Goal: Transaction & Acquisition: Purchase product/service

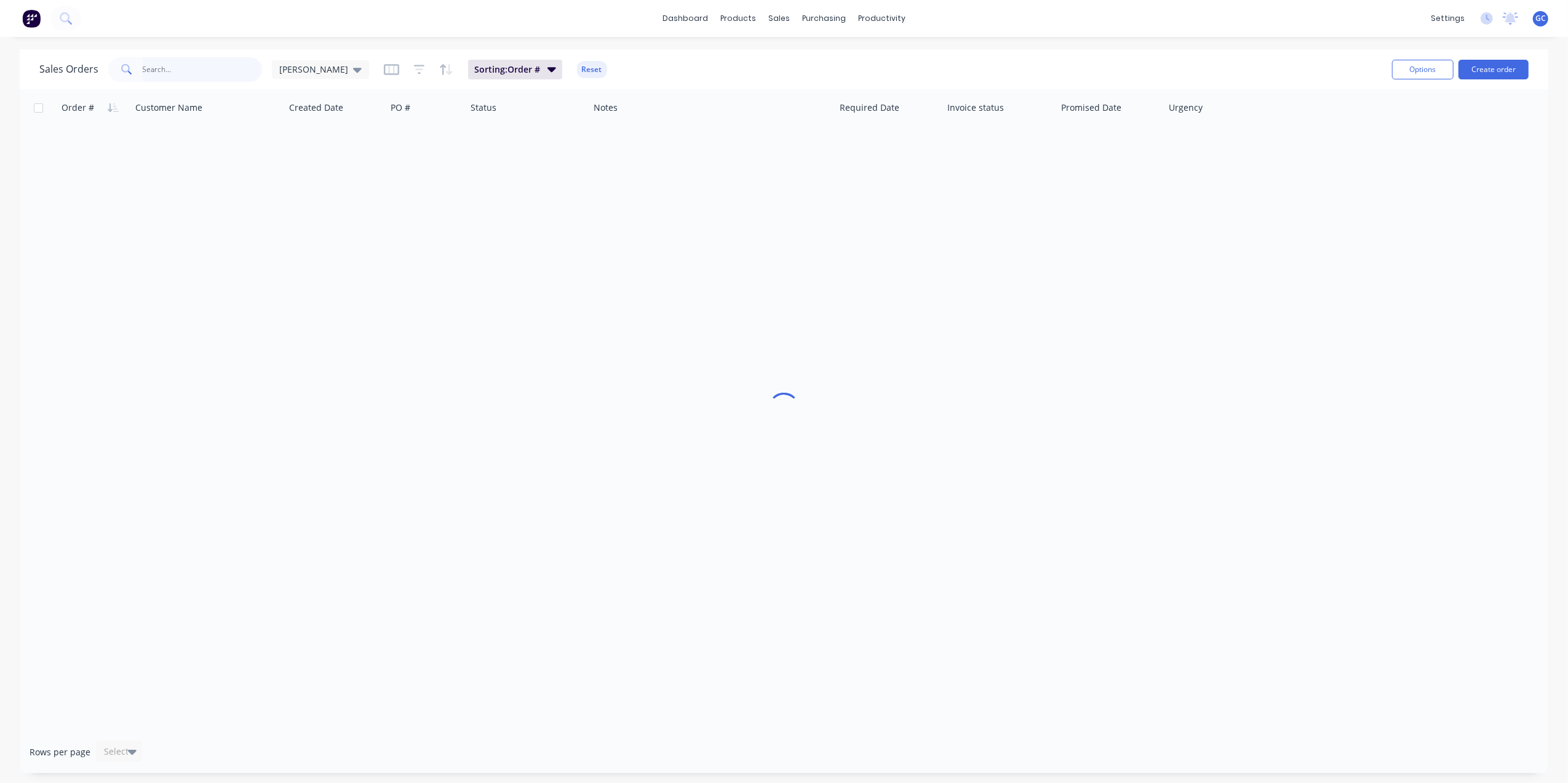
click at [214, 57] on input "text" at bounding box center [203, 69] width 120 height 25
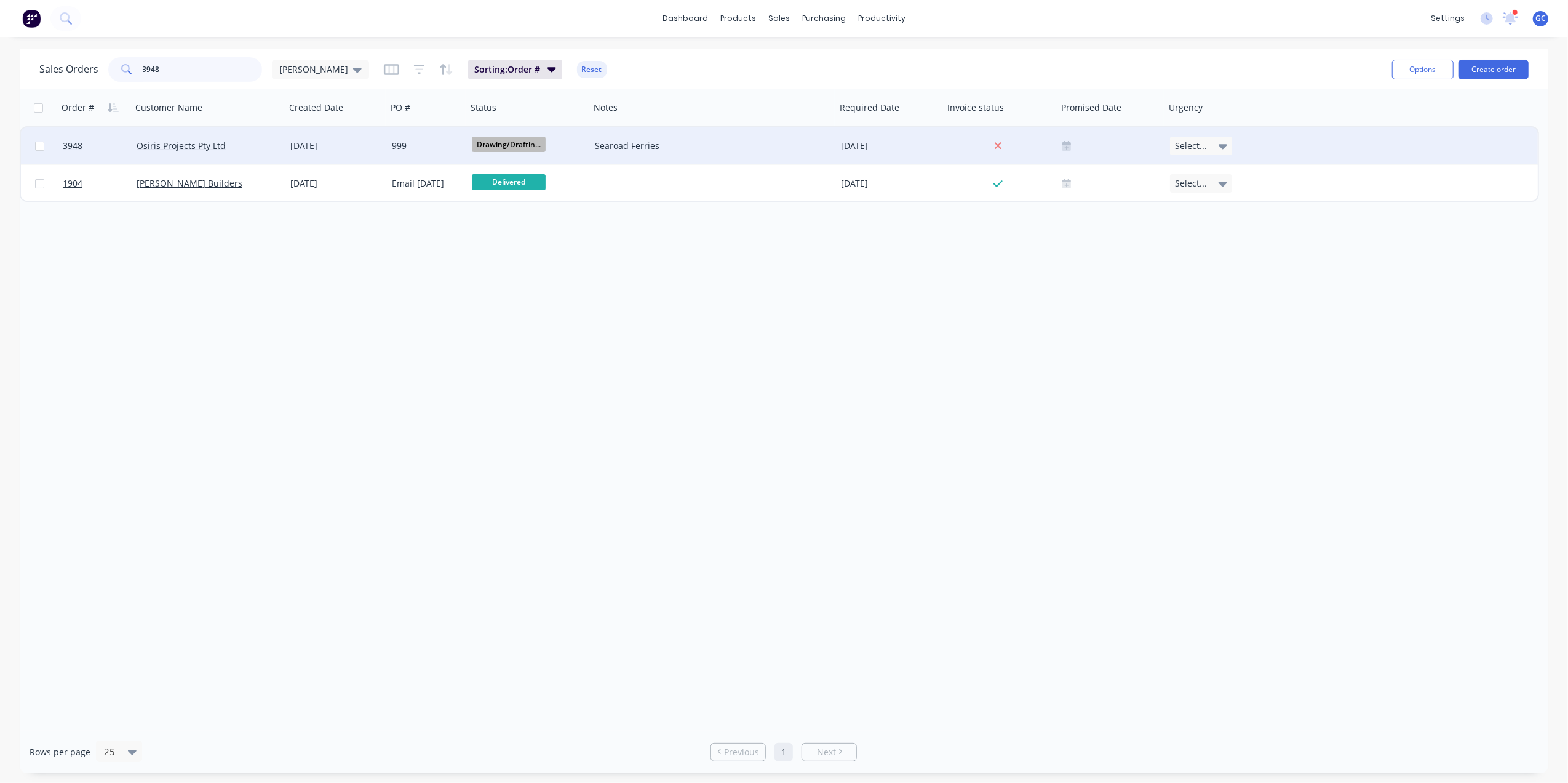
type input "3948"
click at [242, 143] on div "Osiris Projects Pty Ltd" at bounding box center [205, 145] width 137 height 12
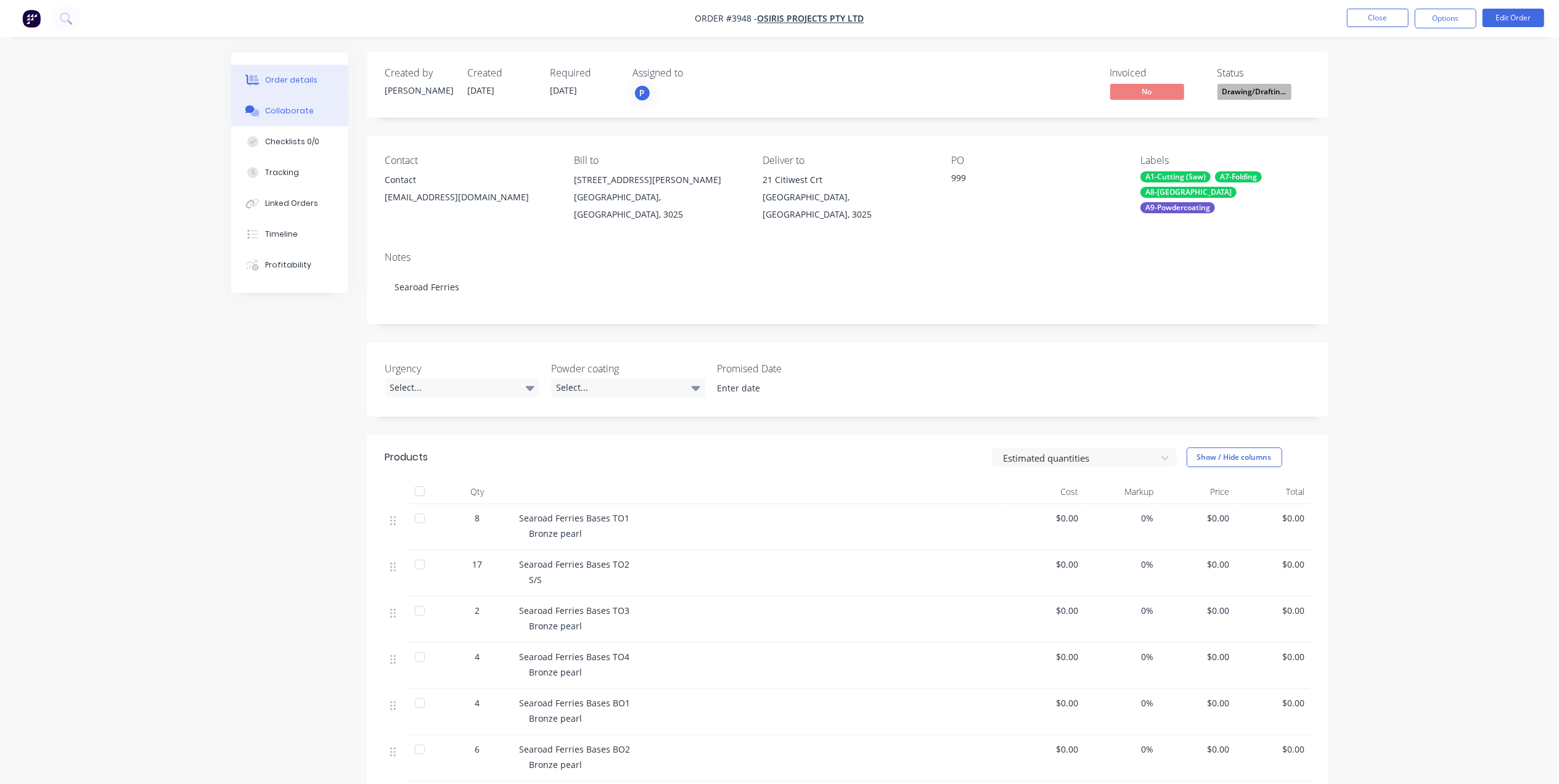
click at [288, 109] on div "Collaborate" at bounding box center [289, 110] width 49 height 11
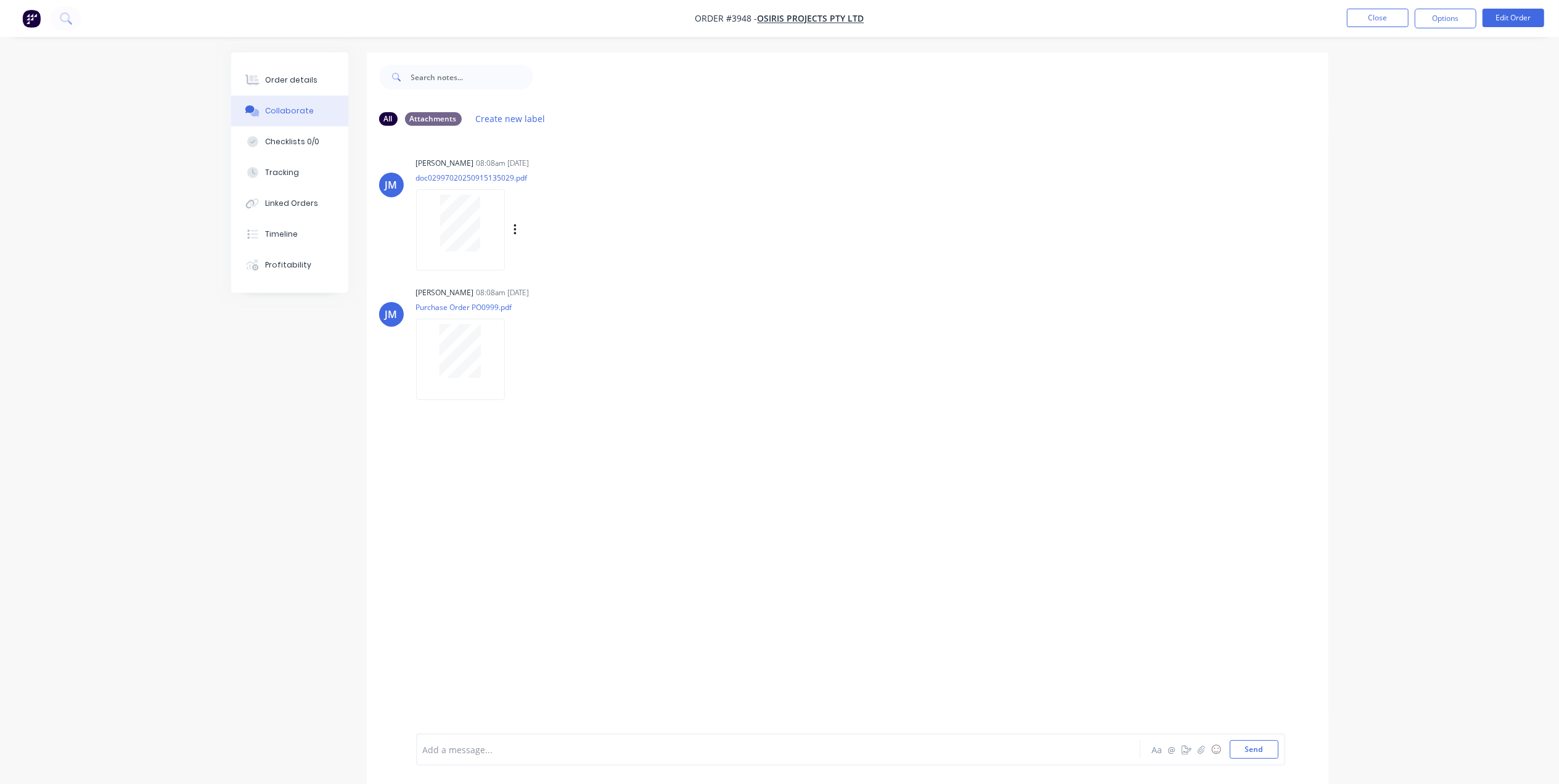
click at [481, 230] on div at bounding box center [460, 223] width 78 height 57
click at [1401, 17] on button "Close" at bounding box center [1378, 18] width 62 height 19
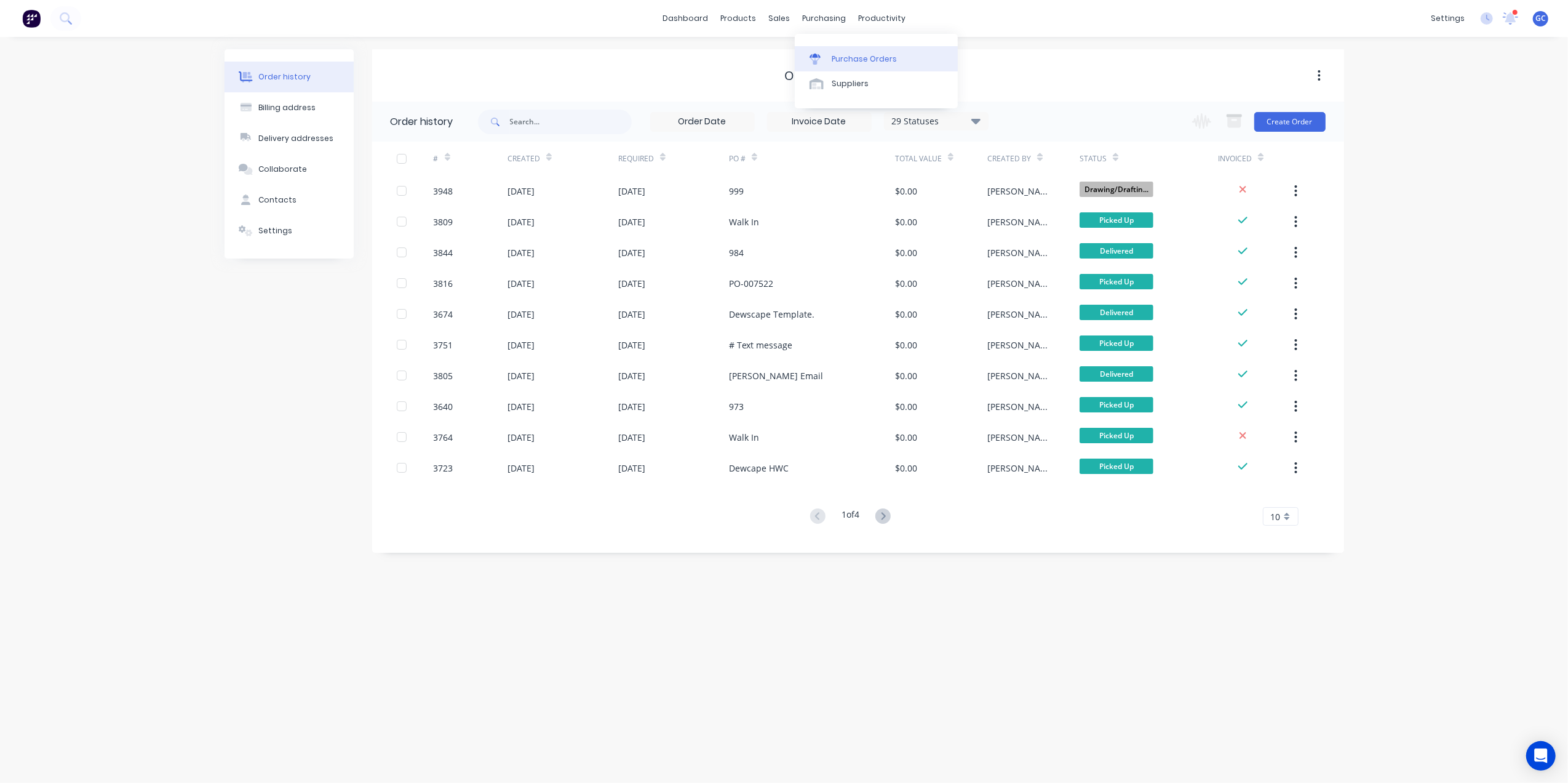
click at [864, 50] on link "Purchase Orders" at bounding box center [876, 59] width 163 height 25
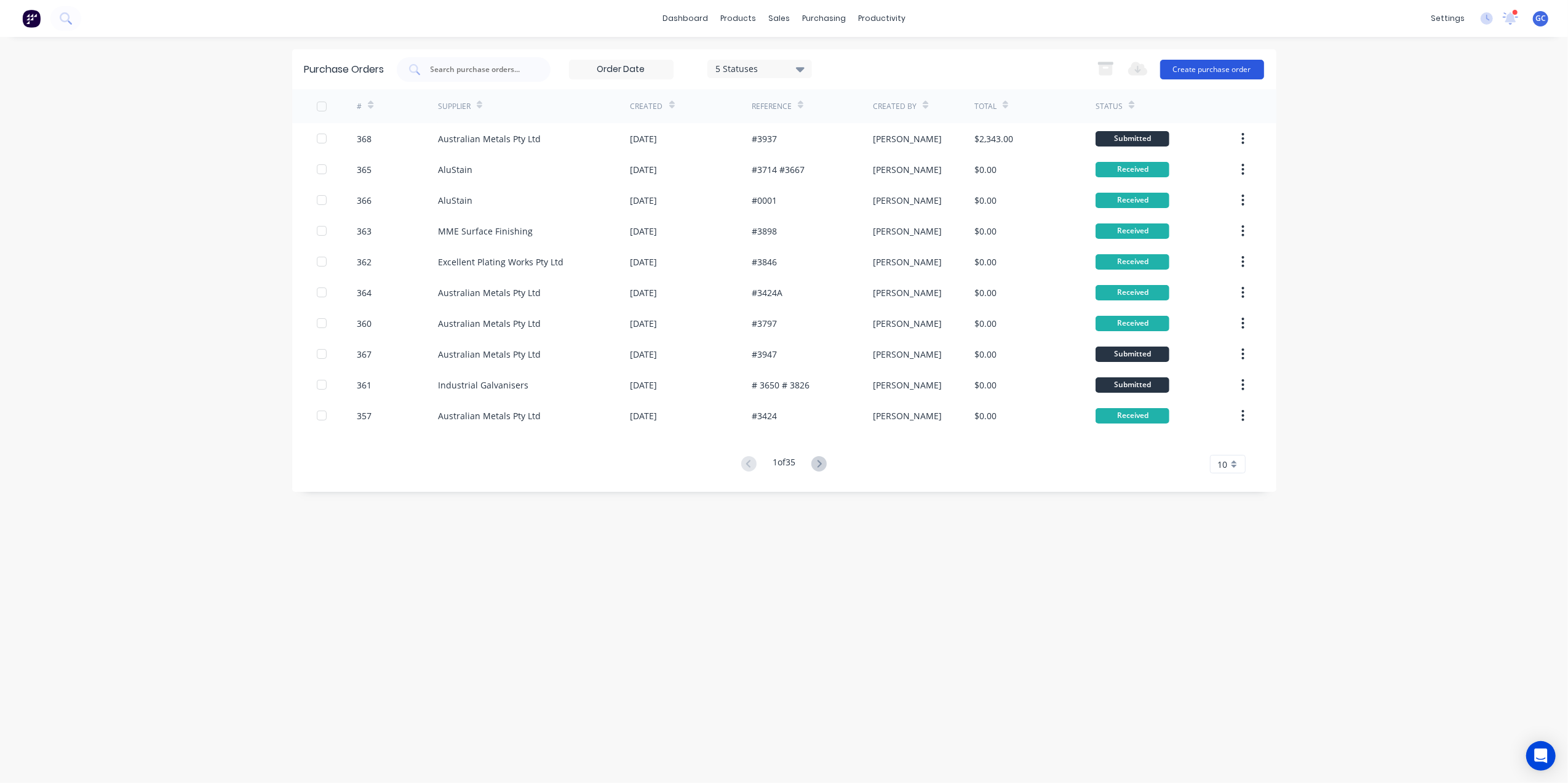
click at [1211, 68] on button "Create purchase order" at bounding box center [1212, 69] width 104 height 20
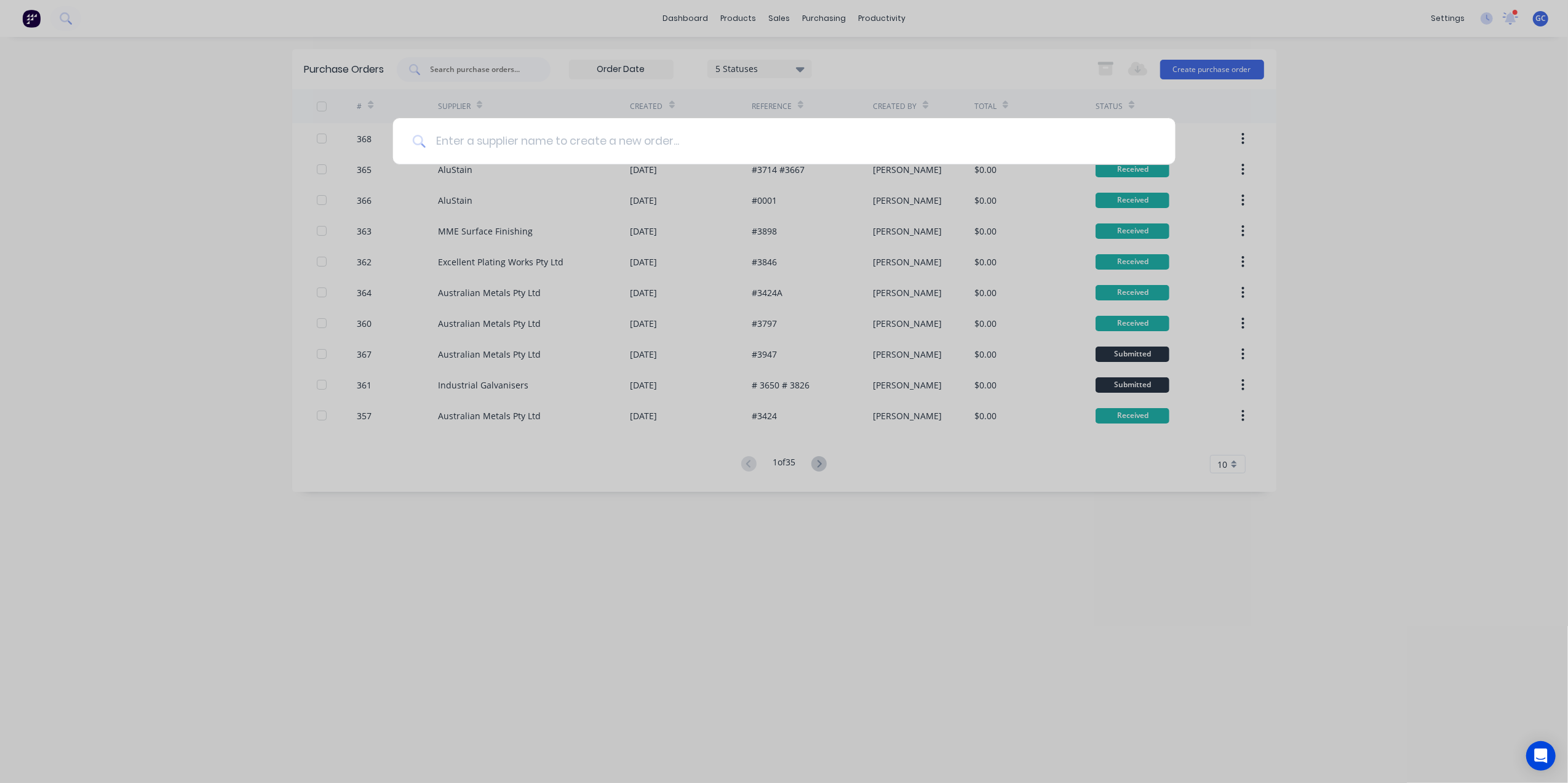
click at [899, 132] on input at bounding box center [791, 141] width 730 height 46
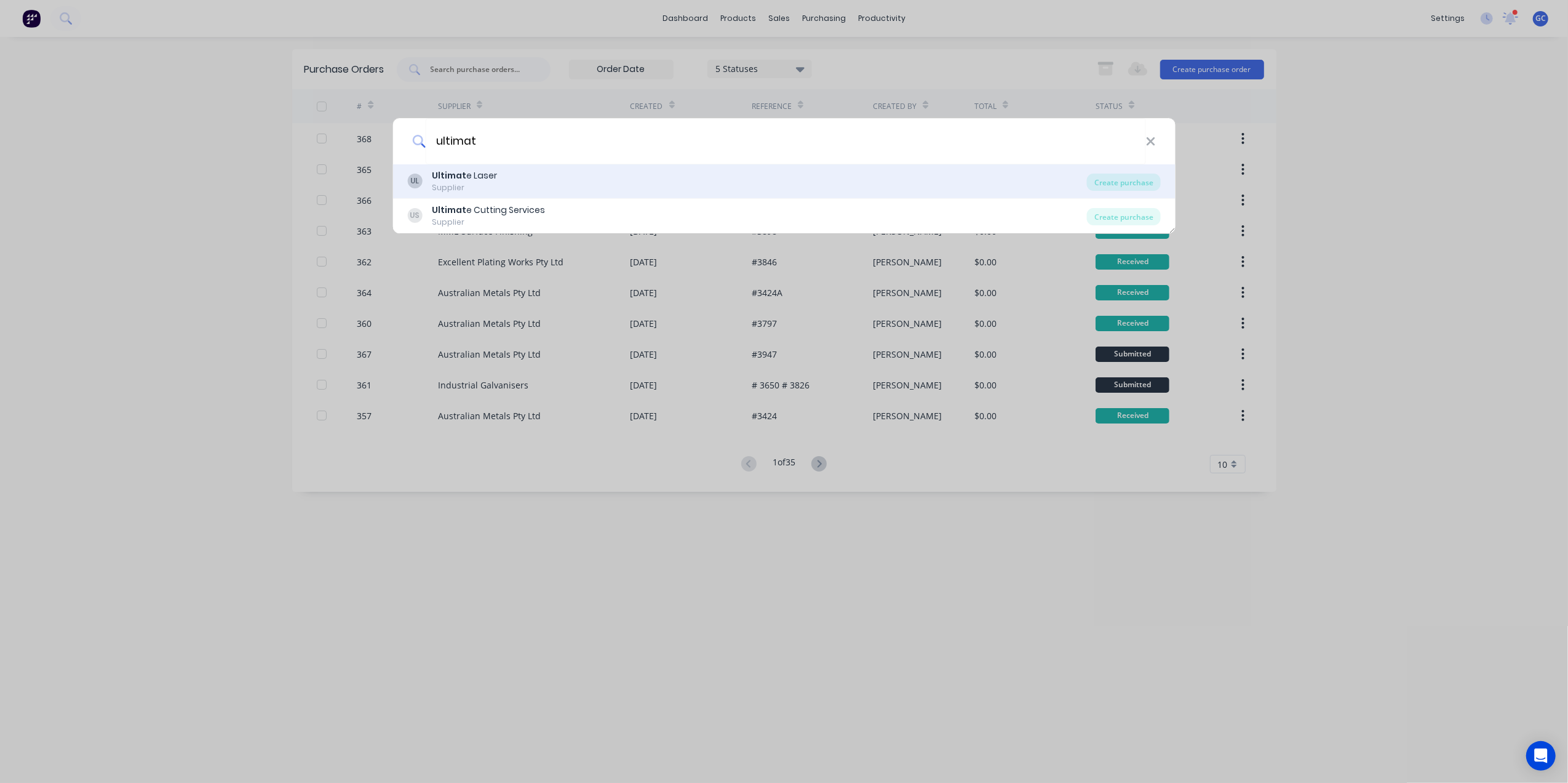
type input "ultimat"
click at [495, 180] on div "UL Ultimat e Laser Supplier" at bounding box center [747, 181] width 680 height 24
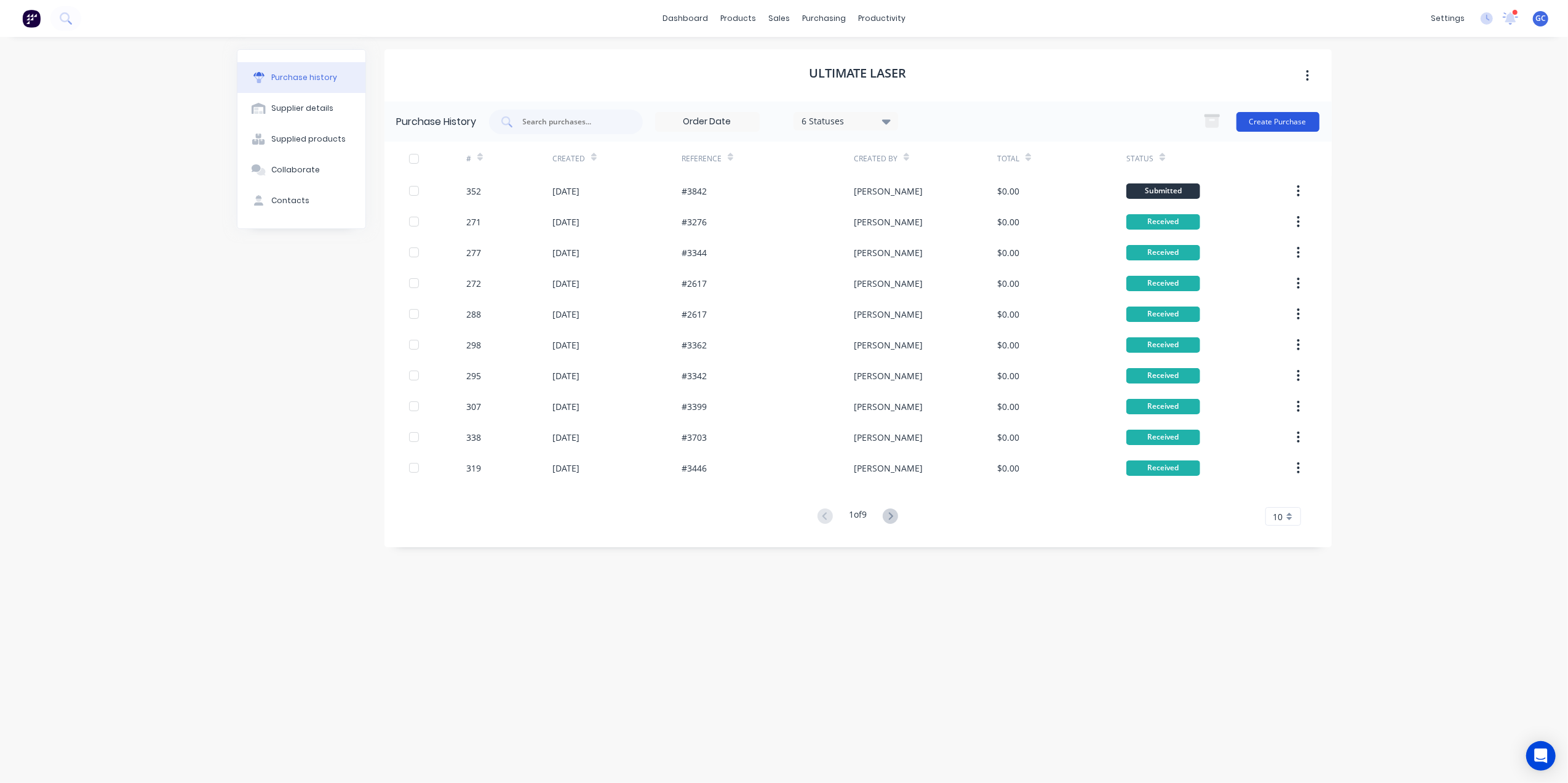
click at [1275, 118] on button "Create Purchase" at bounding box center [1278, 122] width 83 height 20
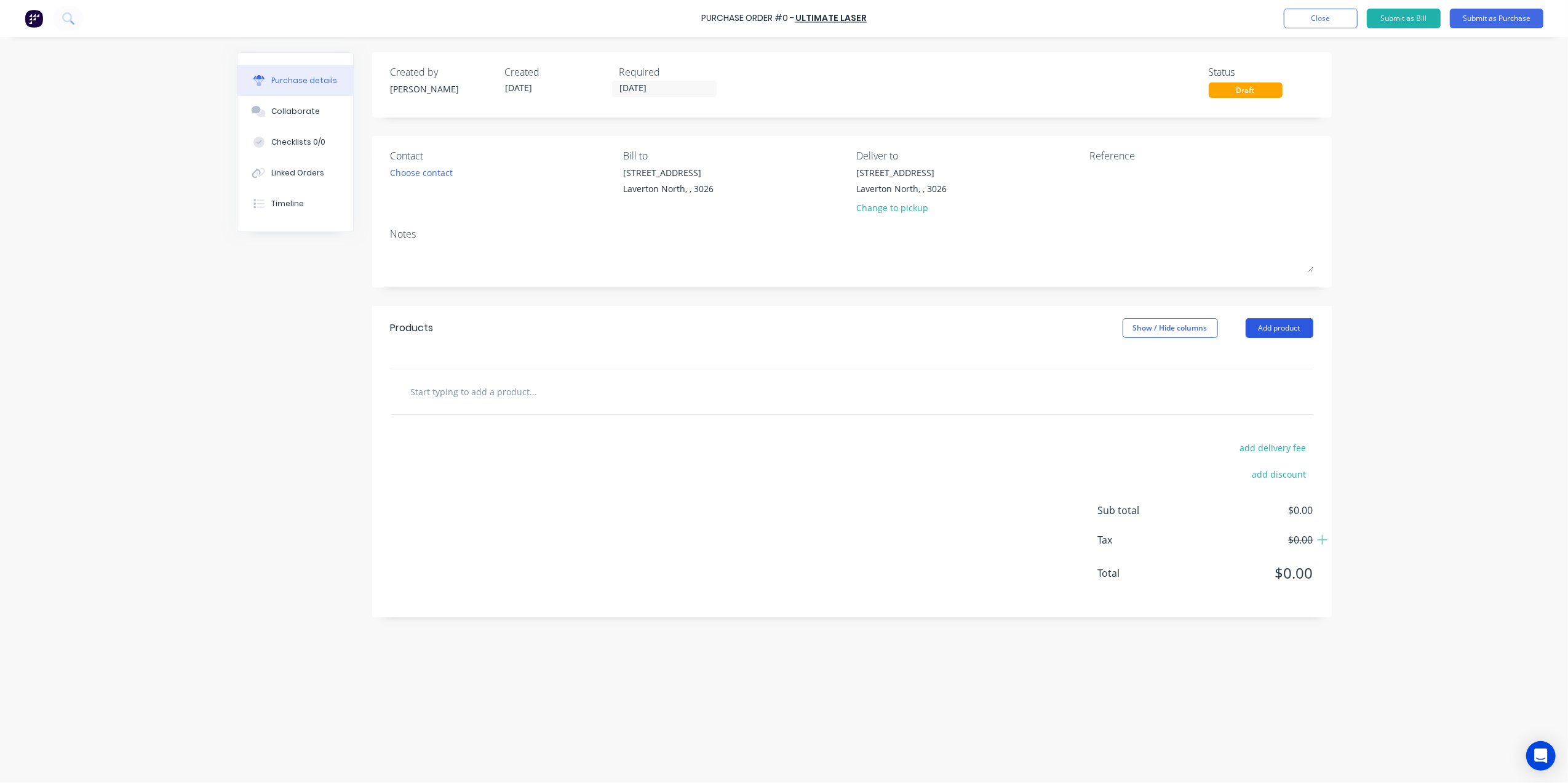
click at [1292, 326] on button "Add product" at bounding box center [1280, 328] width 68 height 20
click at [1231, 388] on div "Basic product" at bounding box center [1255, 384] width 95 height 18
click at [544, 418] on div at bounding box center [550, 412] width 103 height 18
click at [480, 414] on icon at bounding box center [476, 412] width 11 height 11
type input "2"
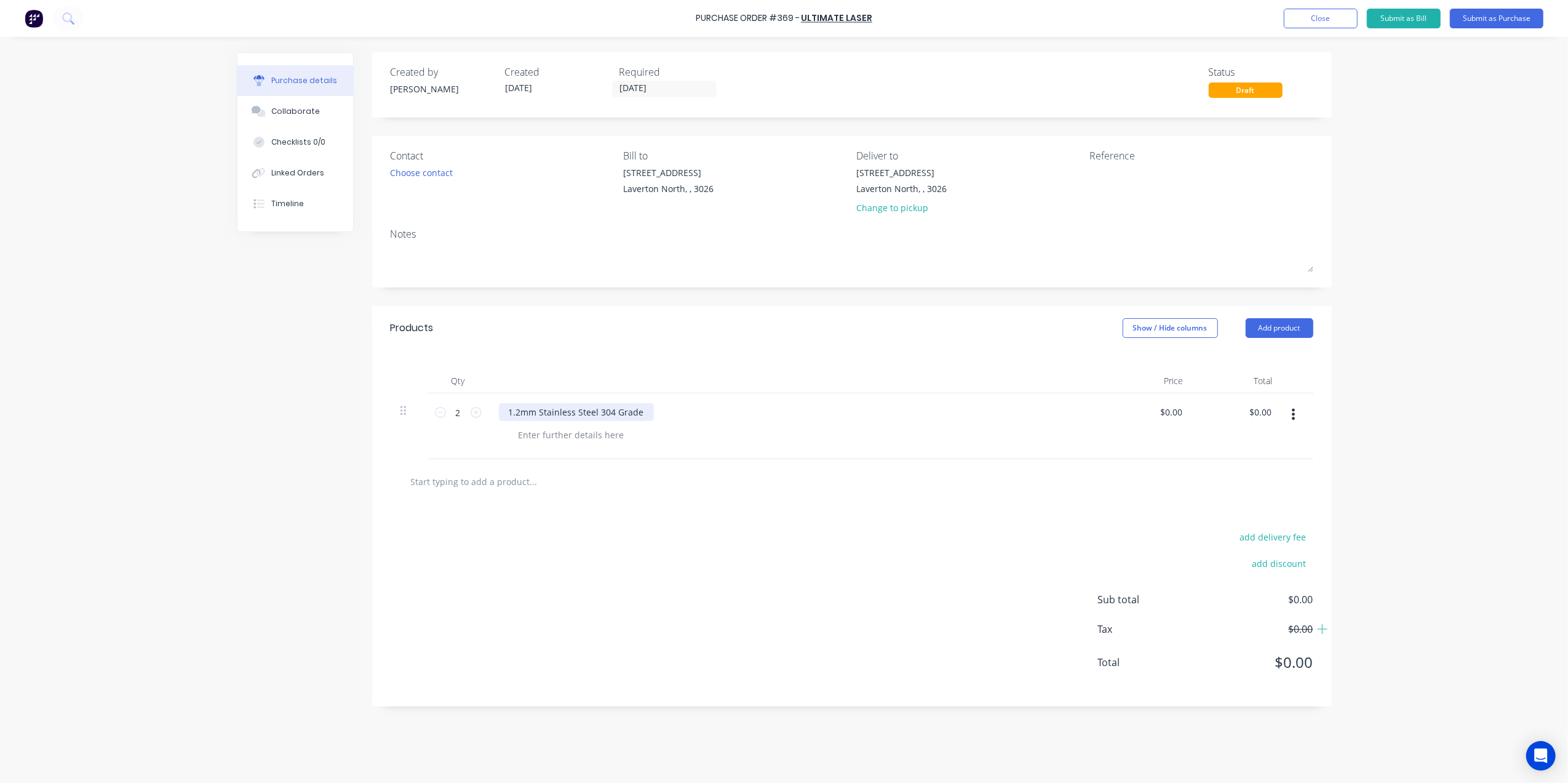
click at [506, 410] on div "1.2mm Stainless Steel 304 Grade" at bounding box center [576, 412] width 155 height 18
click at [537, 433] on div at bounding box center [571, 435] width 126 height 18
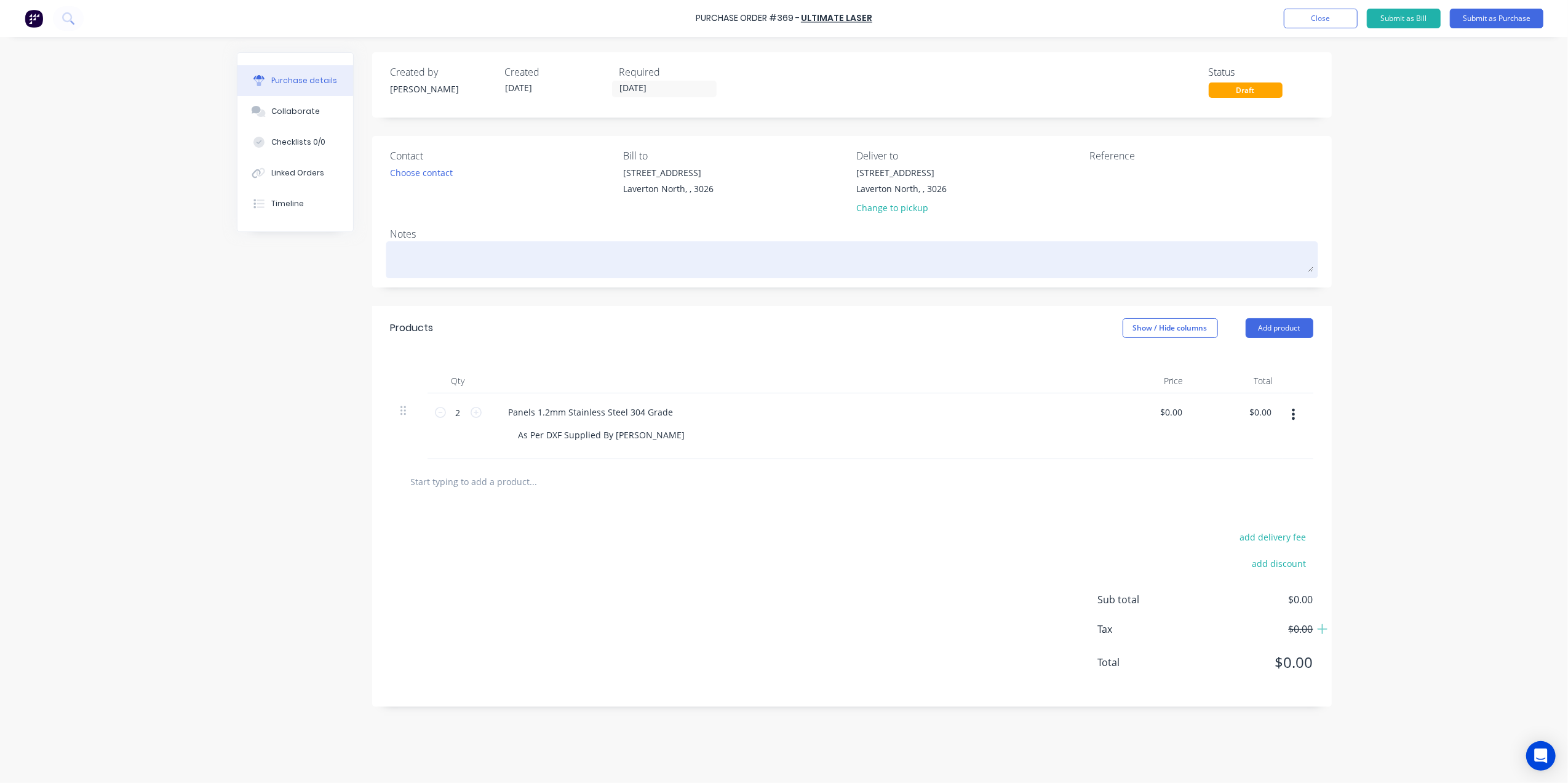
click at [451, 272] on div at bounding box center [852, 260] width 923 height 31
click at [478, 247] on textarea at bounding box center [852, 258] width 923 height 27
type textarea "x"
type textarea "C"
type textarea "x"
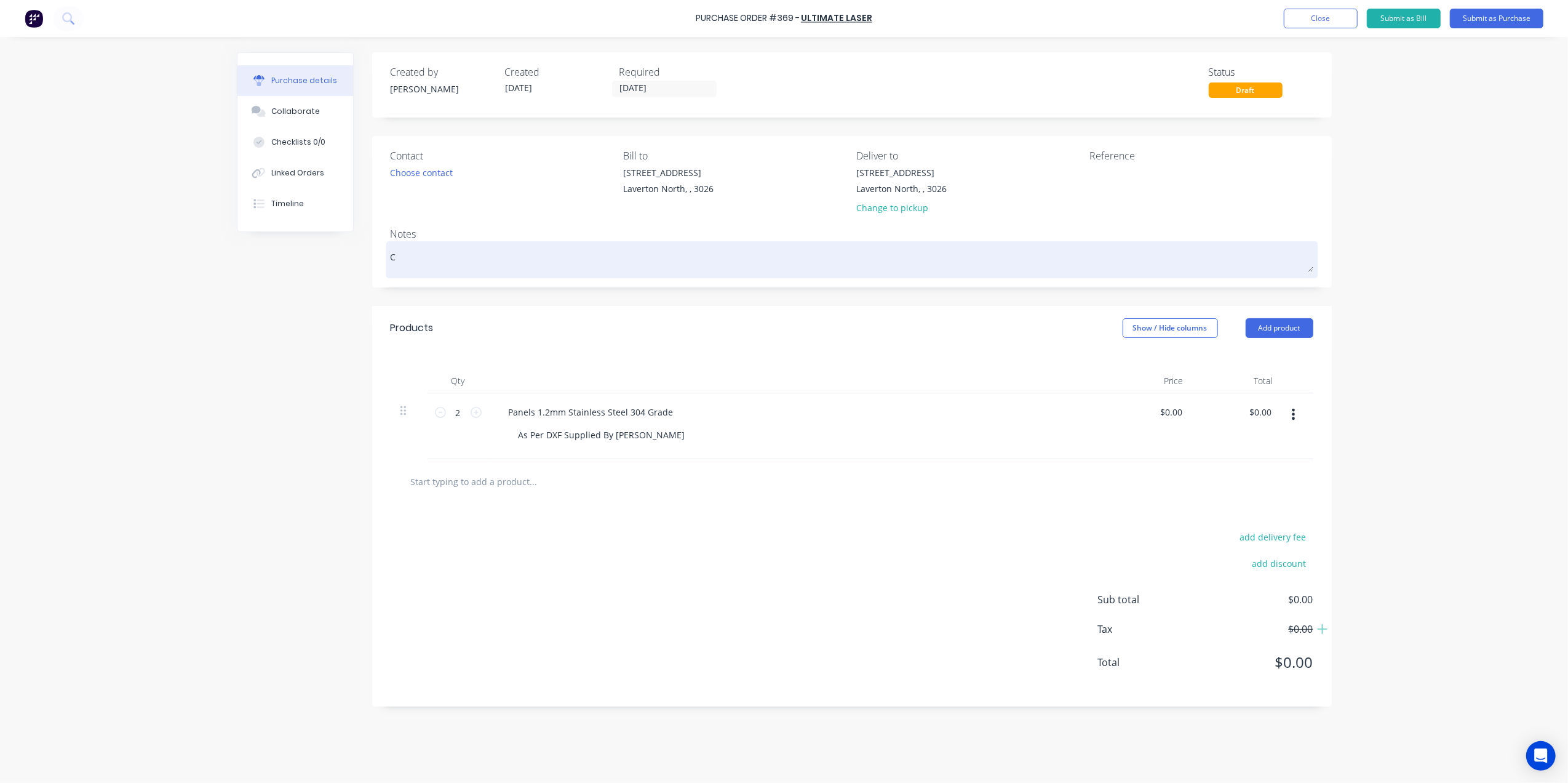
type textarea "Cu"
type textarea "x"
type textarea "Cus"
type textarea "x"
type textarea "Cuso"
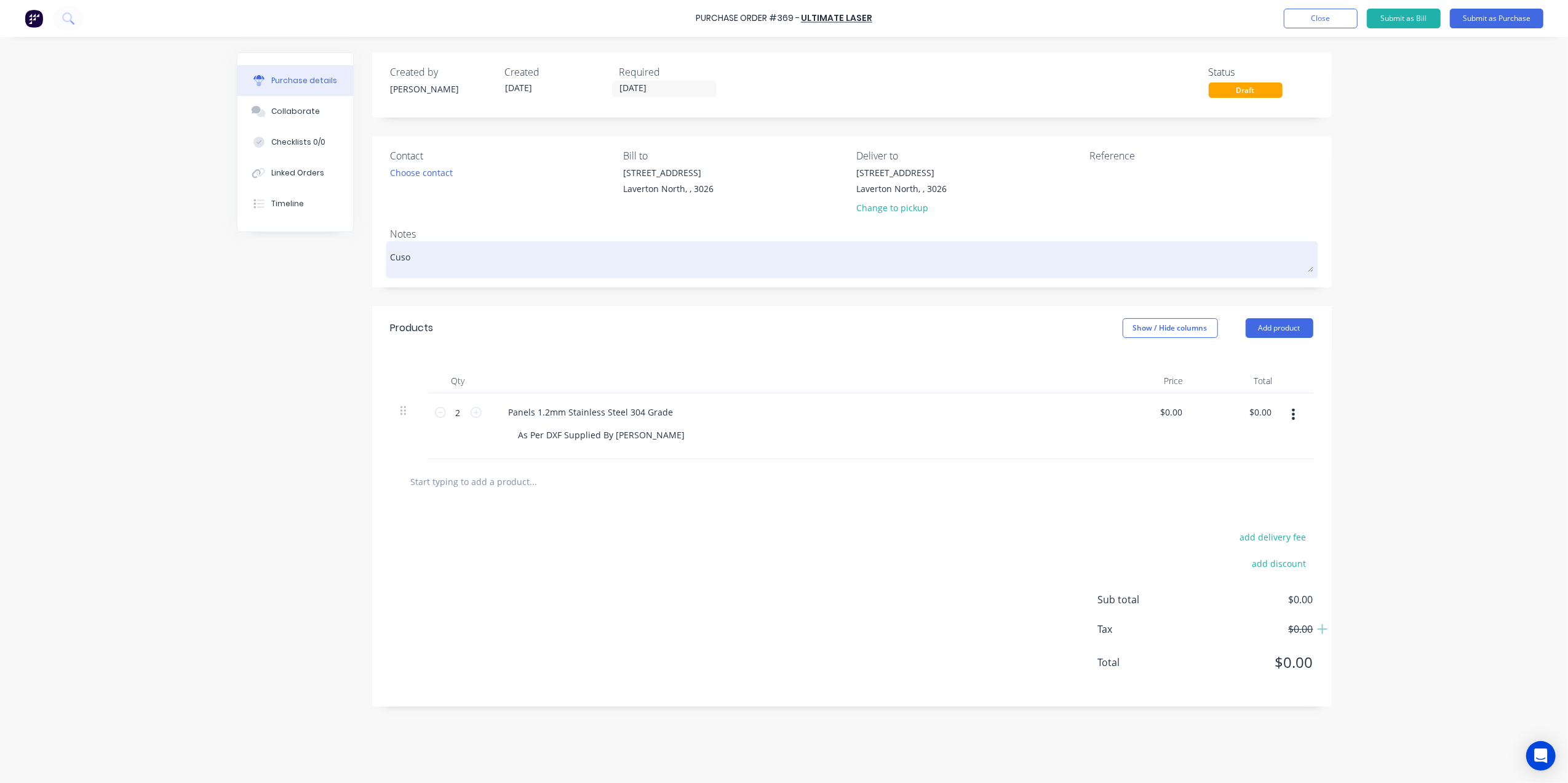
type textarea "x"
type textarea "Cusom"
type textarea "x"
type textarea "Cusome"
type textarea "x"
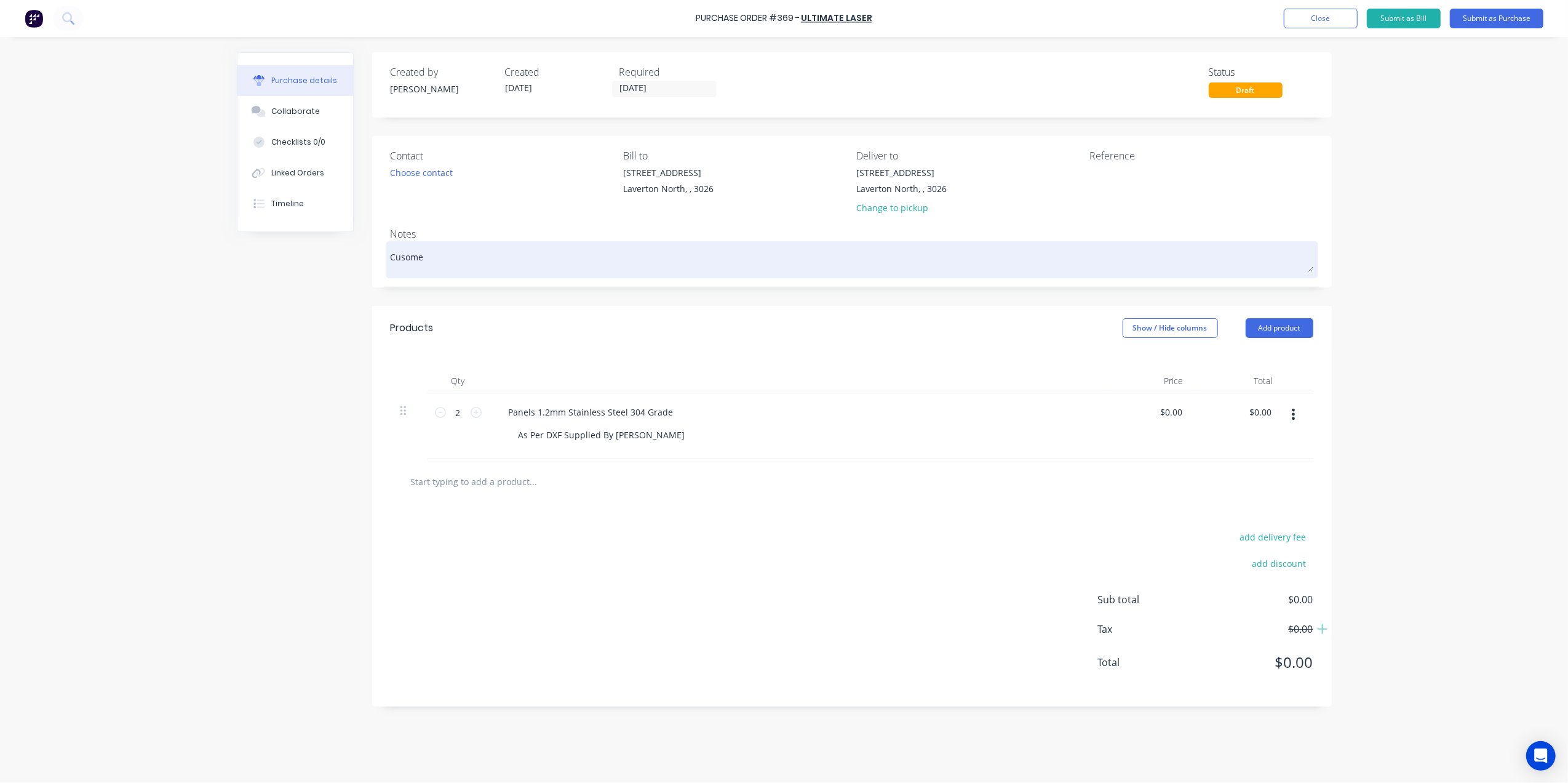
type textarea "Cusomer"
type textarea "x"
type textarea "Cusomer"
type textarea "x"
type textarea "Cusomer"
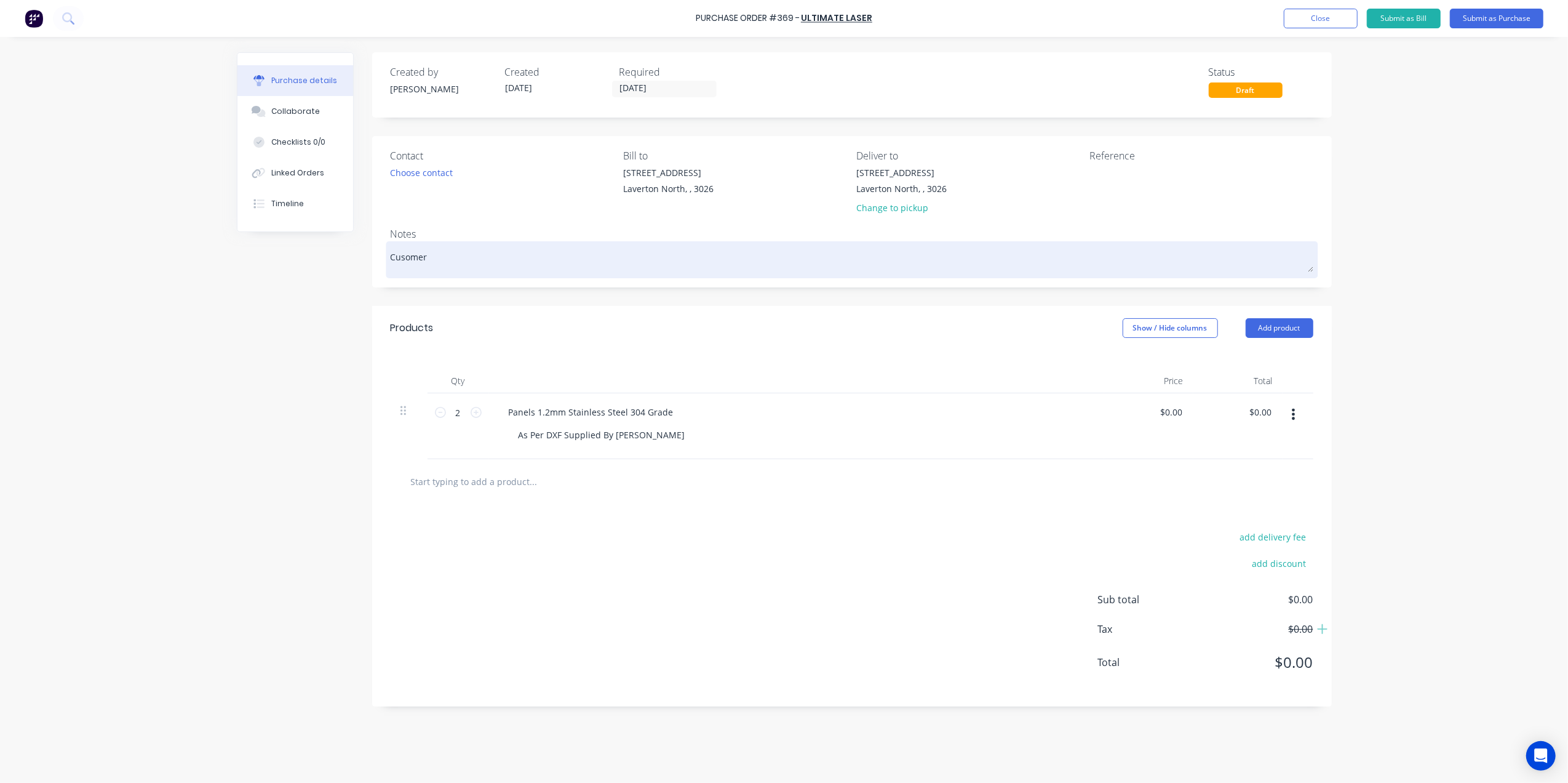
type textarea "x"
type textarea "Cusome"
type textarea "x"
type textarea "Cusom"
type textarea "x"
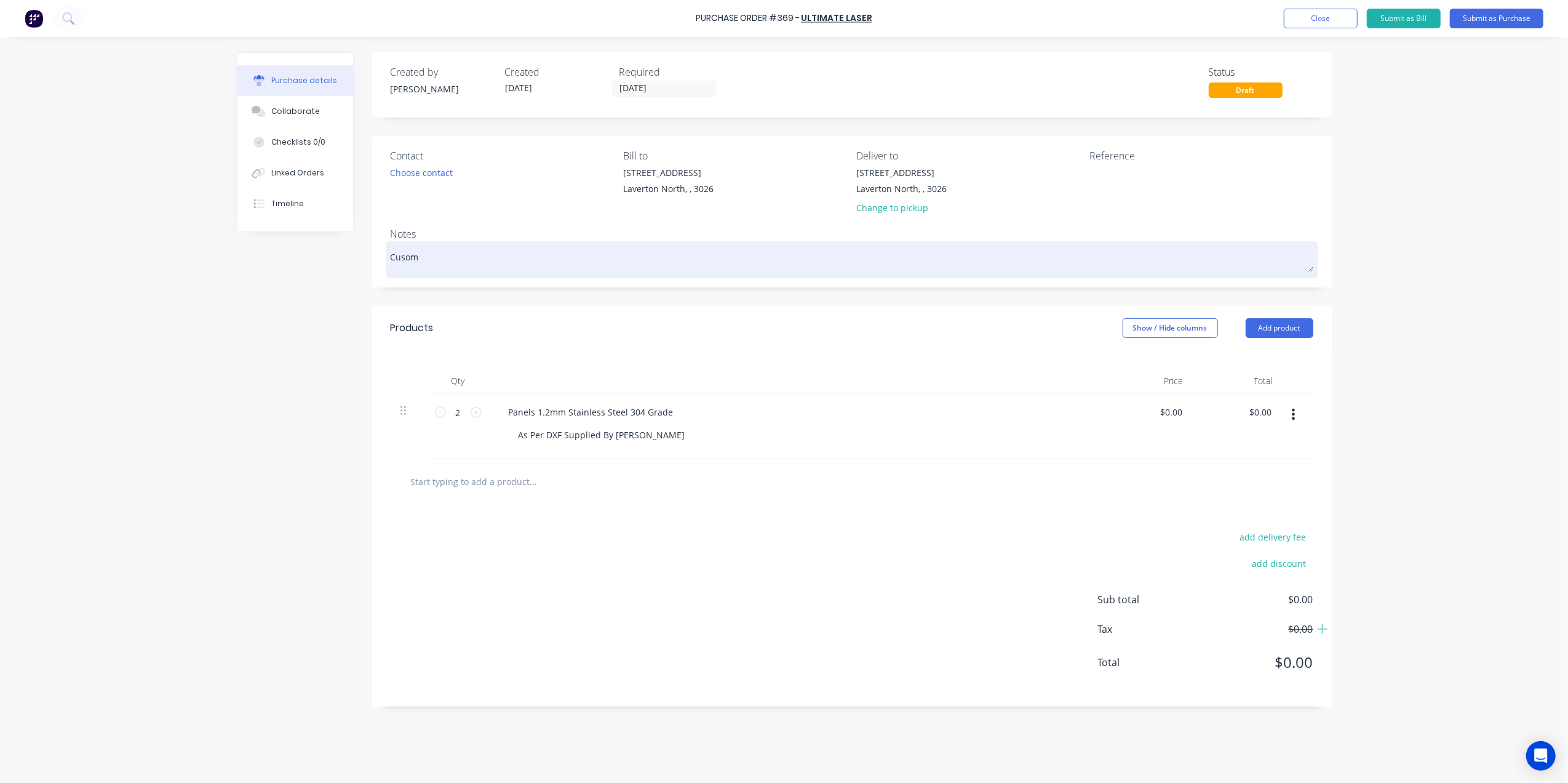
type textarea "Cuso"
type textarea "x"
type textarea "Cus"
type textarea "x"
type textarea "Cu"
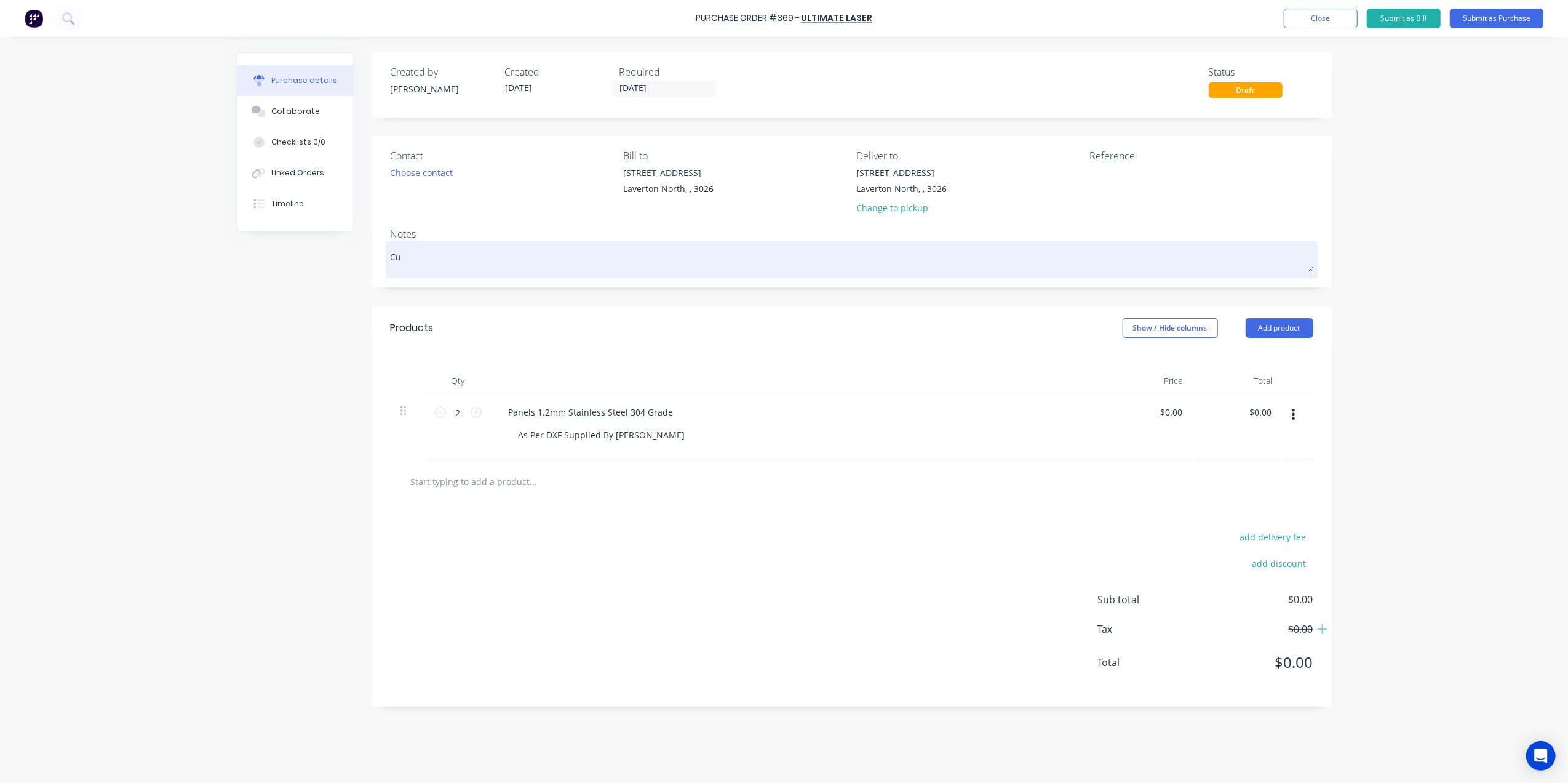
type textarea "x"
type textarea "Cut"
type textarea "x"
type textarea "Cu"
type textarea "x"
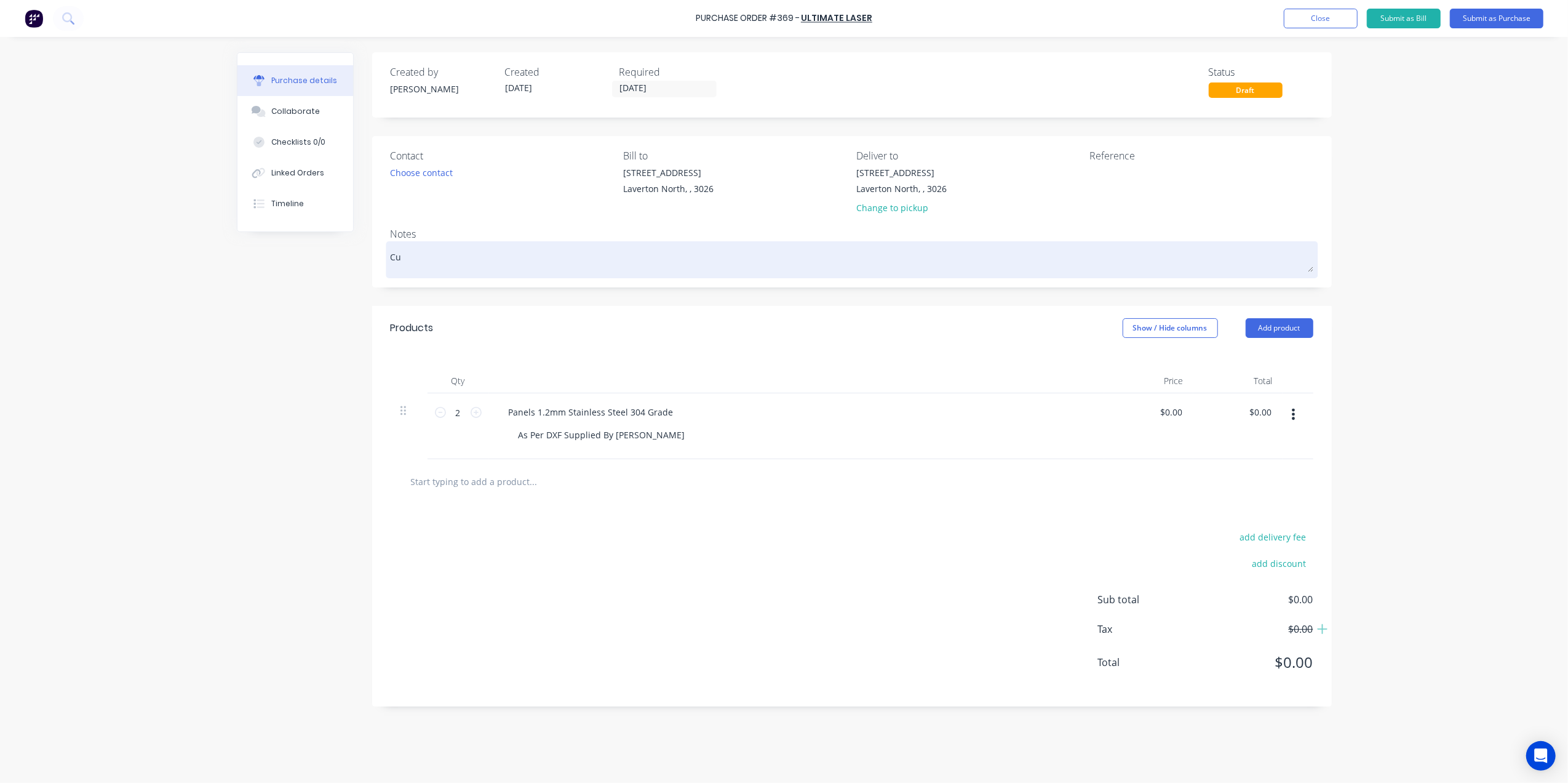
type textarea "Cus"
type textarea "x"
type textarea "Cust"
type textarea "x"
type textarea "Custo"
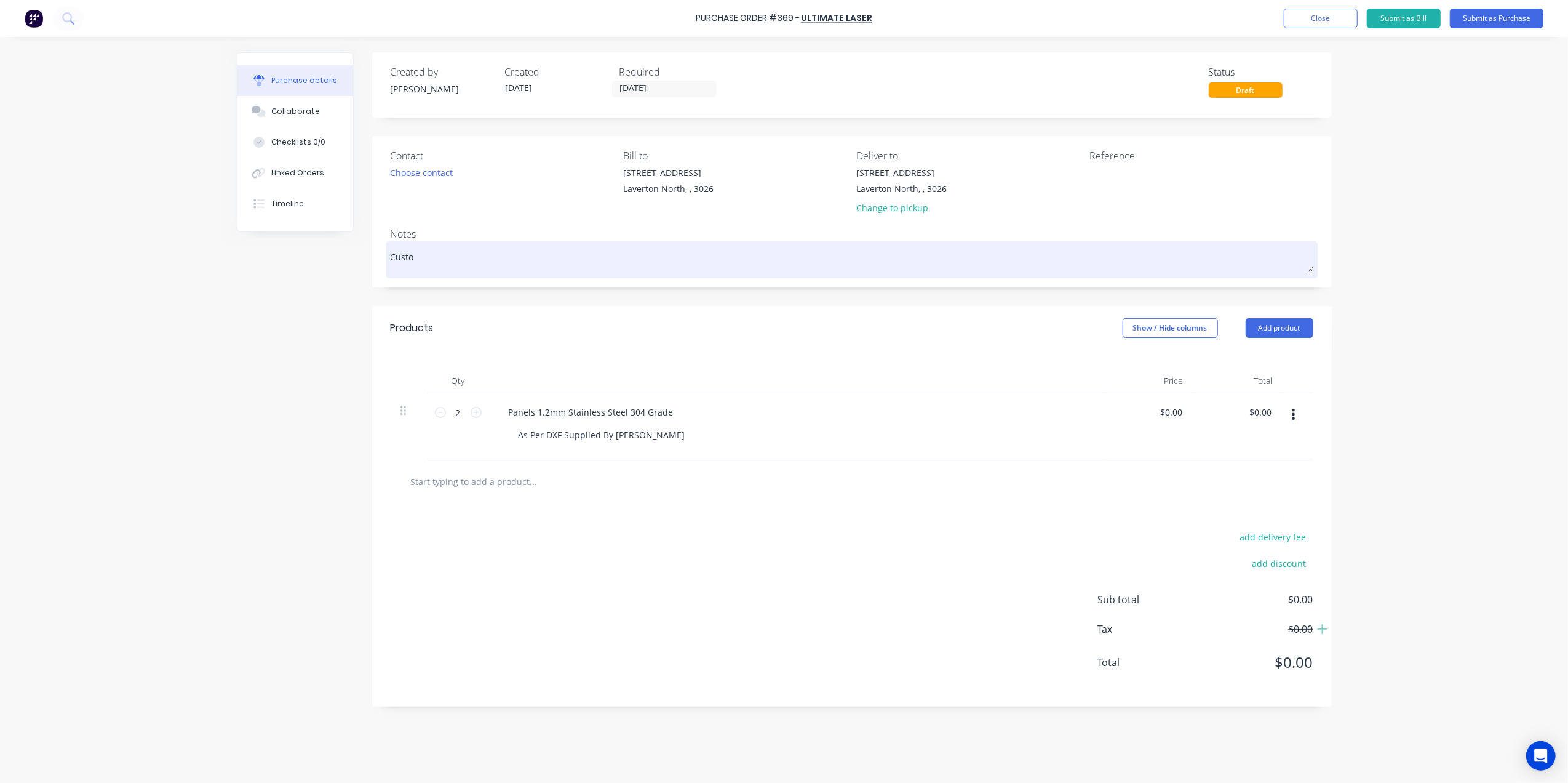
type textarea "x"
type textarea "Custom"
type textarea "x"
type textarea "Custome"
type textarea "x"
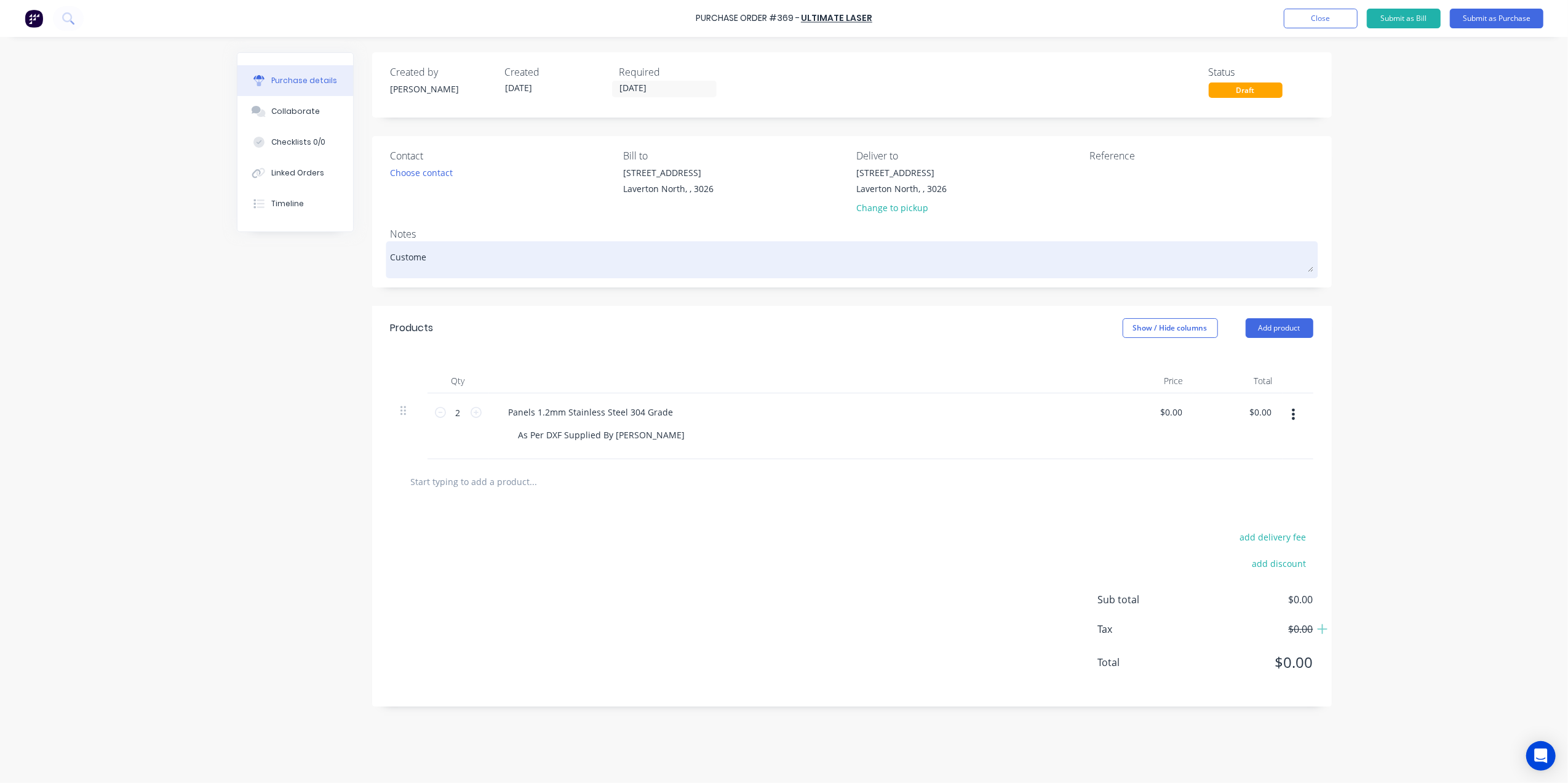
type textarea "Customer"
type textarea "x"
type textarea "Customer"
type textarea "x"
type textarea "Customer #"
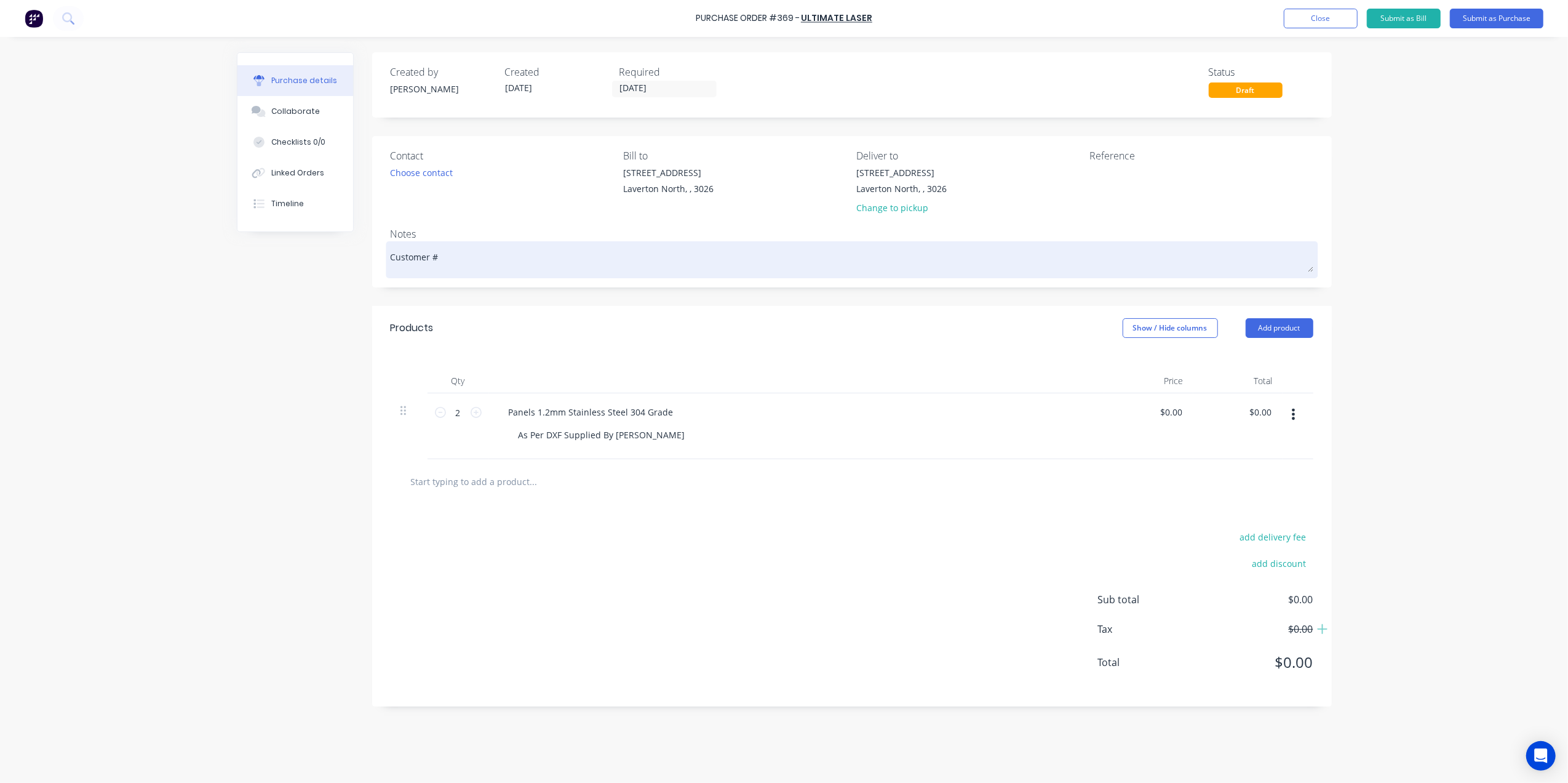
type textarea "x"
type textarea "Customer #"
type textarea "x"
type textarea "Customer # 2"
type textarea "x"
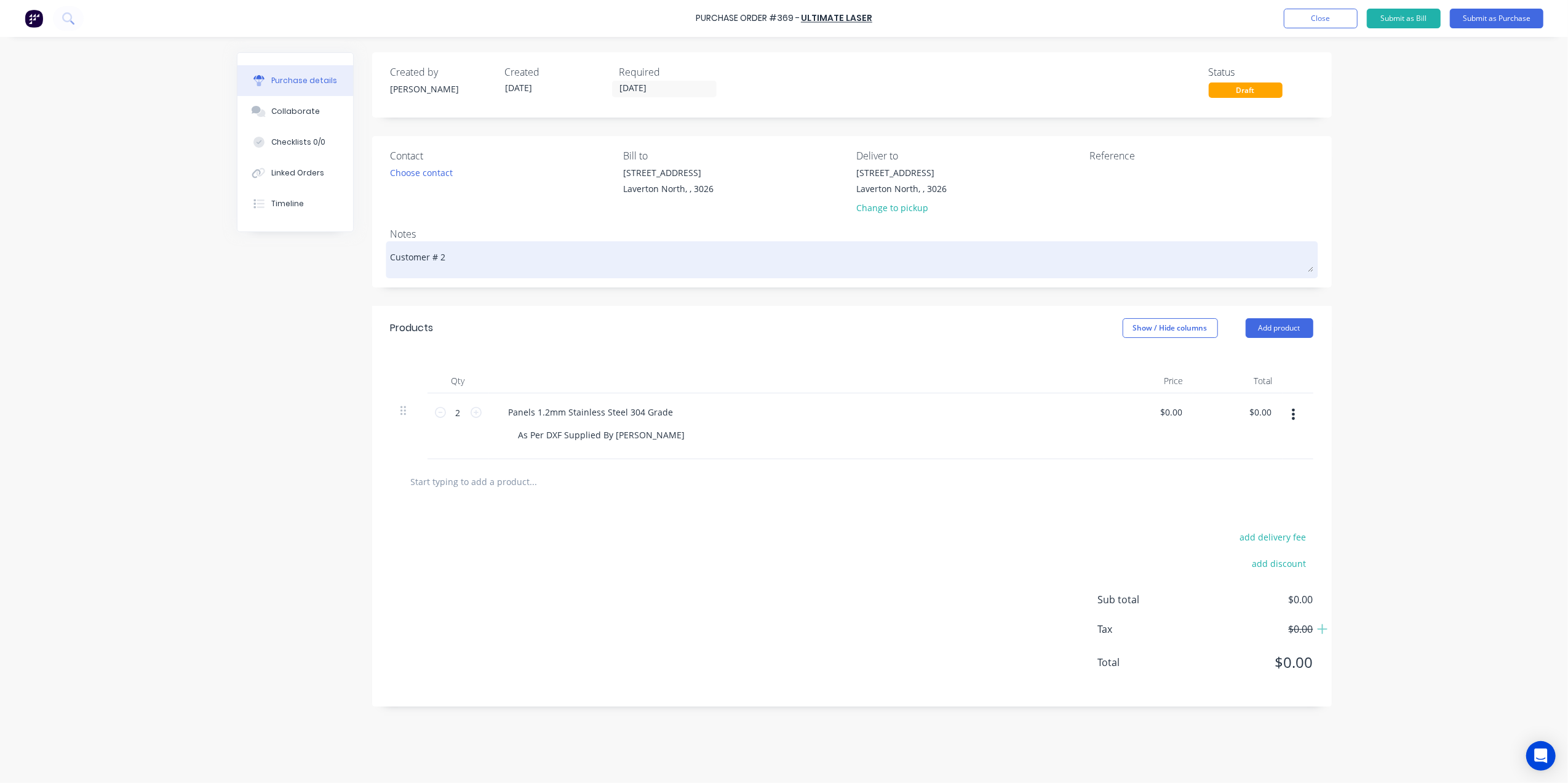
type textarea "Customer # 23"
type textarea "x"
type textarea "Customer # 232"
type textarea "x"
type textarea "Customer # 2326"
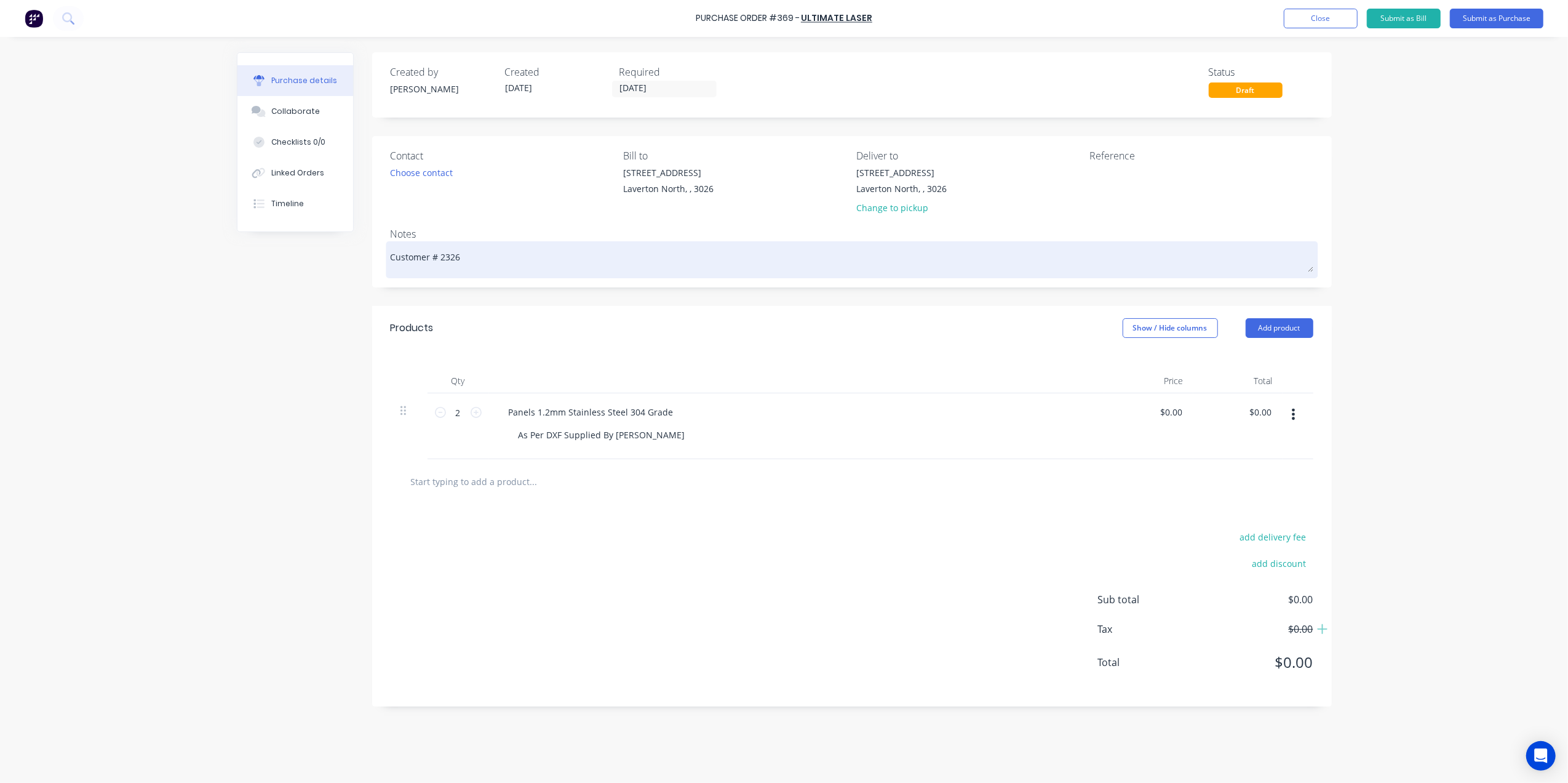
type textarea "x"
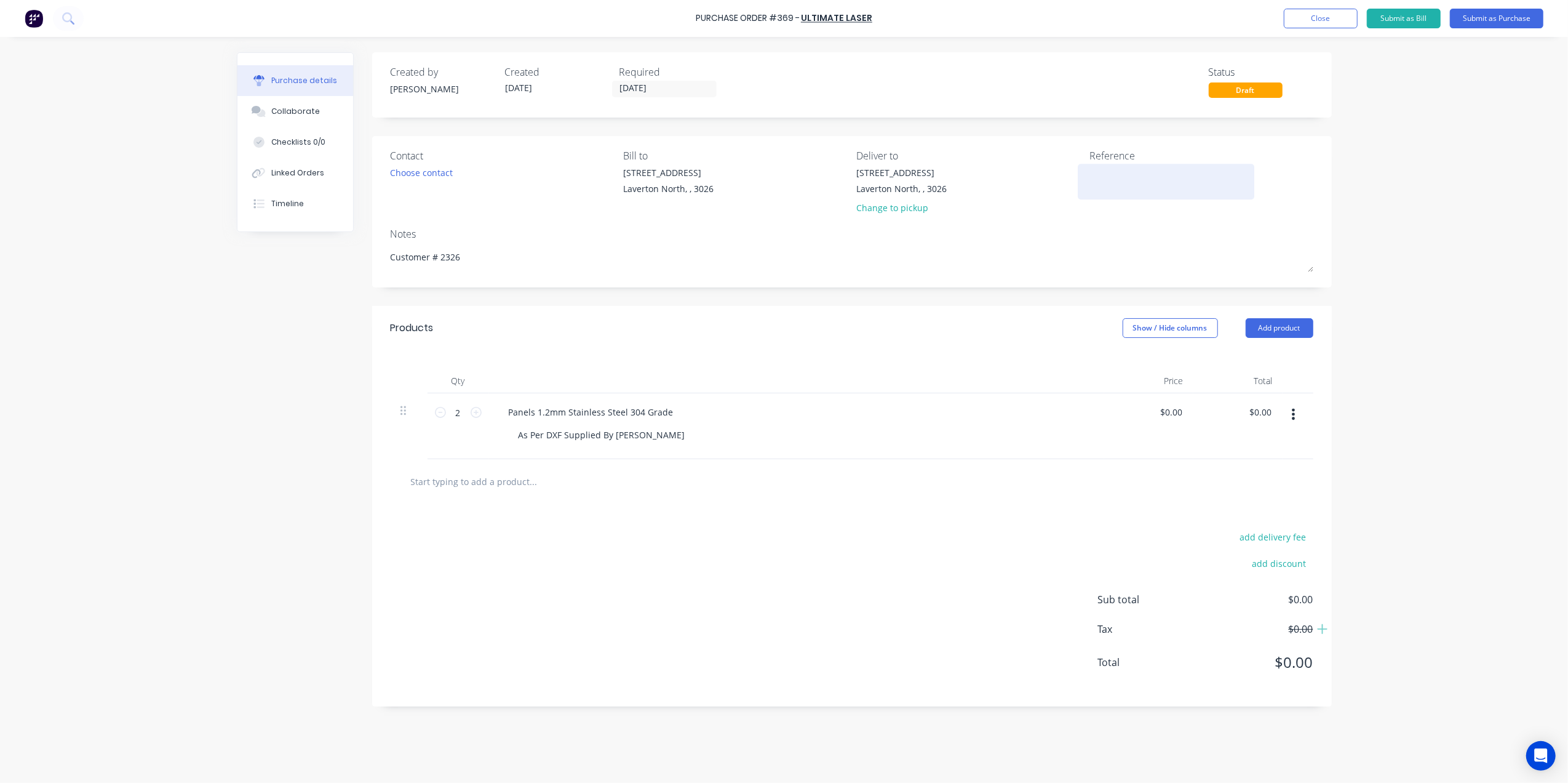
type textarea "Customer # 2326"
type textarea "x"
type textarea "Customer # 2326"
click at [1098, 175] on textarea at bounding box center [1167, 180] width 154 height 27
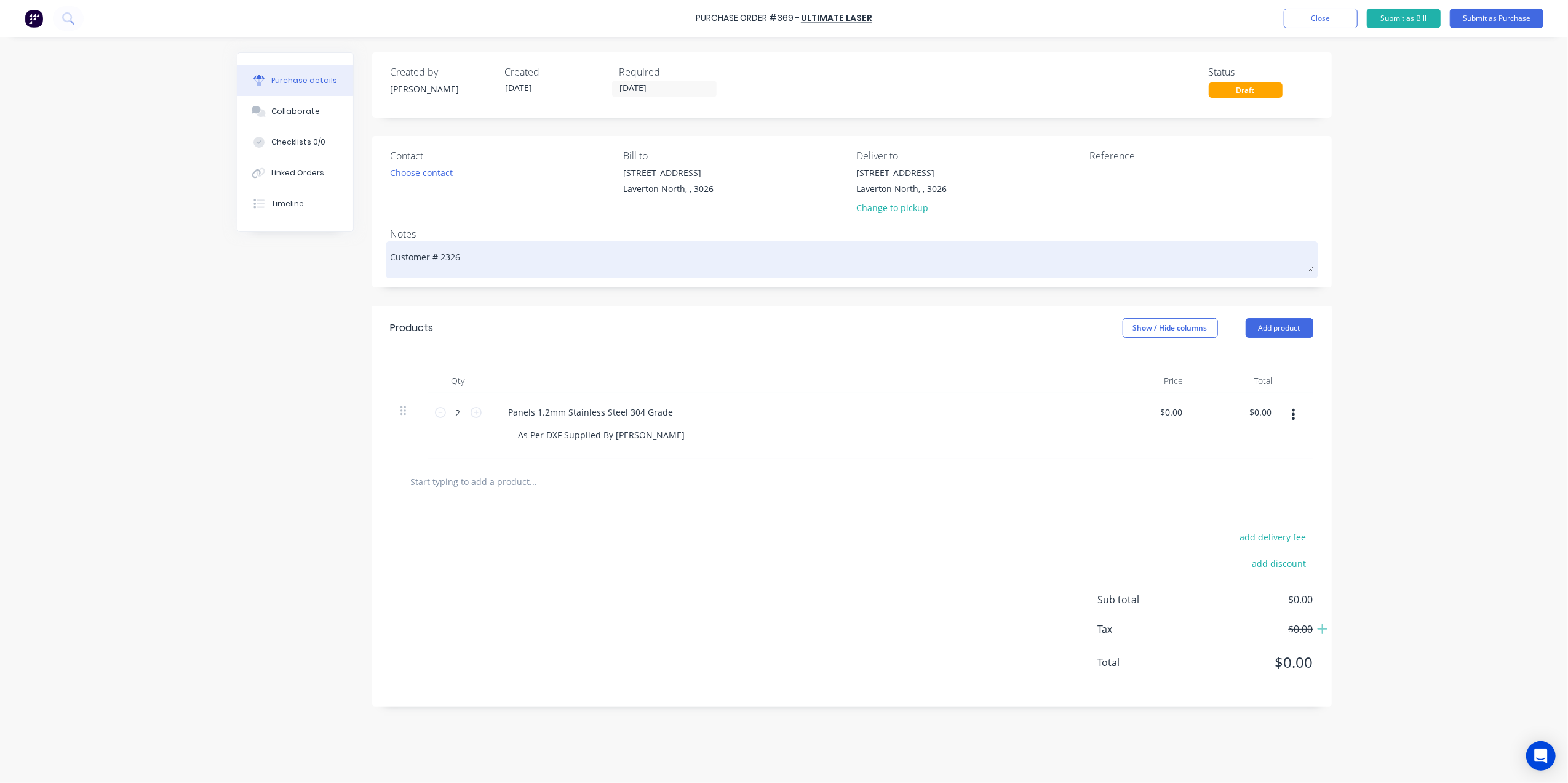
drag, startPoint x: 461, startPoint y: 250, endPoint x: 472, endPoint y: 258, distance: 13.6
click at [466, 254] on textarea "Customer # 2326" at bounding box center [852, 258] width 923 height 27
type textarea "x"
type textarea "Customer # 2326"
type textarea "x"
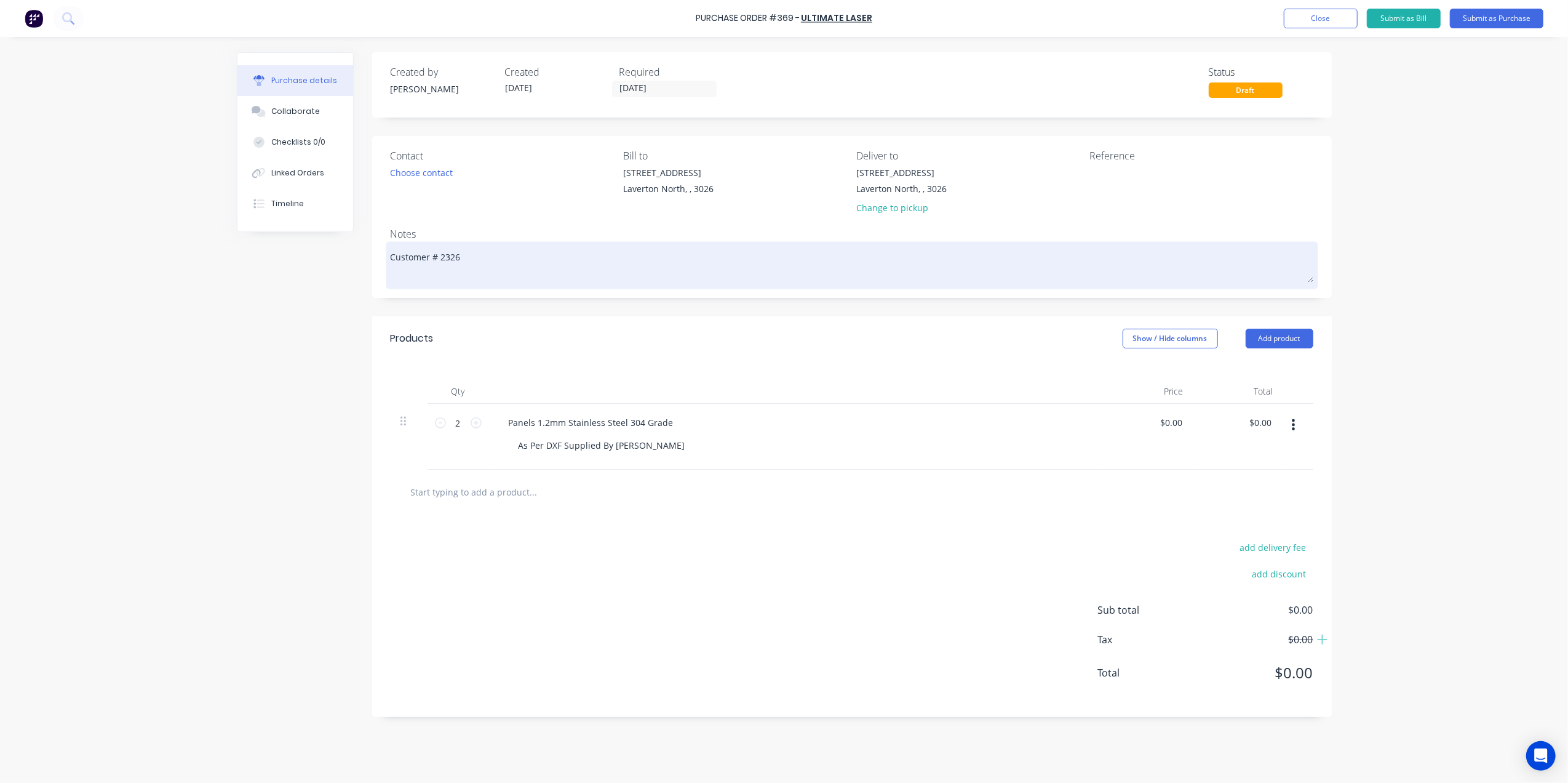
type textarea "Customer # 2326 I"
type textarea "x"
type textarea "Customer # 2326 It"
type textarea "x"
type textarea "Customer # 2326 Ite"
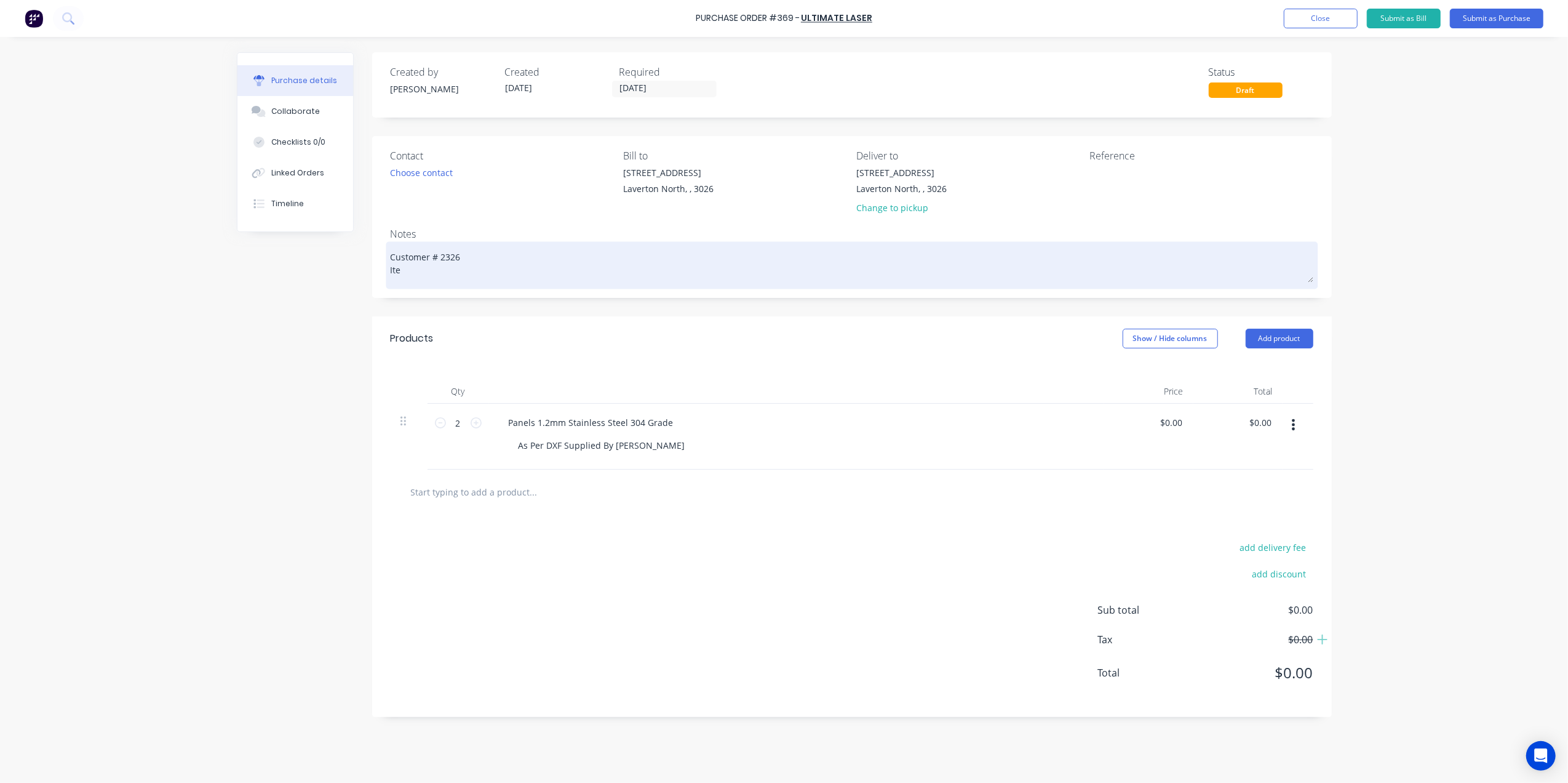
type textarea "x"
type textarea "Customer # 2326 Item"
type textarea "x"
type textarea "Customer # 2326 Item"
type textarea "x"
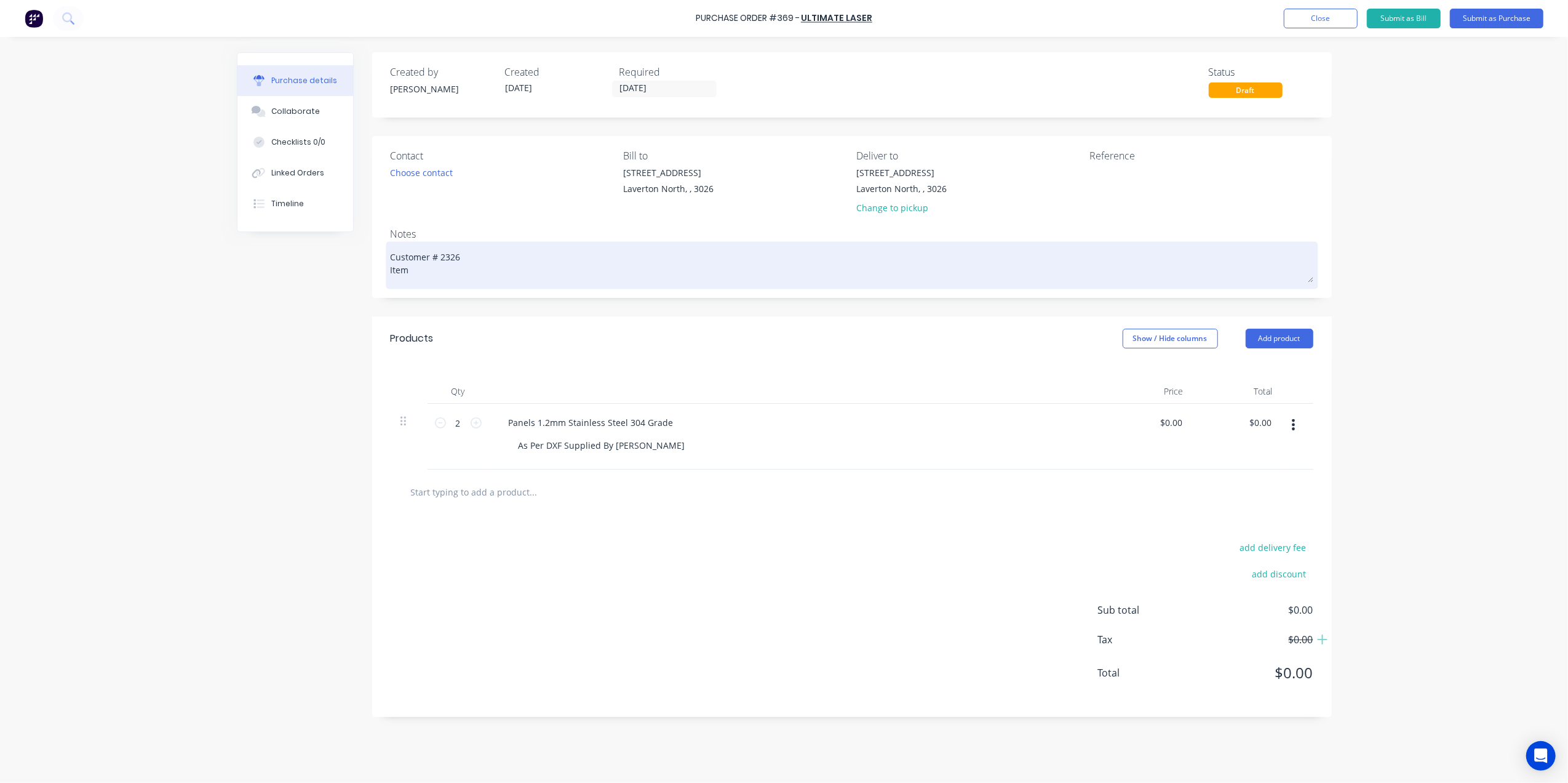
type textarea "Customer # 2326 Item #"
type textarea "x"
type textarea "Customer # 2326 Item #"
type textarea "x"
type textarea "Customer # 2326 Item # 7"
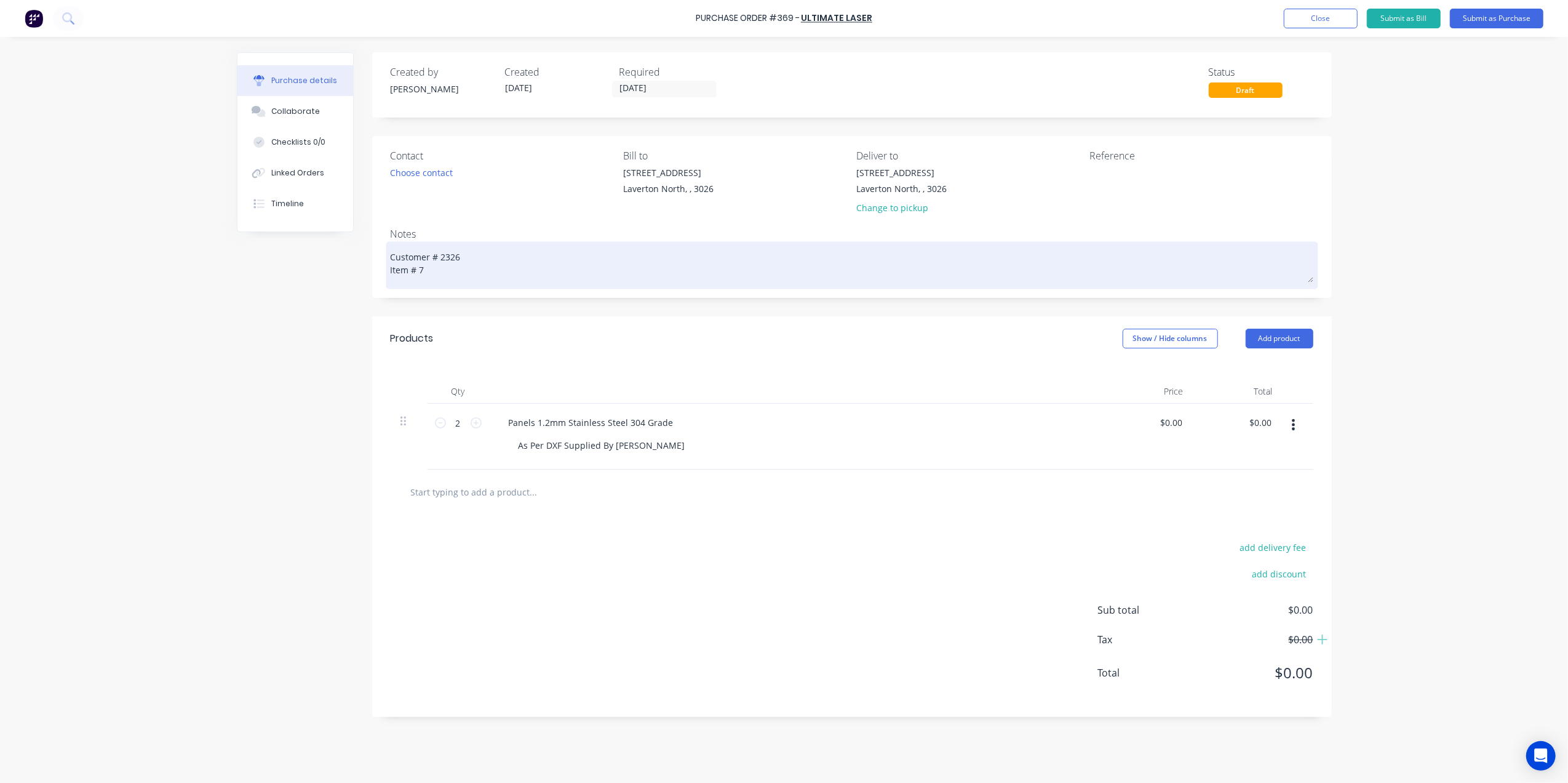
type textarea "x"
type textarea "Customer # 2326 Item # 76"
type textarea "x"
type textarea "Customer # 2326 Item # 765"
type textarea "x"
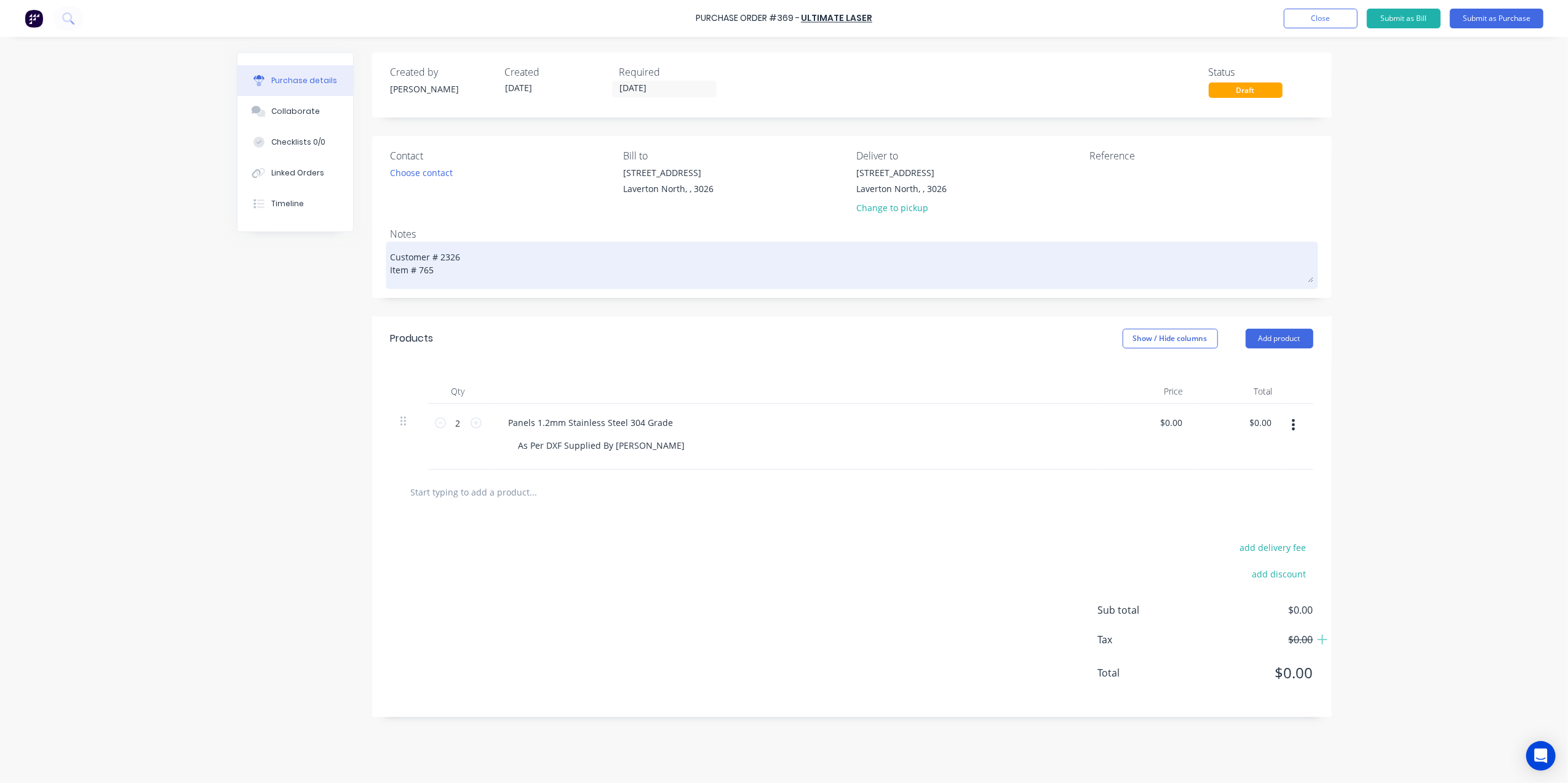
type textarea "Customer # 2326 Item # 7658"
type textarea "x"
type textarea "Customer # 2326 Item # 76589"
type textarea "x"
type textarea "Customer # 2326 Item # 765899"
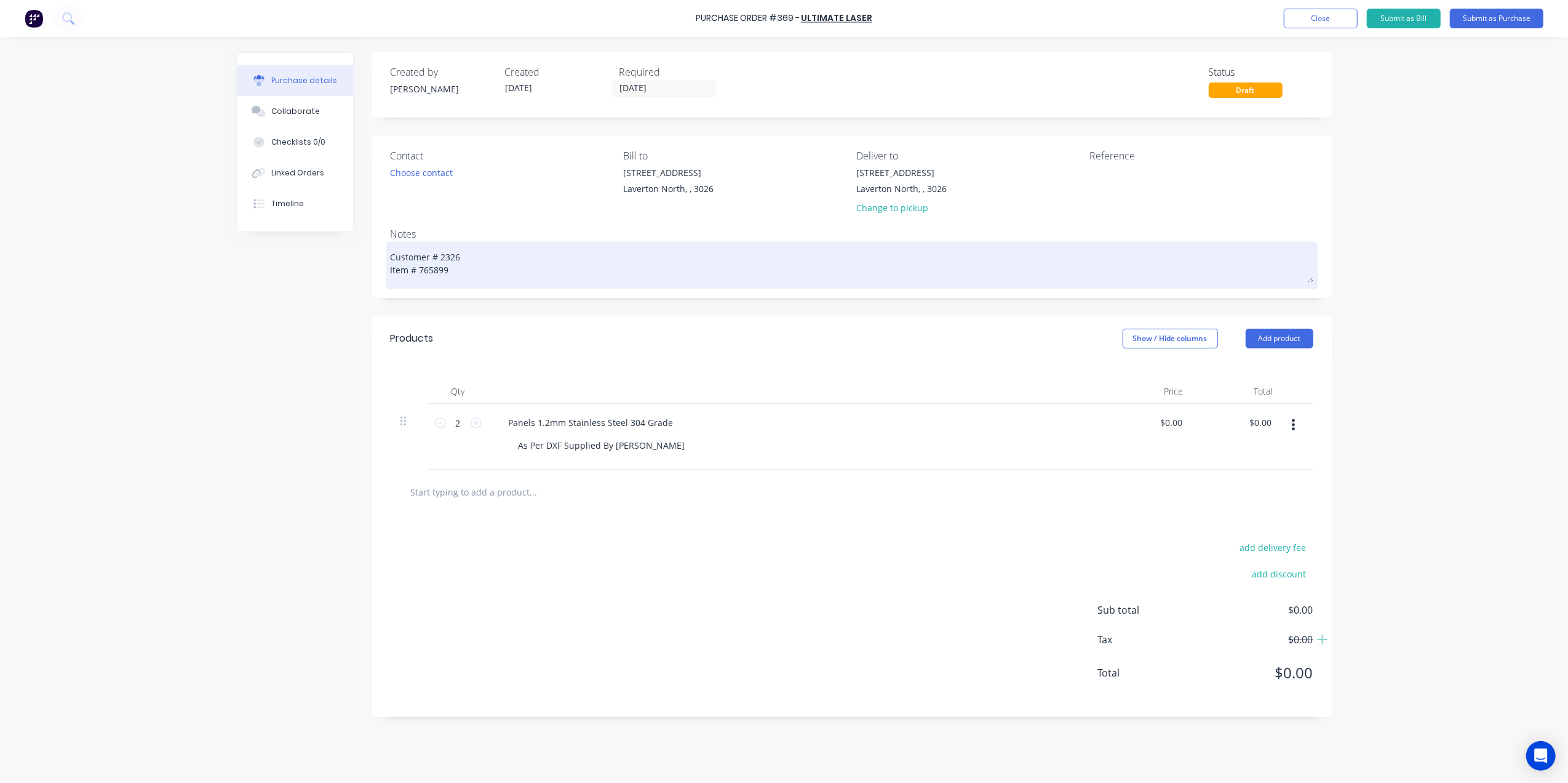
type textarea "x"
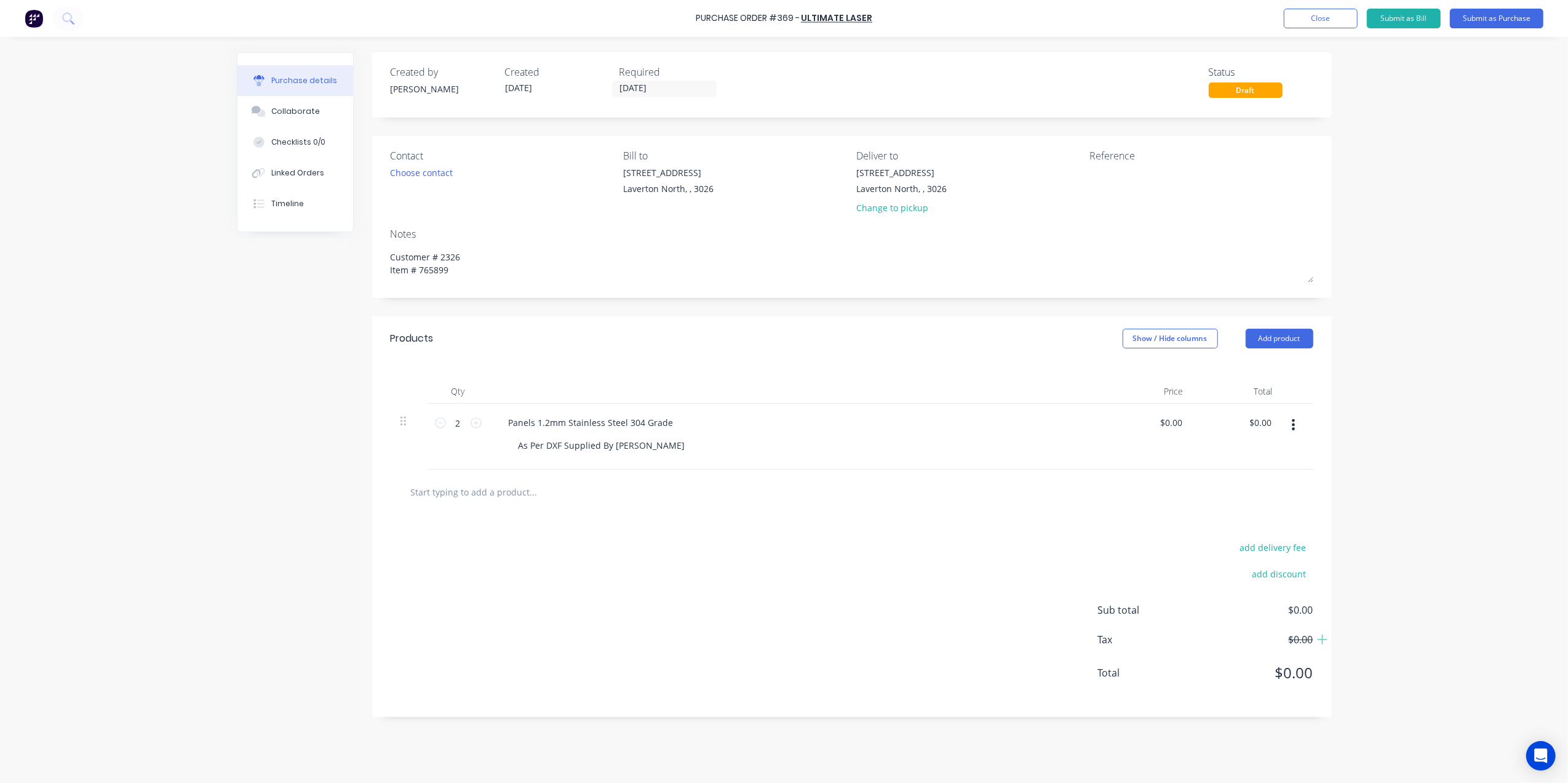
type textarea "Customer # 2326 Item # 765899"
type textarea "x"
type textarea "Customer # 2326 Item # 765899"
click at [1113, 178] on textarea at bounding box center [1167, 180] width 154 height 27
type textarea "x"
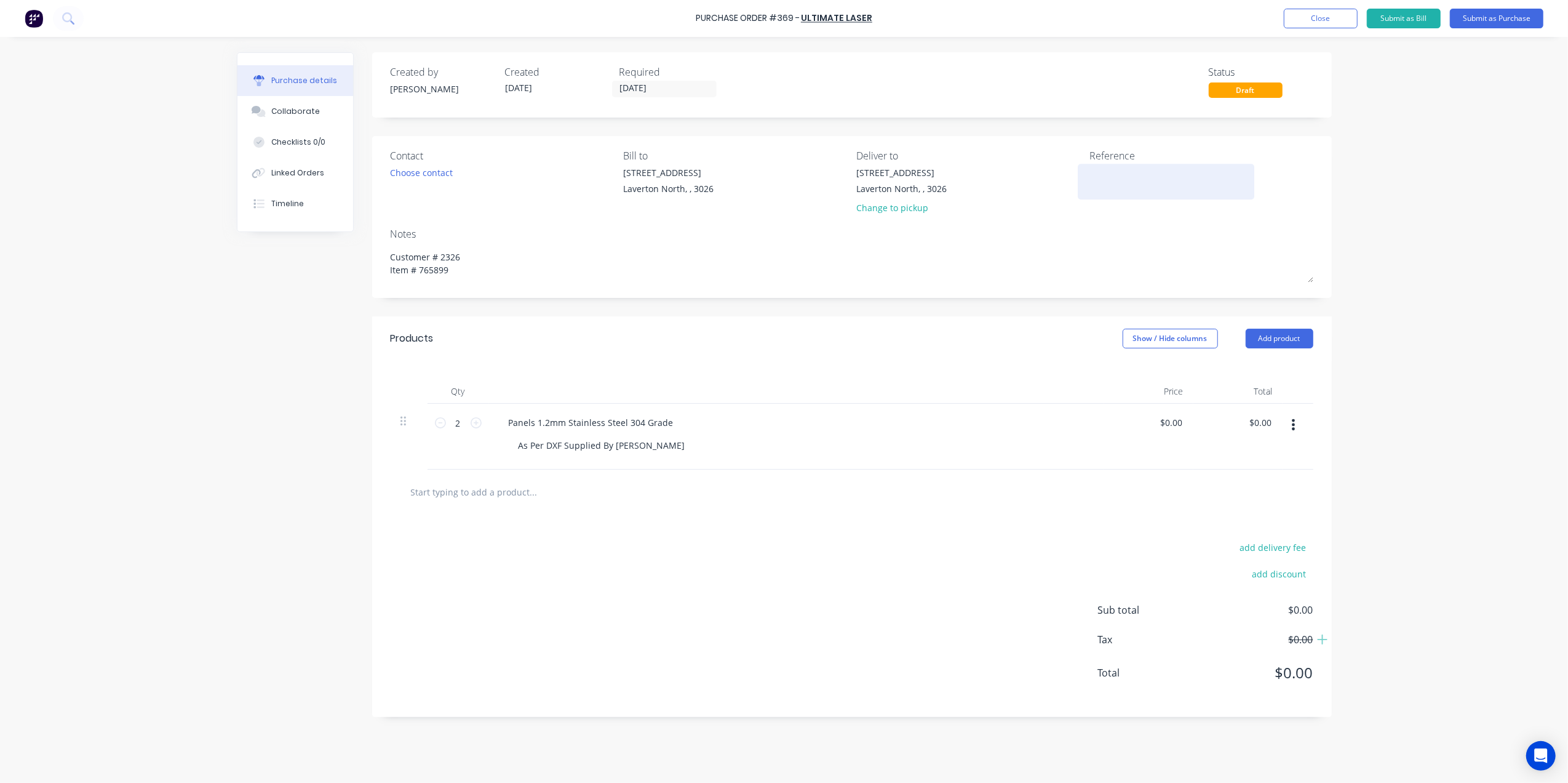
type textarea "#"
type textarea "x"
type textarea "#3"
type textarea "x"
type textarea "#38"
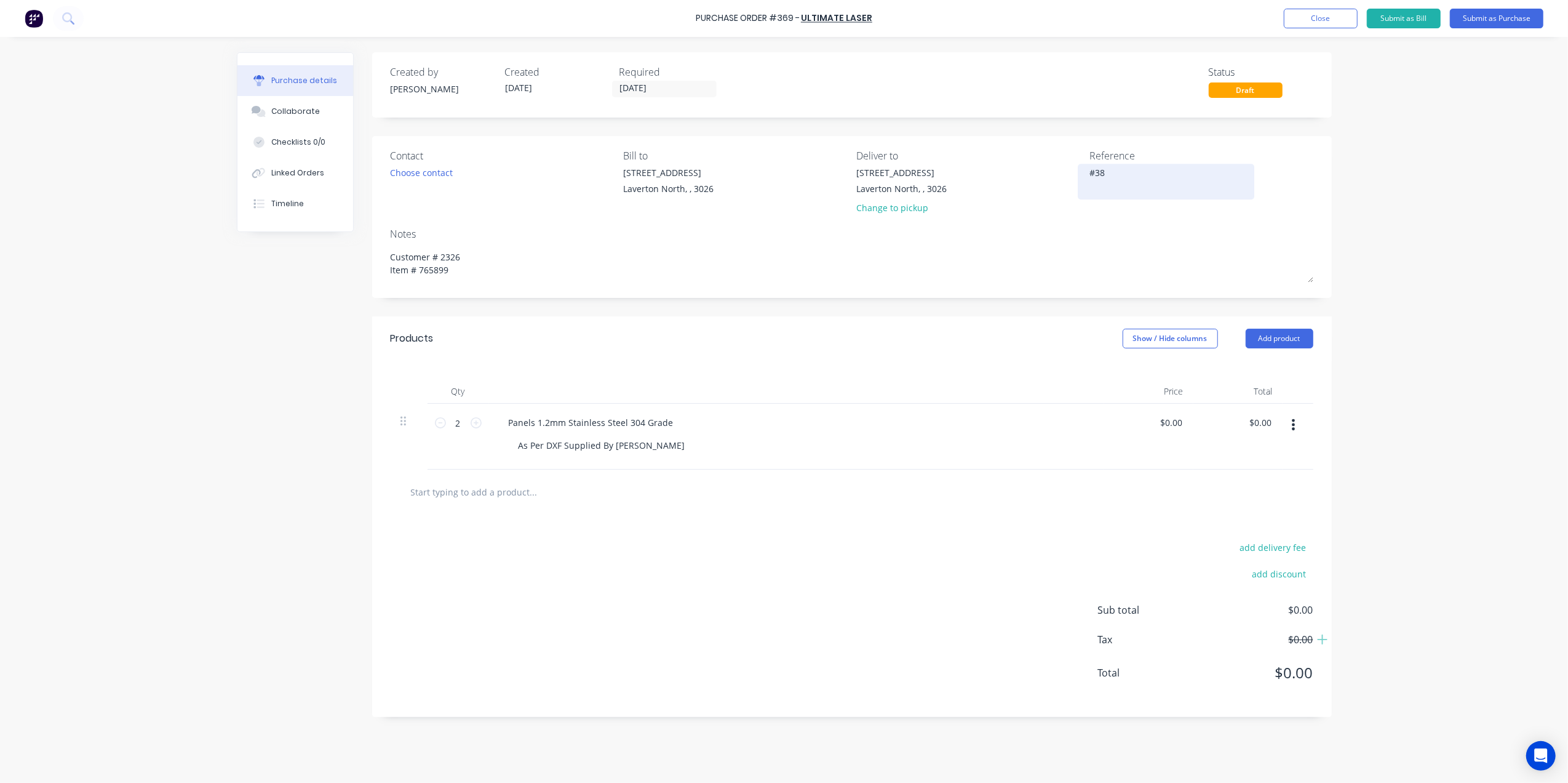
type textarea "x"
type textarea "#381"
type textarea "x"
type textarea "#3818"
type textarea "x"
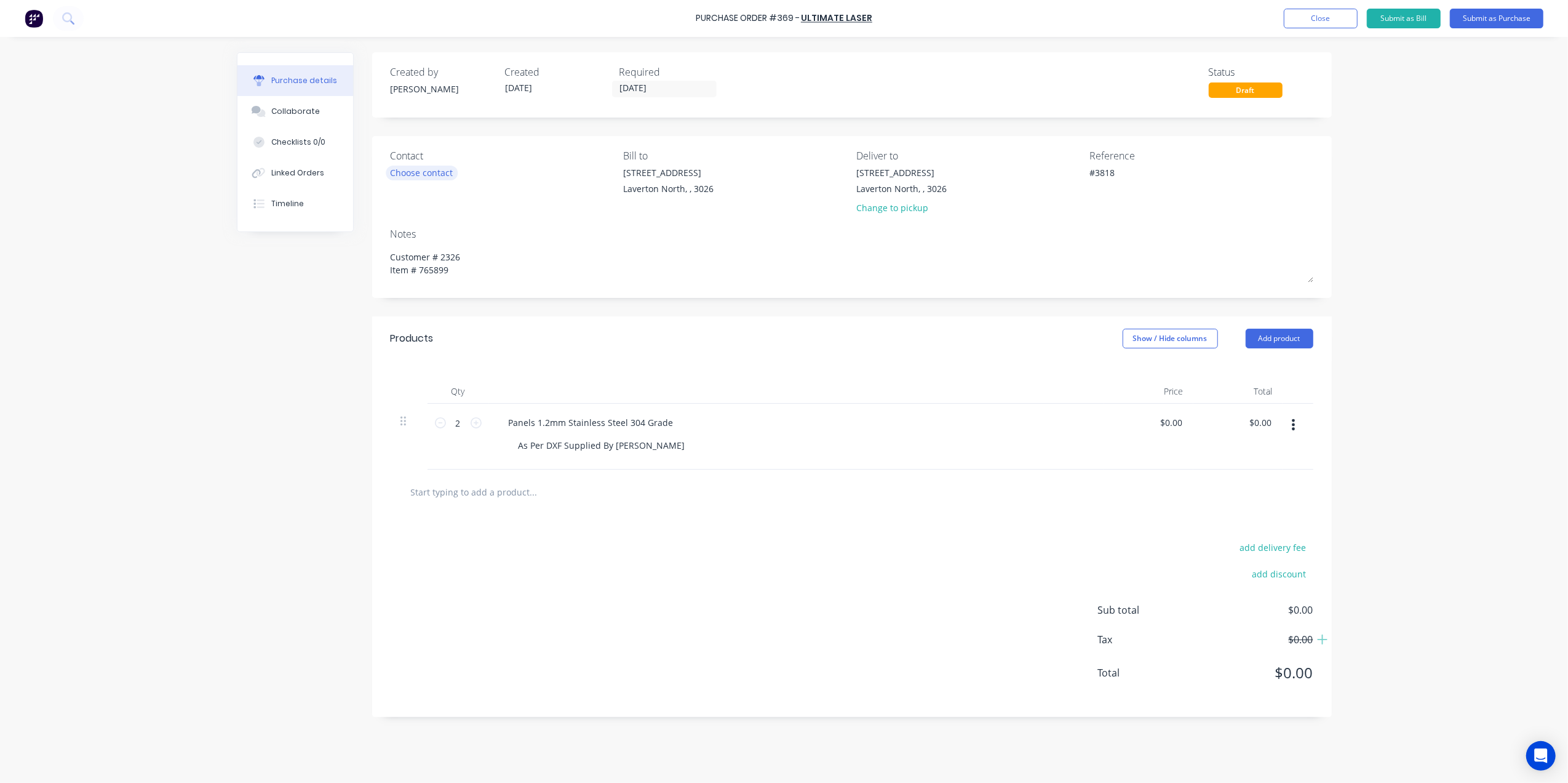
type textarea "#3818"
click at [427, 168] on div "Choose contact" at bounding box center [422, 173] width 63 height 13
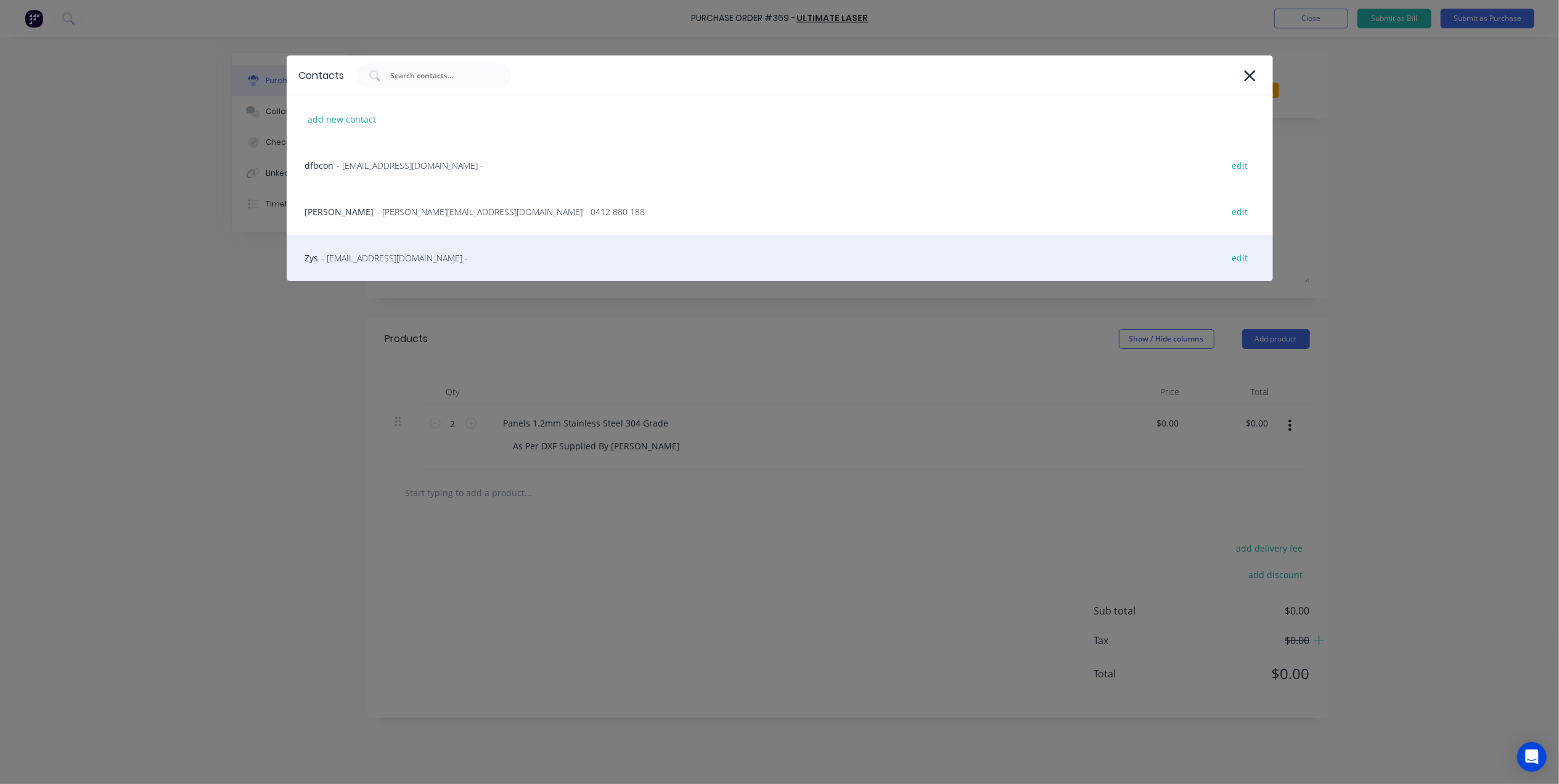
click at [405, 251] on span "- Zys@ultimatelaser.com.au -" at bounding box center [395, 258] width 146 height 13
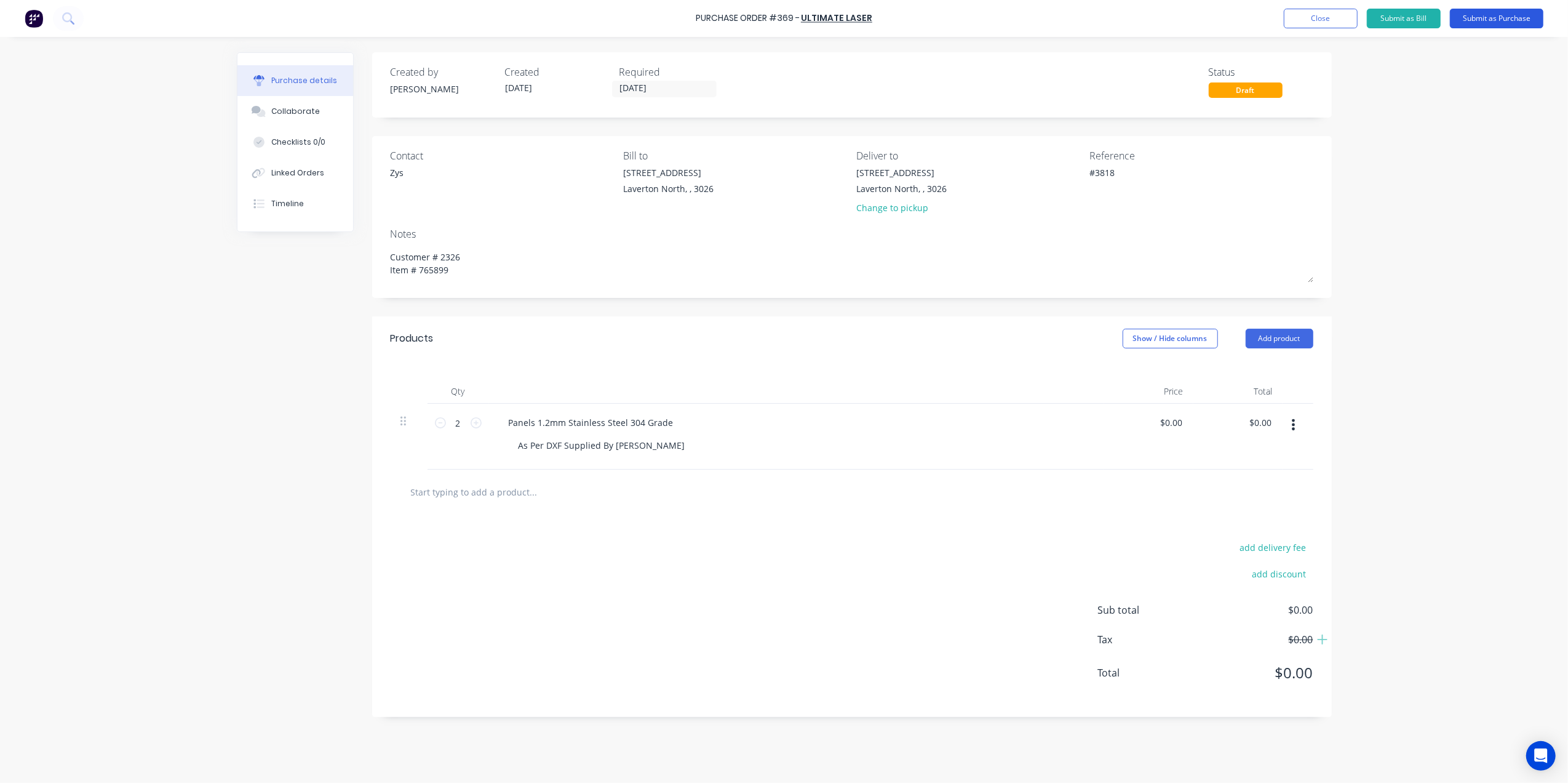
click at [1520, 12] on button "Submit as Purchase" at bounding box center [1496, 18] width 93 height 20
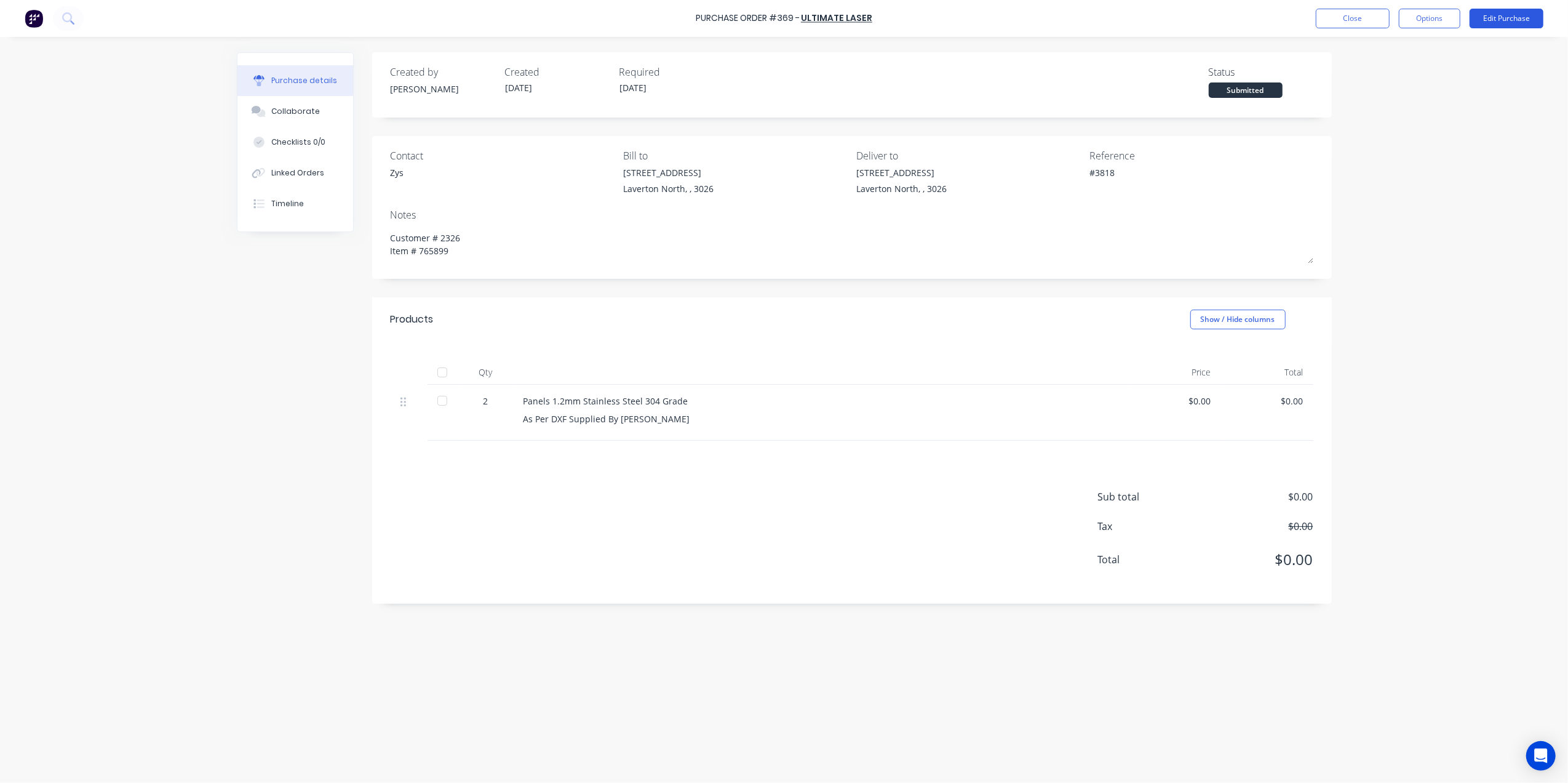
click at [1527, 20] on button "Edit Purchase" at bounding box center [1507, 18] width 74 height 20
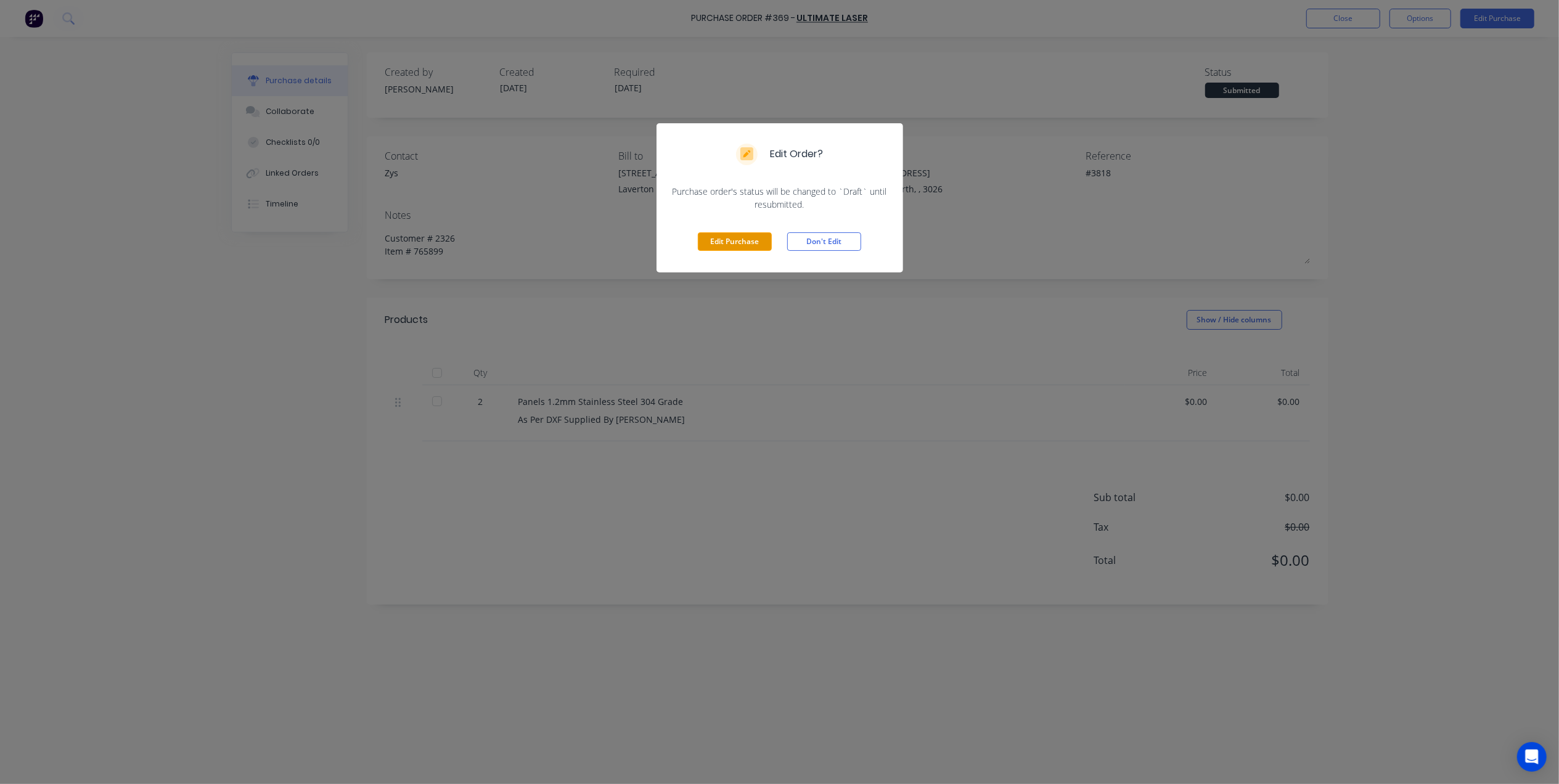
click at [714, 241] on button "Edit Purchase" at bounding box center [735, 242] width 74 height 19
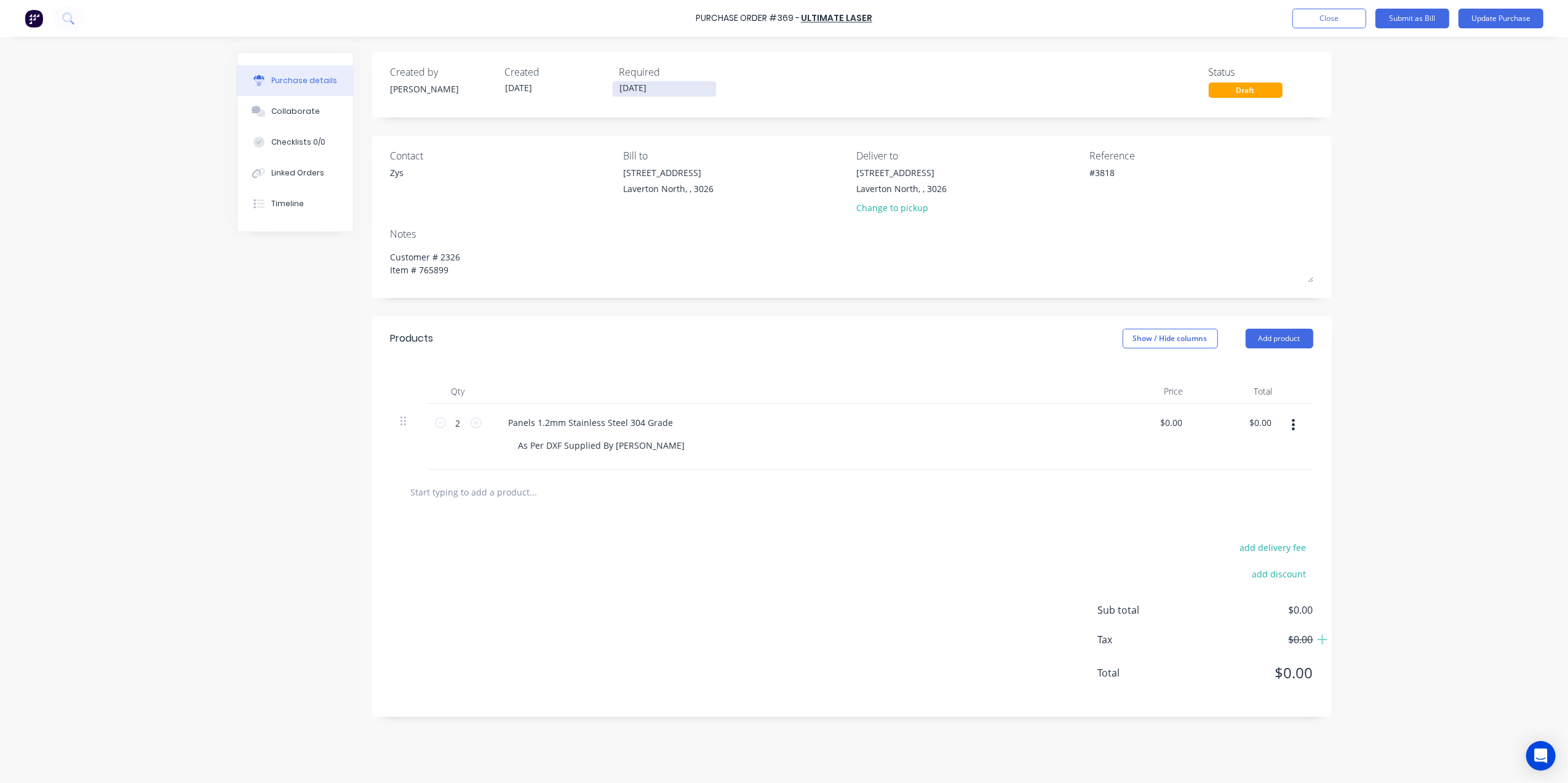
click at [653, 90] on input "30/09/25" at bounding box center [664, 88] width 103 height 15
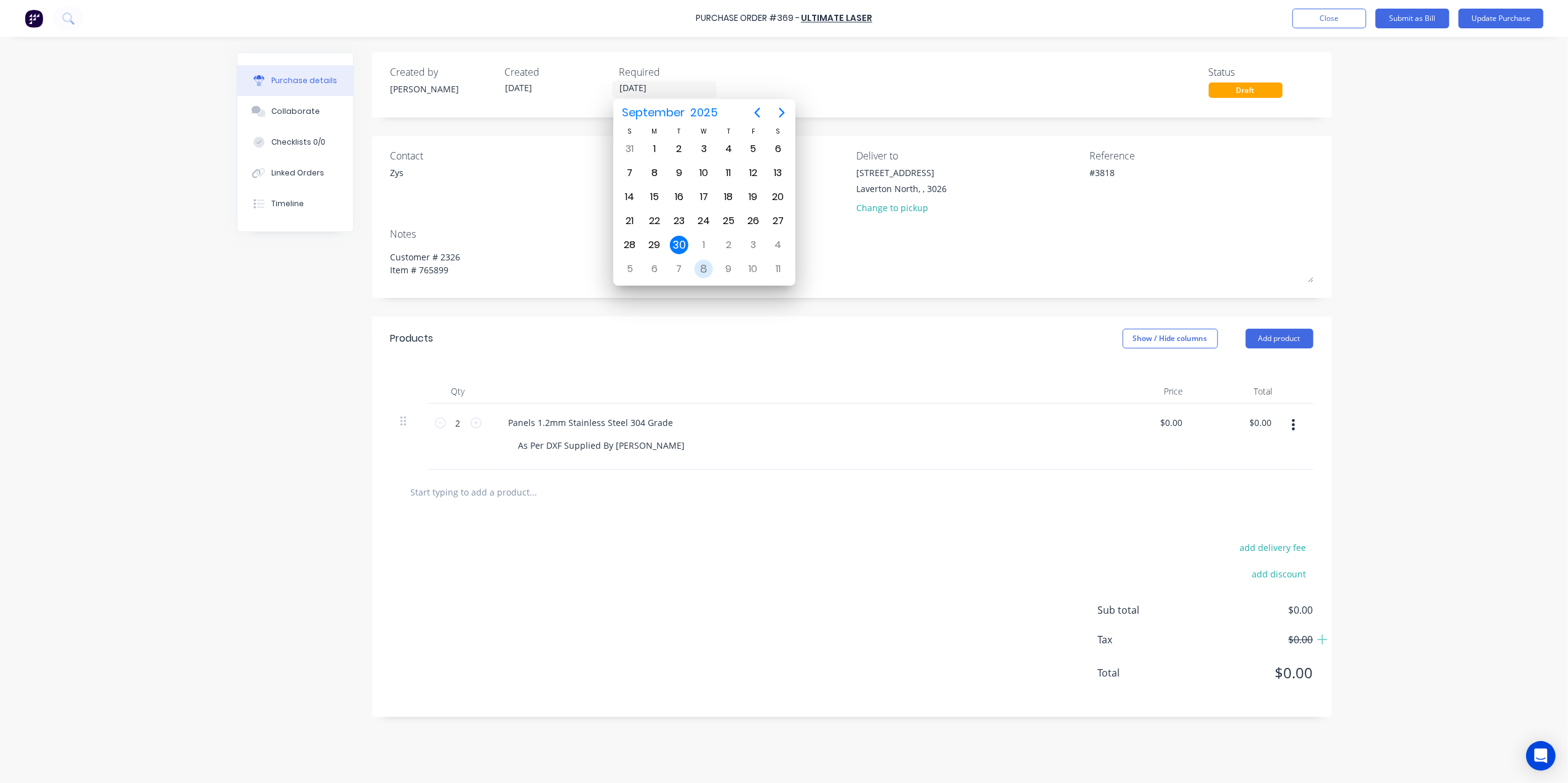
click at [710, 263] on div "8" at bounding box center [704, 269] width 19 height 19
type textarea "x"
type input "08/10/25"
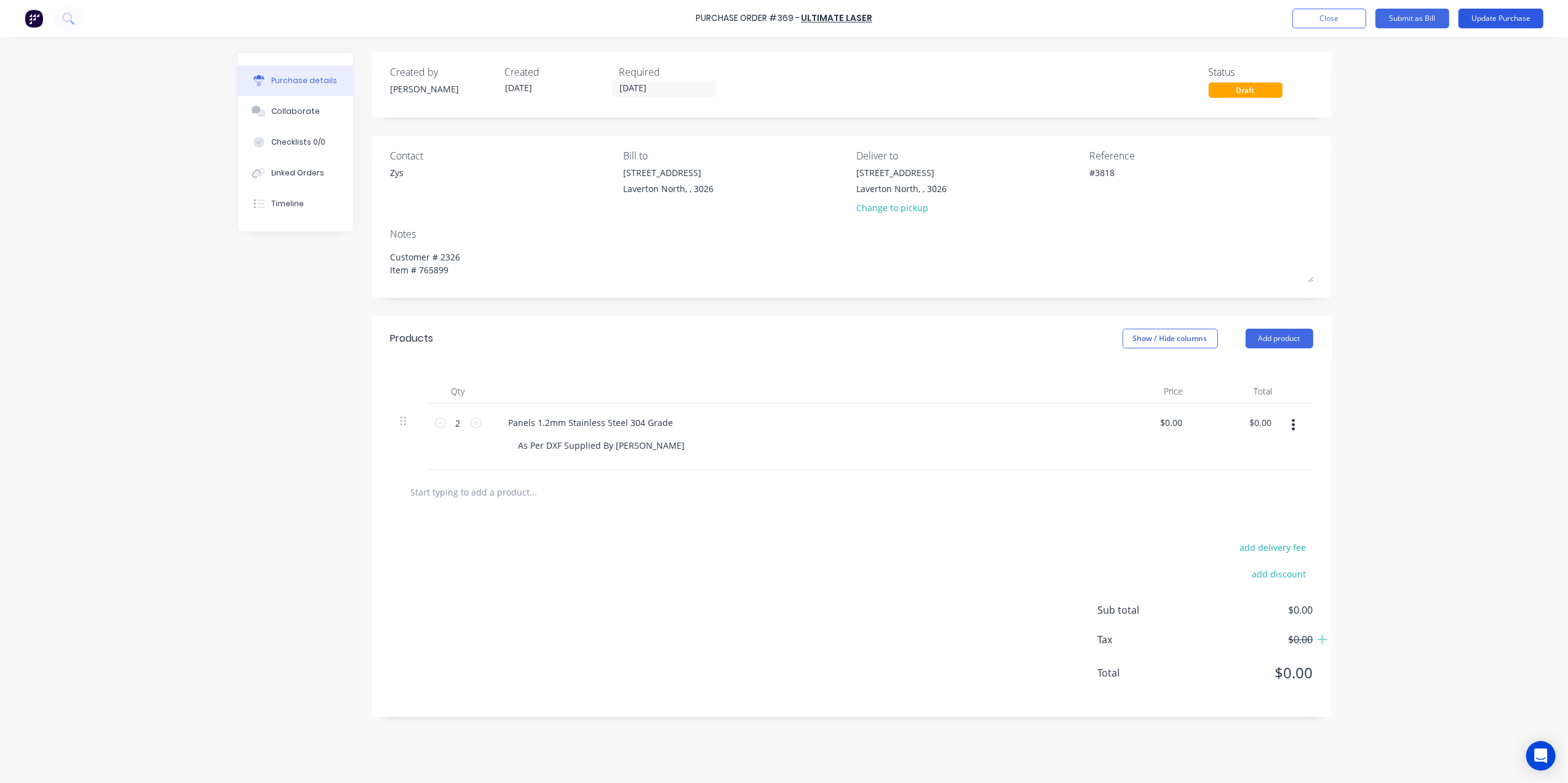
click at [1509, 20] on button "Update Purchase" at bounding box center [1501, 18] width 85 height 20
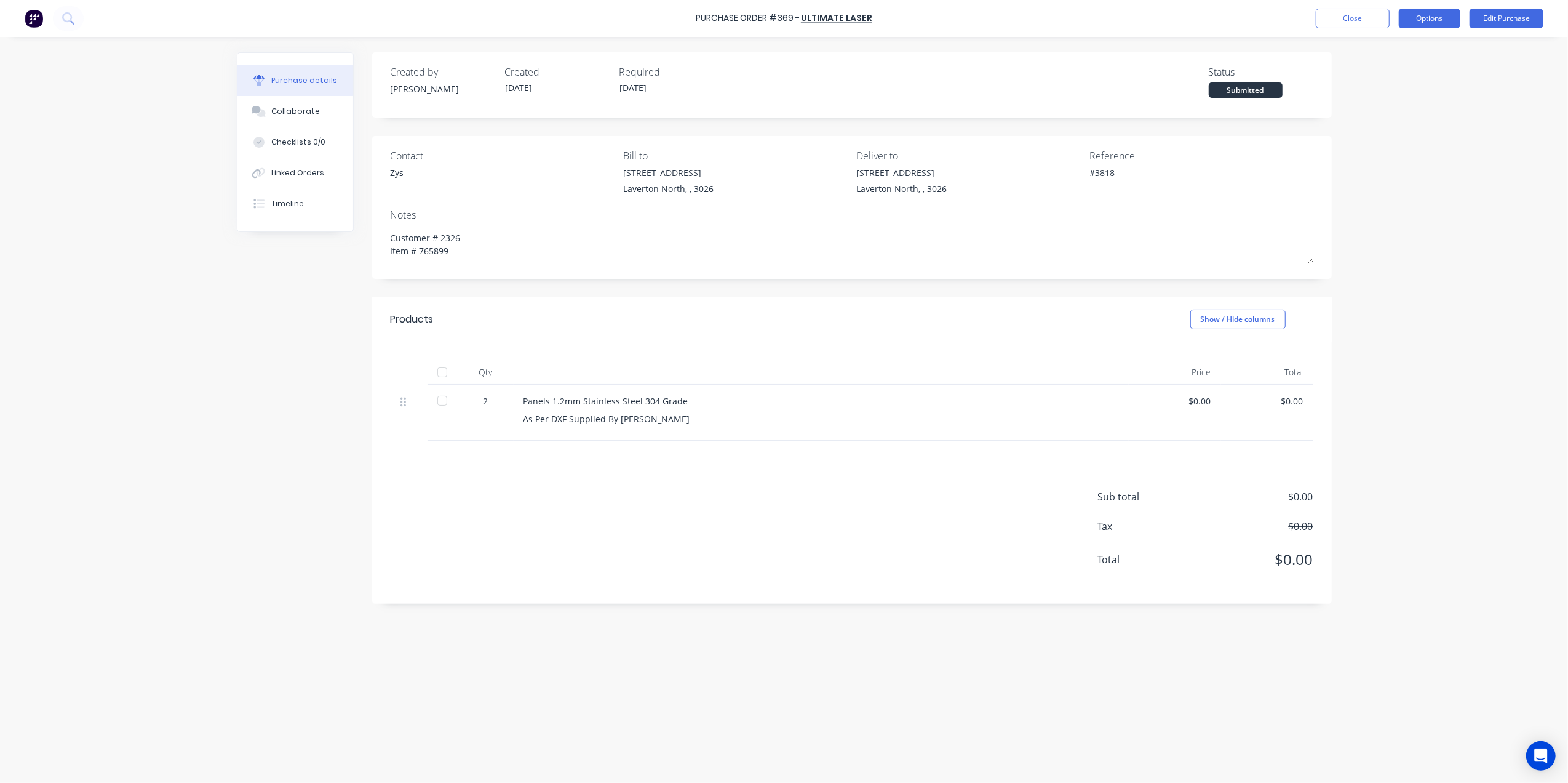
click at [1414, 20] on button "Options" at bounding box center [1429, 18] width 61 height 20
click at [1388, 48] on div "Print / Email" at bounding box center [1402, 50] width 95 height 18
click at [1391, 90] on div "Without pricing" at bounding box center [1402, 99] width 95 height 18
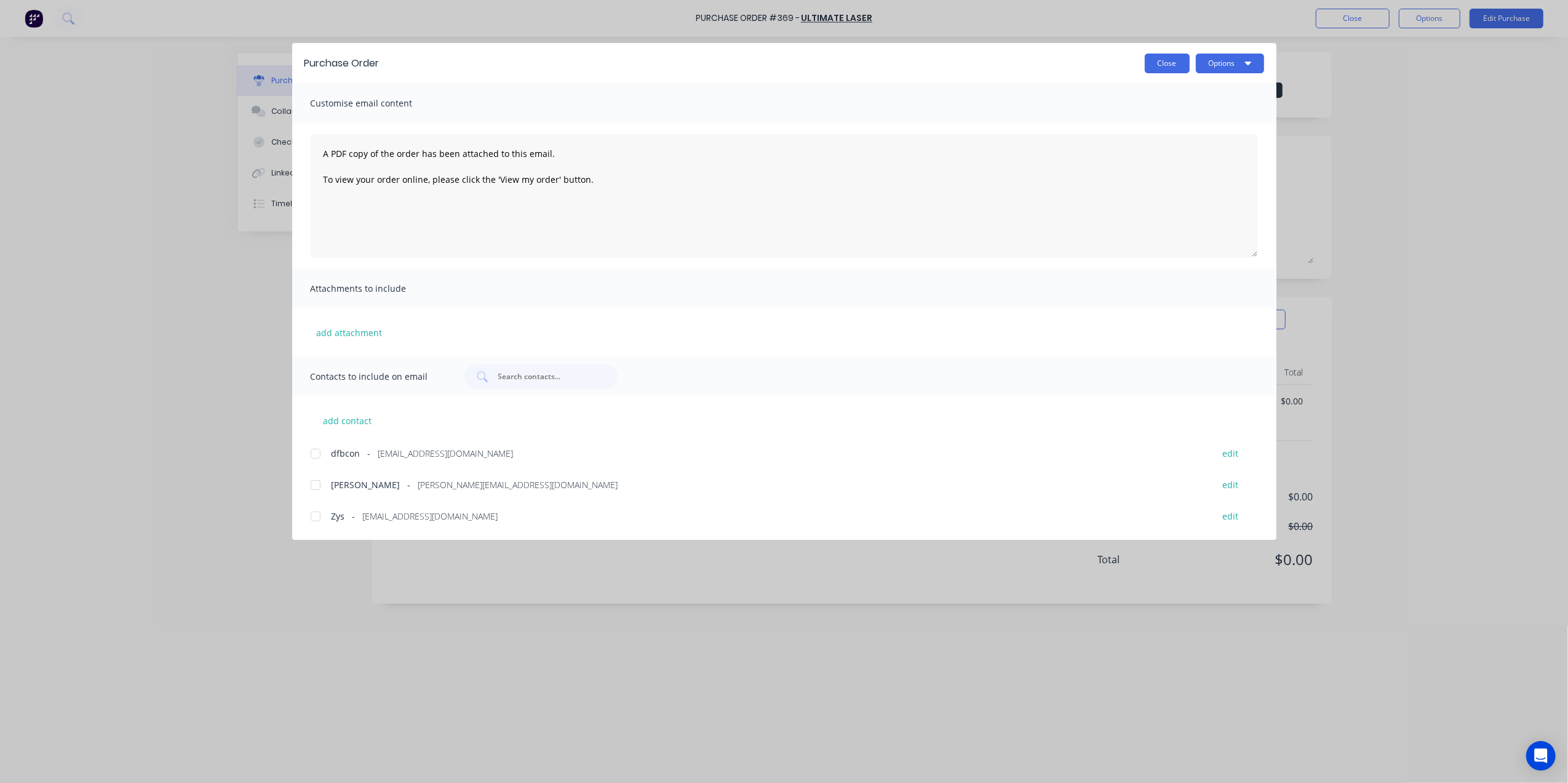
click at [1159, 67] on button "Close" at bounding box center [1167, 63] width 45 height 20
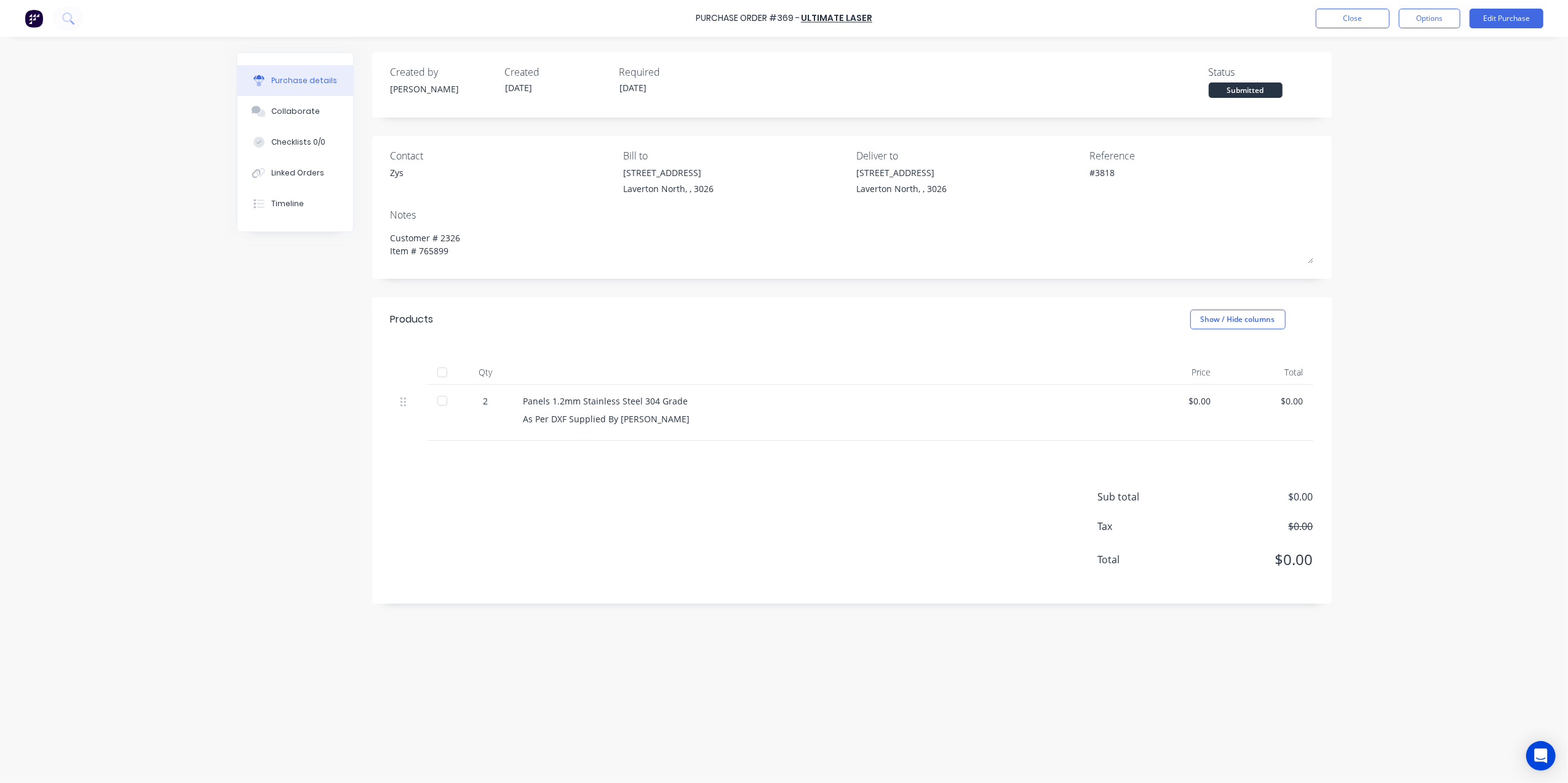
click at [1285, 547] on div "Sub total $0.00 Tax $0.00 Total $0.00" at bounding box center [1206, 537] width 216 height 96
click at [1497, 15] on button "Edit Purchase" at bounding box center [1507, 18] width 74 height 20
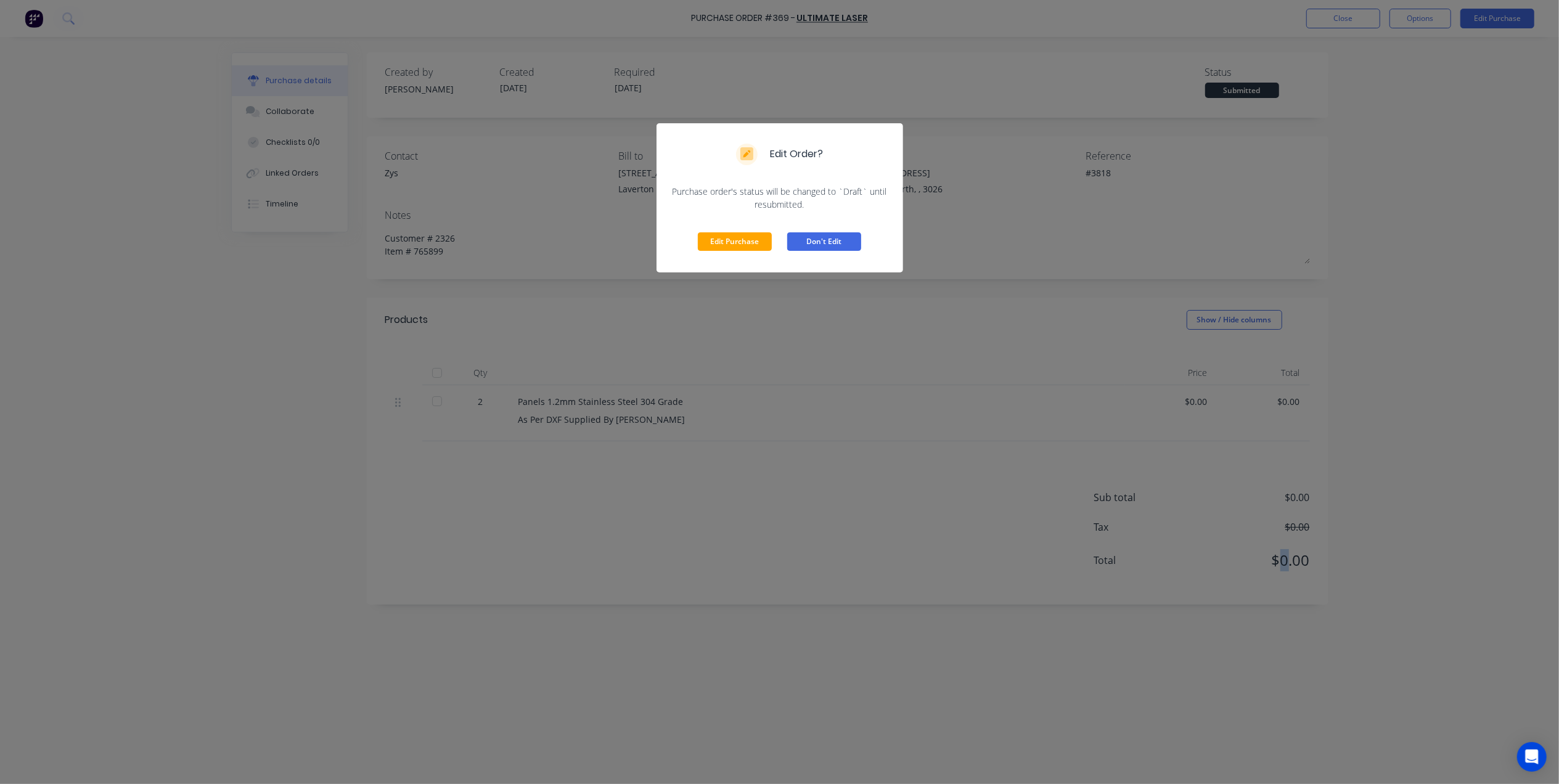
click at [802, 245] on button "Don't Edit" at bounding box center [824, 242] width 74 height 19
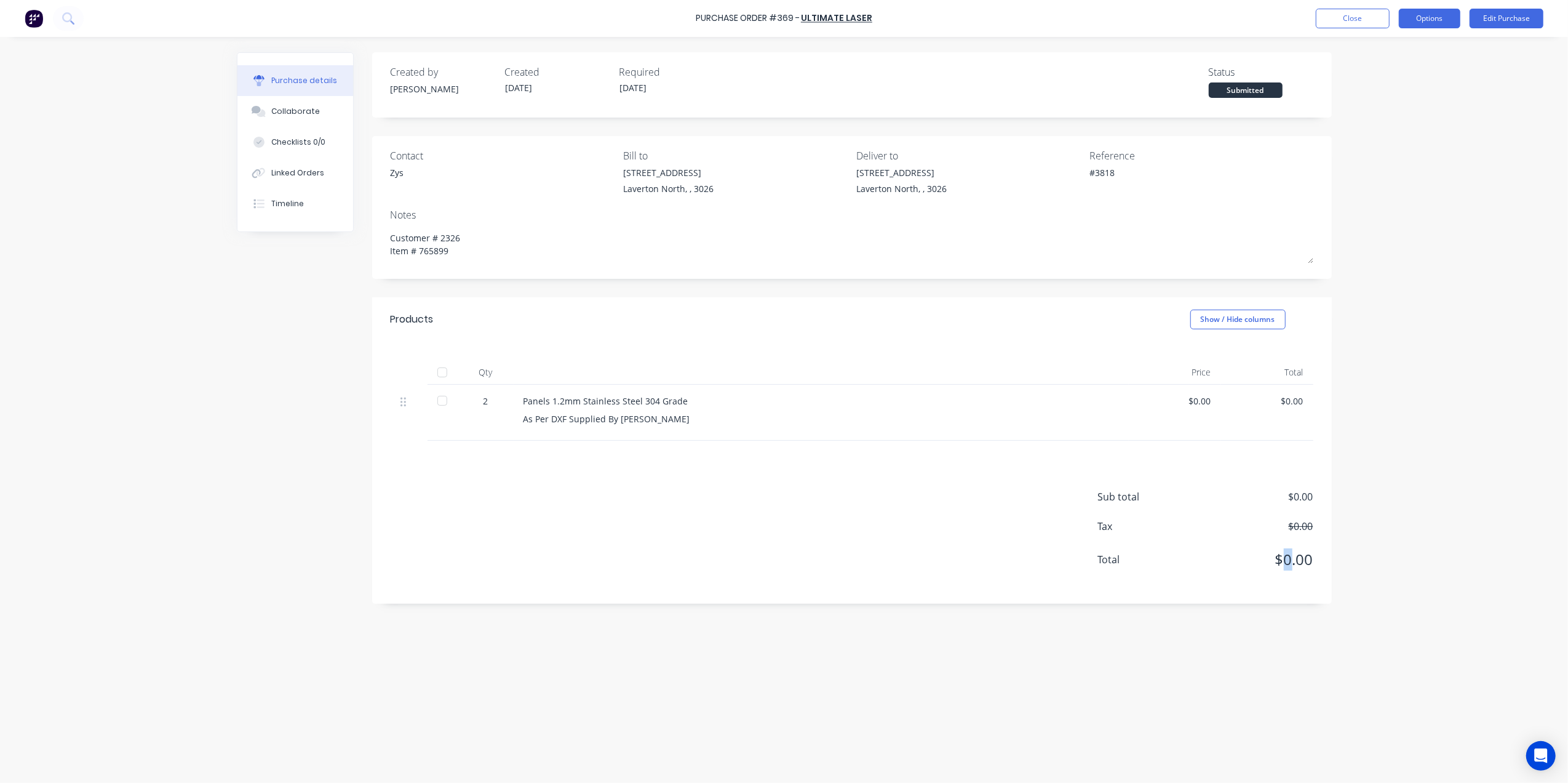
click at [1410, 15] on button "Options" at bounding box center [1429, 18] width 61 height 20
click at [1414, 51] on div "Print / Email" at bounding box center [1402, 50] width 95 height 18
click at [1386, 93] on div "Without pricing" at bounding box center [1402, 99] width 95 height 18
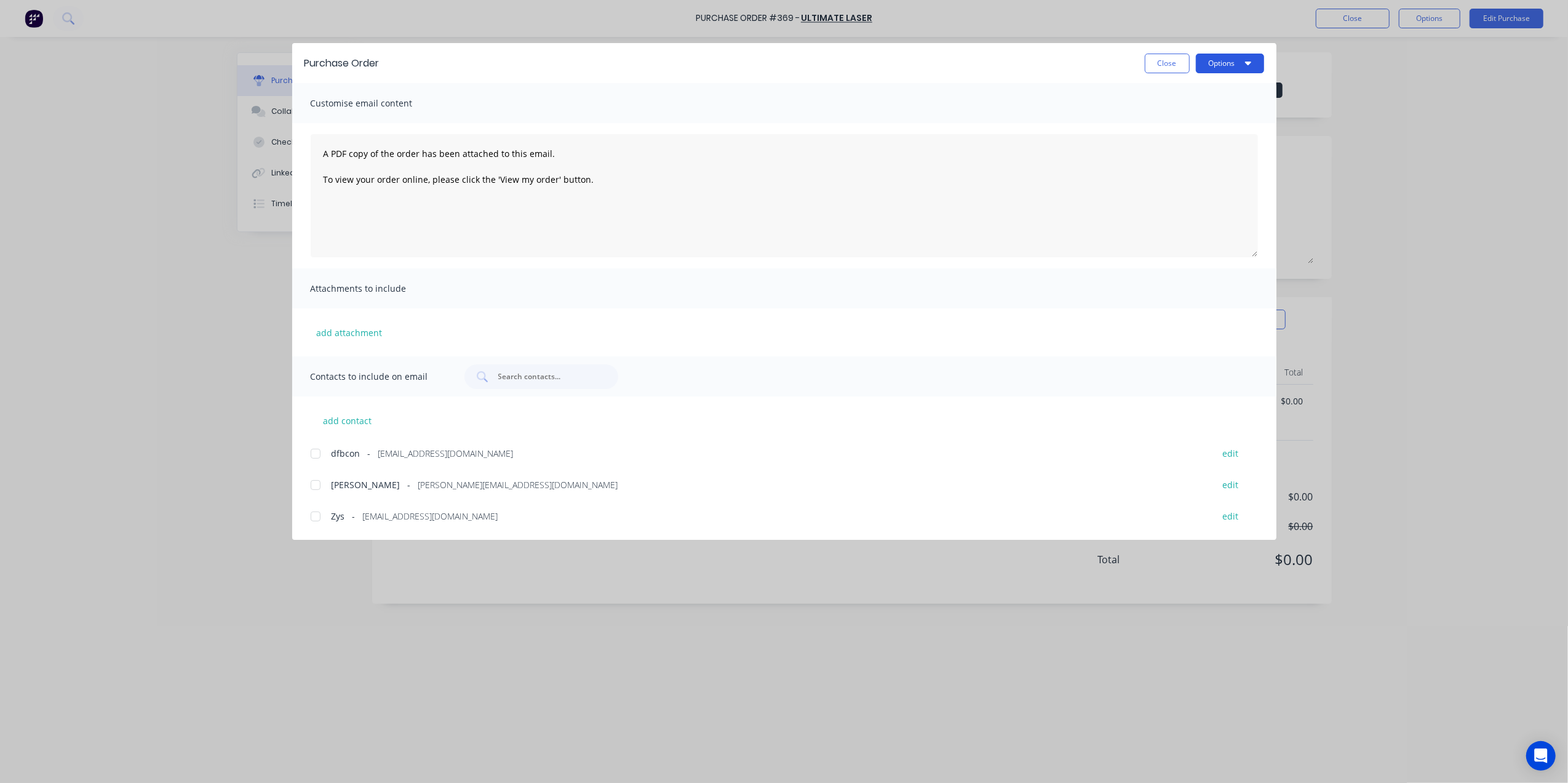
click at [1213, 62] on button "Options" at bounding box center [1230, 63] width 68 height 20
click at [1188, 119] on div "Print" at bounding box center [1206, 119] width 95 height 18
click at [1156, 52] on div "Purchase Order Close Options" at bounding box center [784, 63] width 984 height 40
click at [1177, 67] on button "Close" at bounding box center [1167, 63] width 45 height 20
type textarea "x"
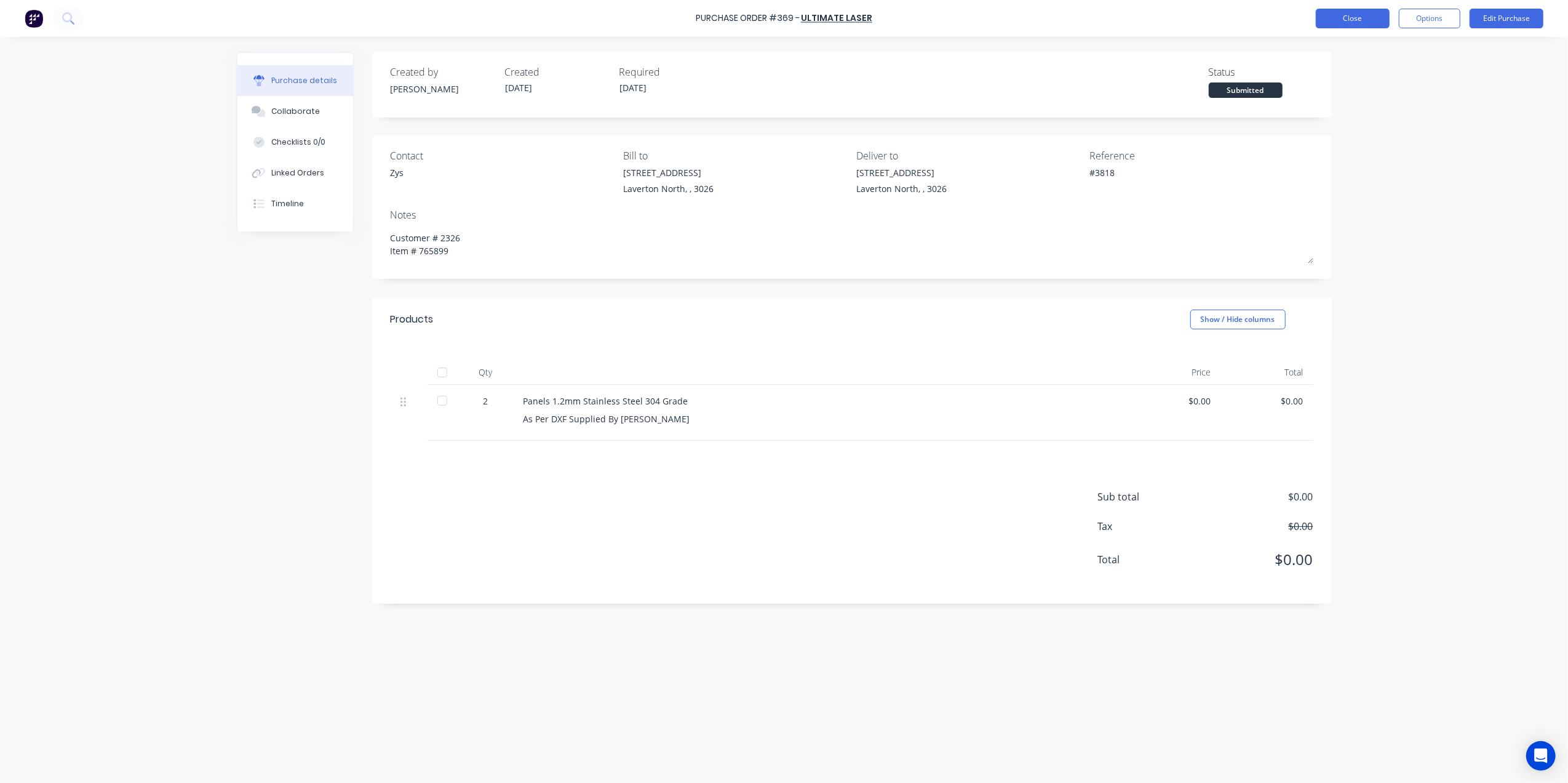
click at [1354, 13] on button "Close" at bounding box center [1353, 18] width 74 height 20
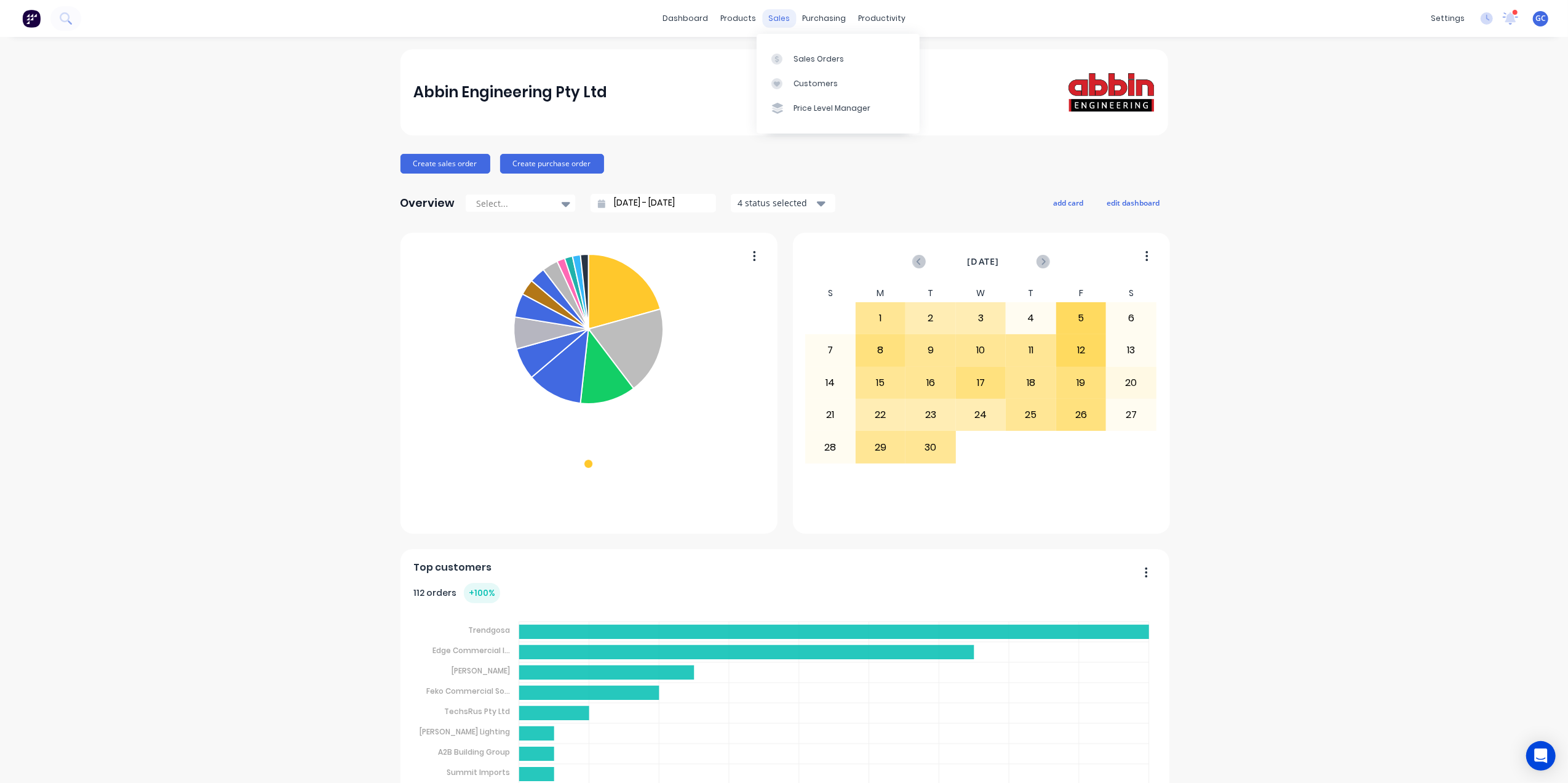
click at [772, 13] on div "sales" at bounding box center [779, 19] width 34 height 19
click at [816, 55] on div "Sales Orders" at bounding box center [819, 59] width 51 height 11
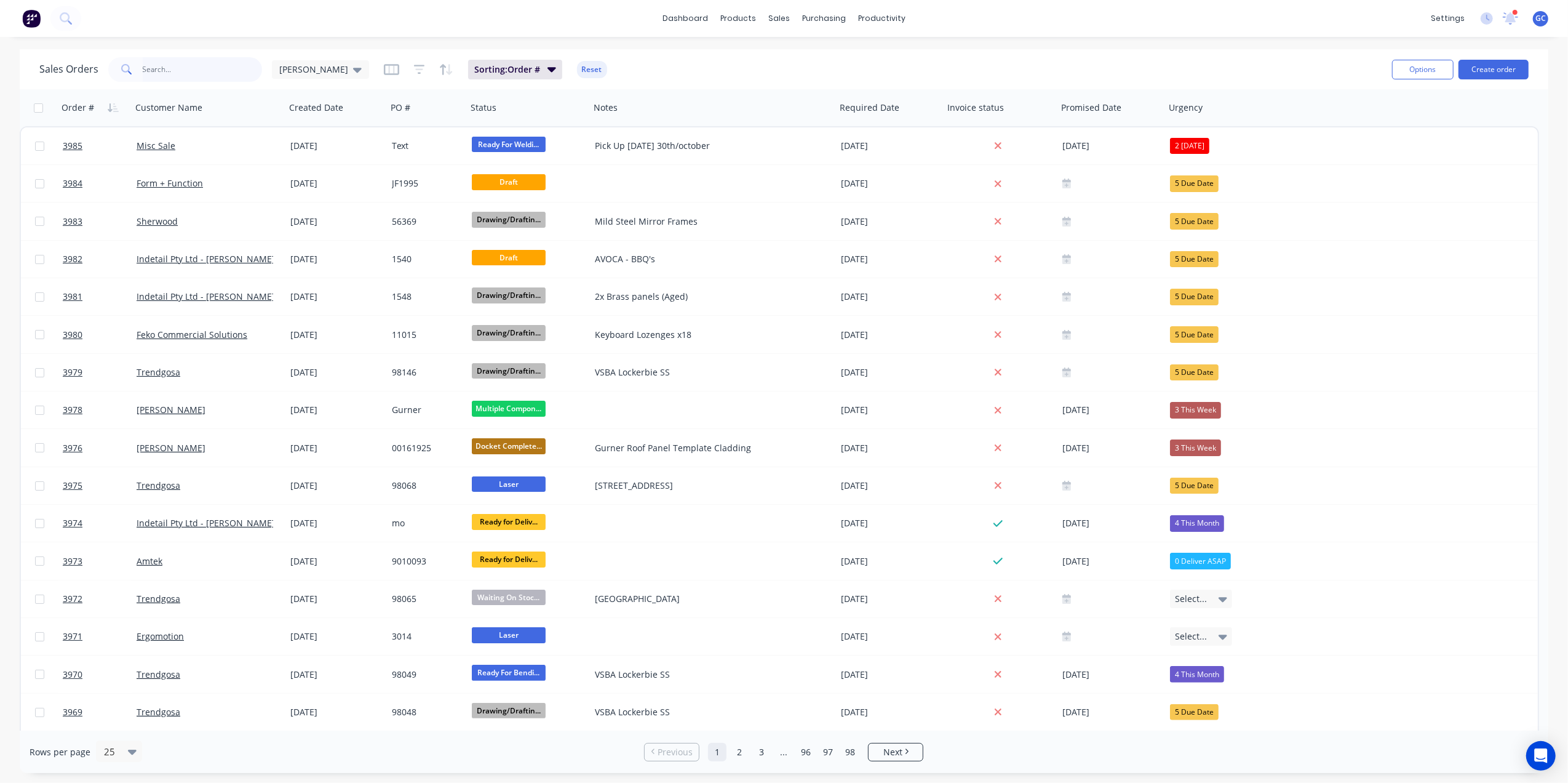
click at [208, 72] on input "text" at bounding box center [203, 69] width 120 height 25
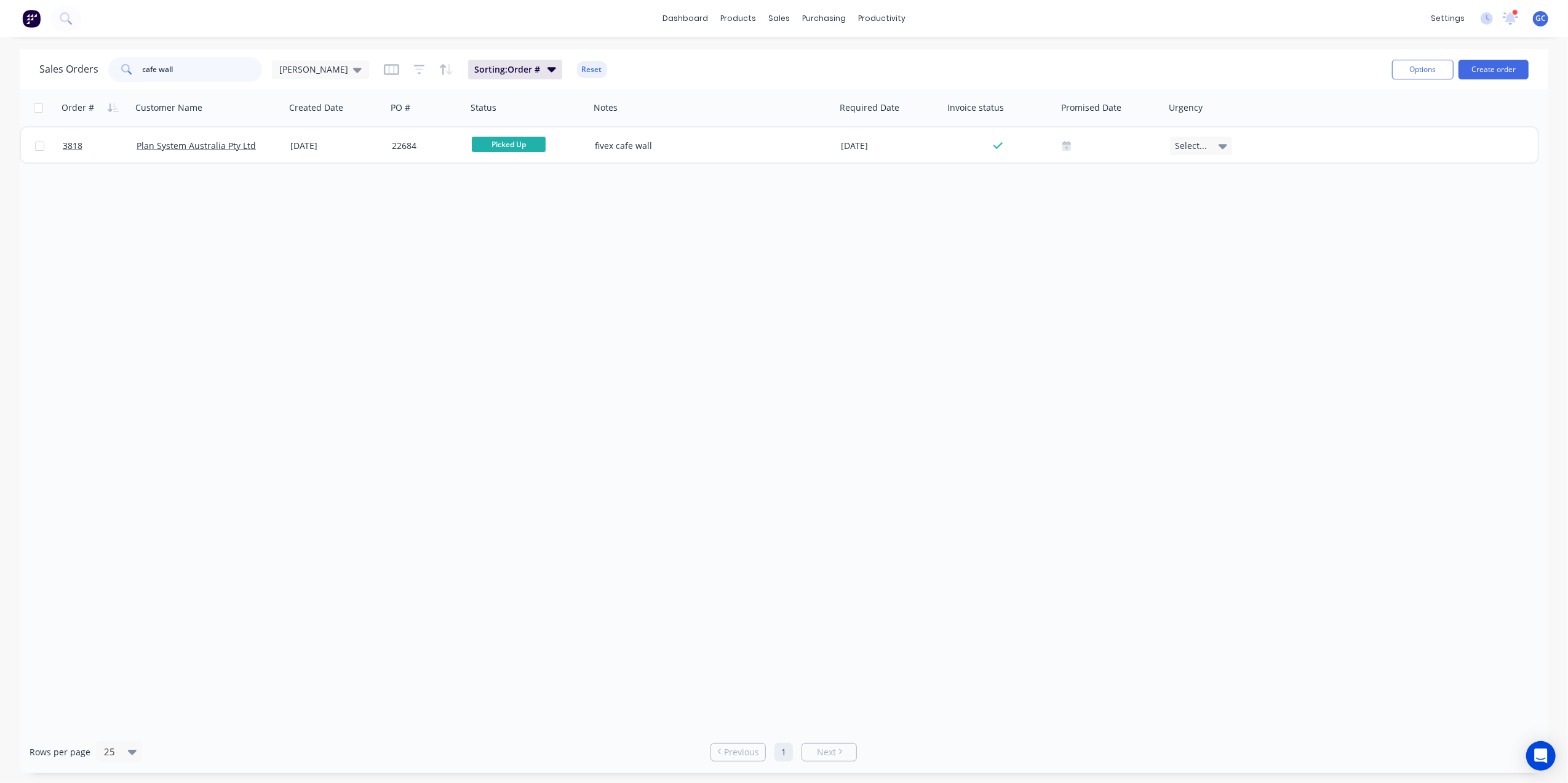
type input "cafe wall"
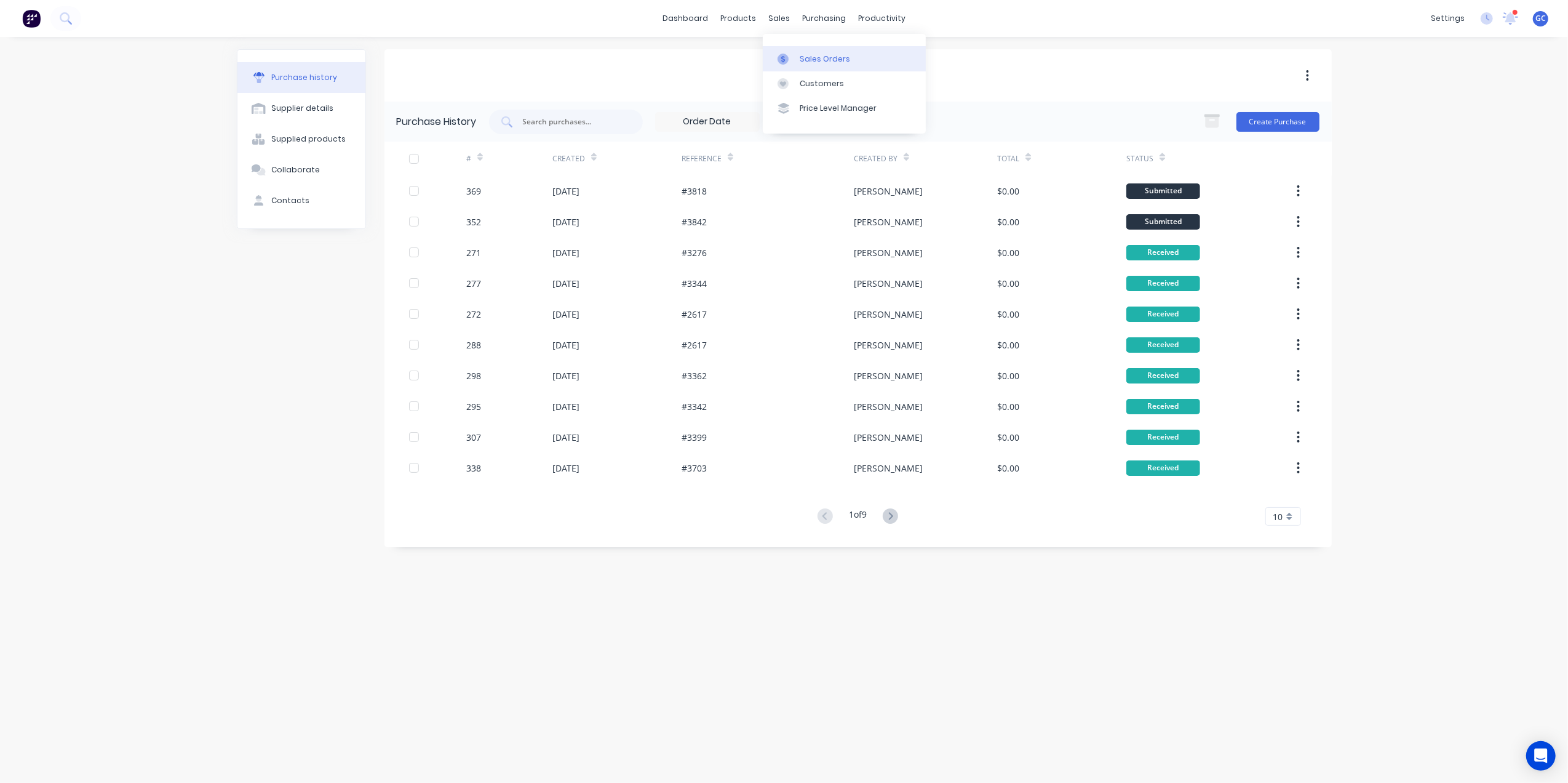
drag, startPoint x: 825, startPoint y: 51, endPoint x: 814, endPoint y: 52, distance: 11.0
click at [825, 51] on link "Sales Orders" at bounding box center [844, 59] width 163 height 25
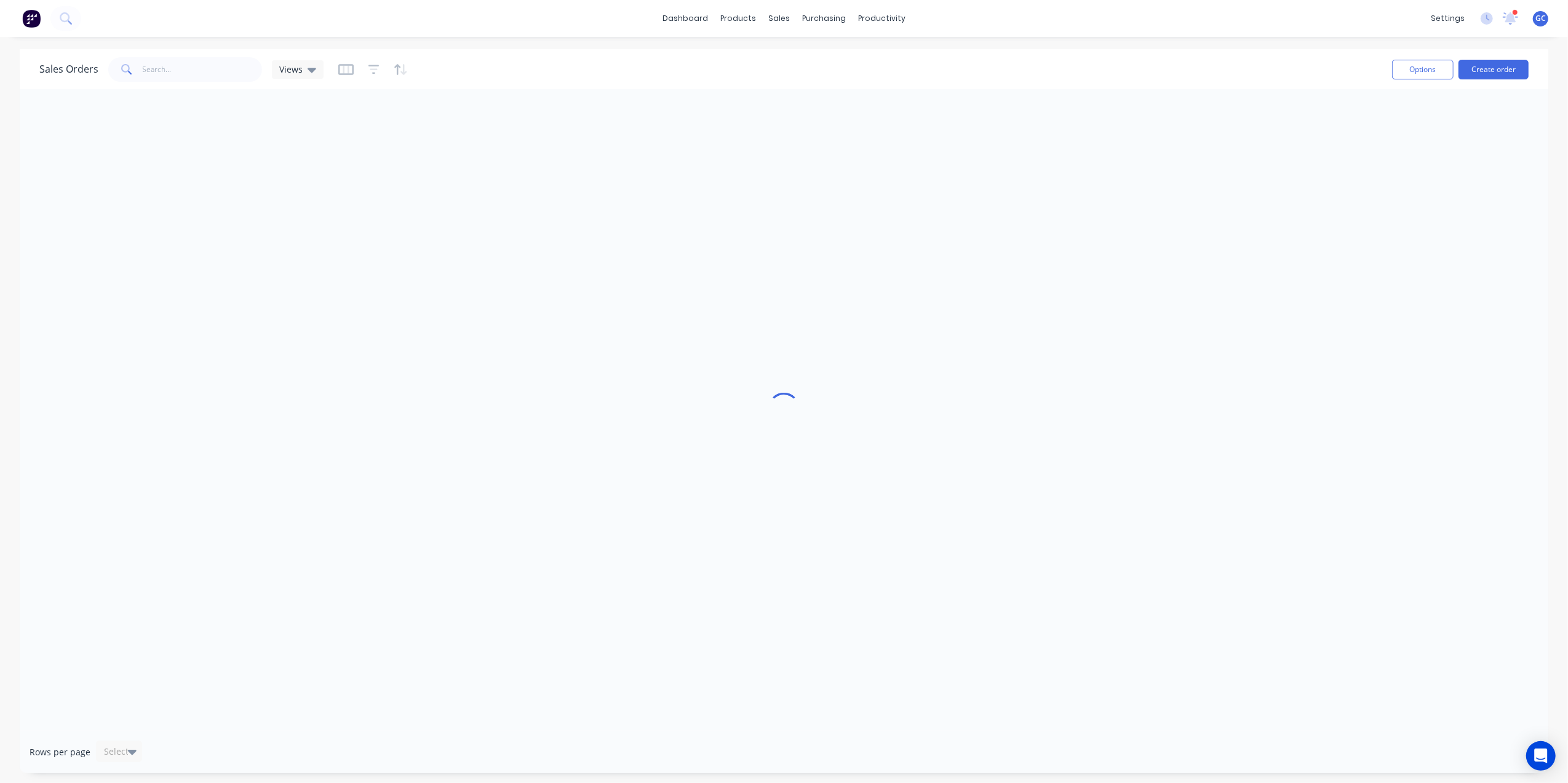
click at [221, 53] on div "Sales Orders Views Options Create order" at bounding box center [784, 69] width 1529 height 40
click at [215, 67] on input "text" at bounding box center [203, 69] width 120 height 25
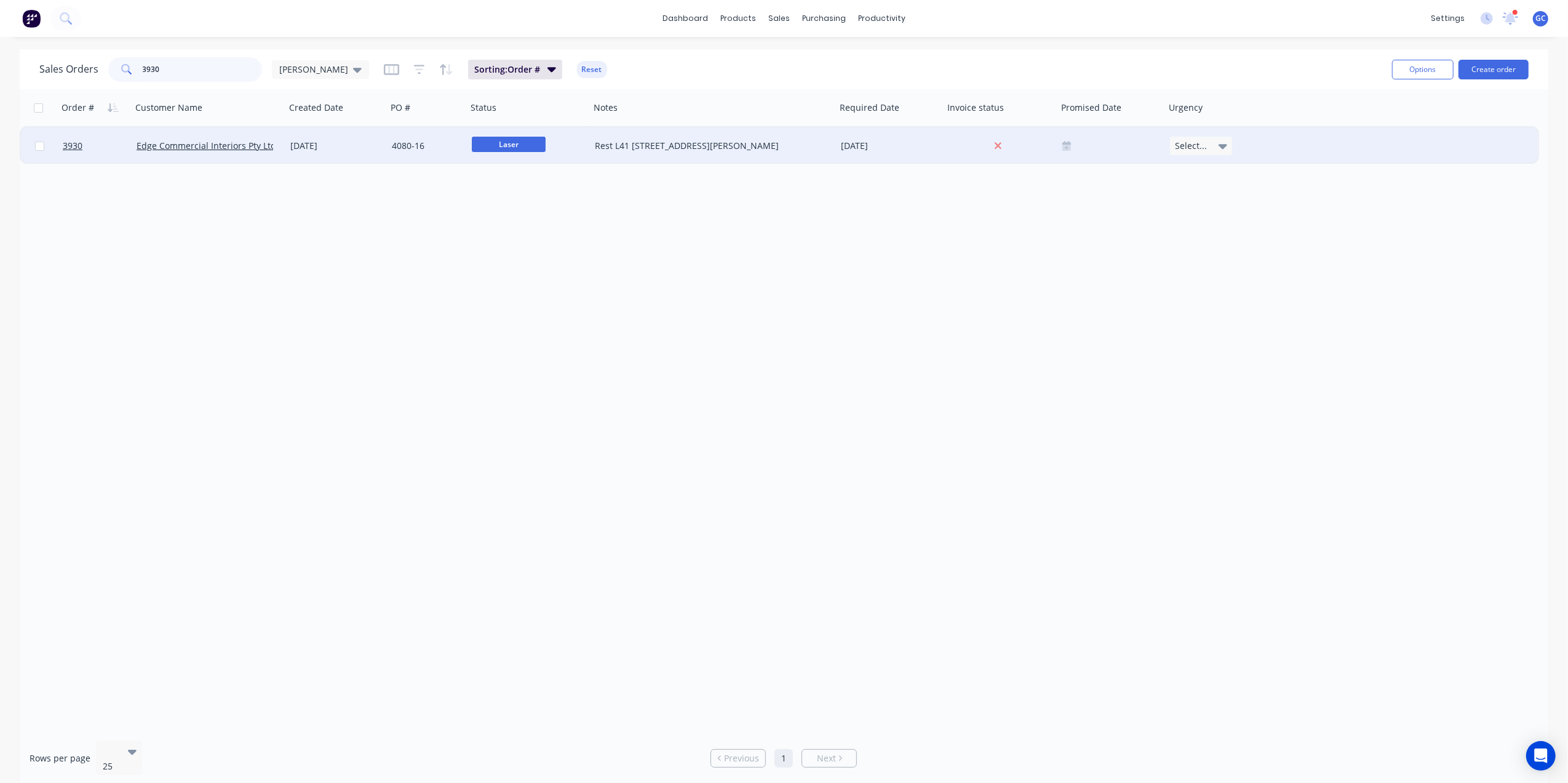
type input "3930"
click at [355, 148] on div "11 Sep 2025" at bounding box center [336, 145] width 92 height 12
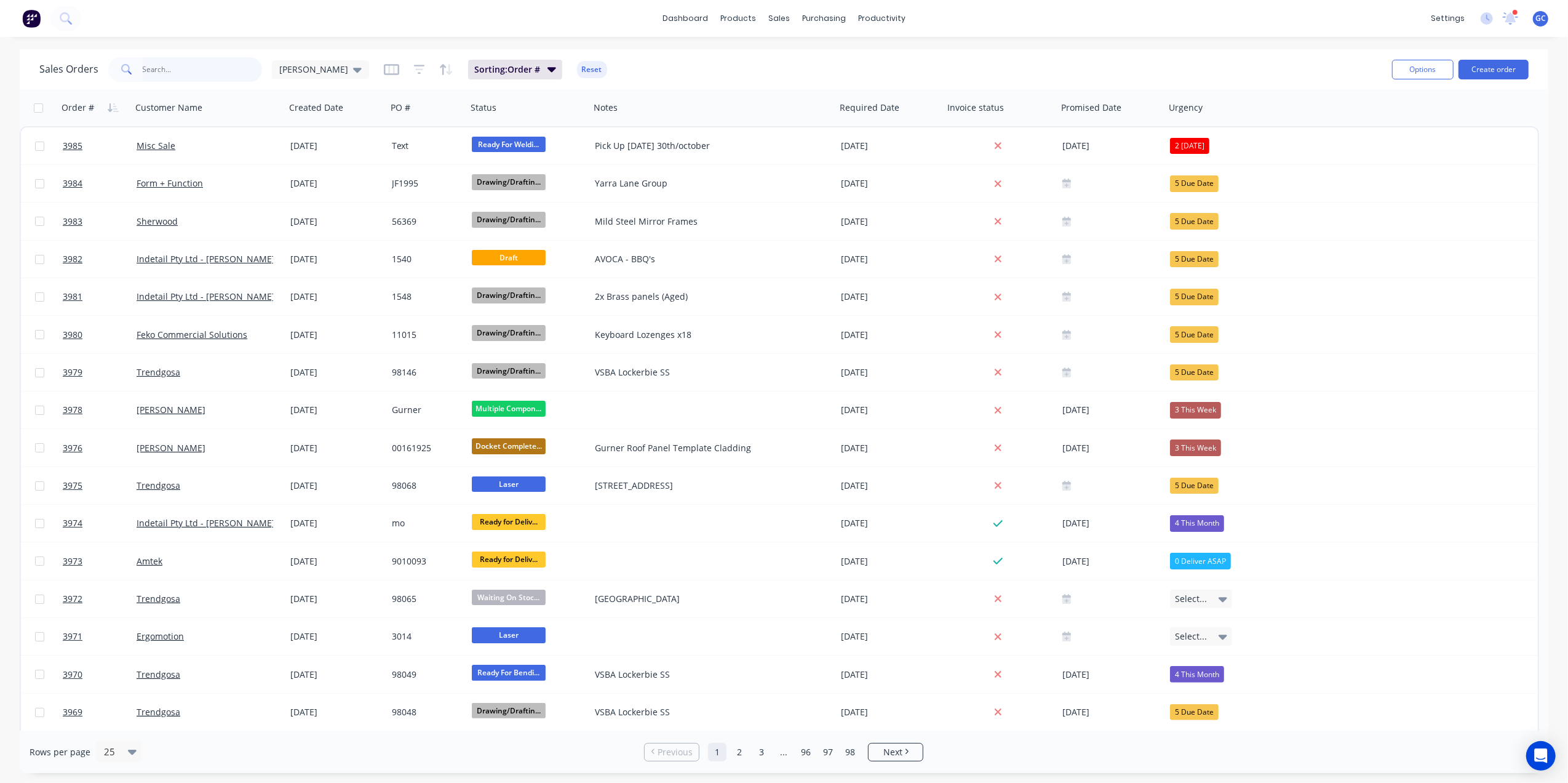
click at [188, 75] on input "text" at bounding box center [203, 69] width 120 height 25
click at [181, 67] on input "text" at bounding box center [203, 69] width 120 height 25
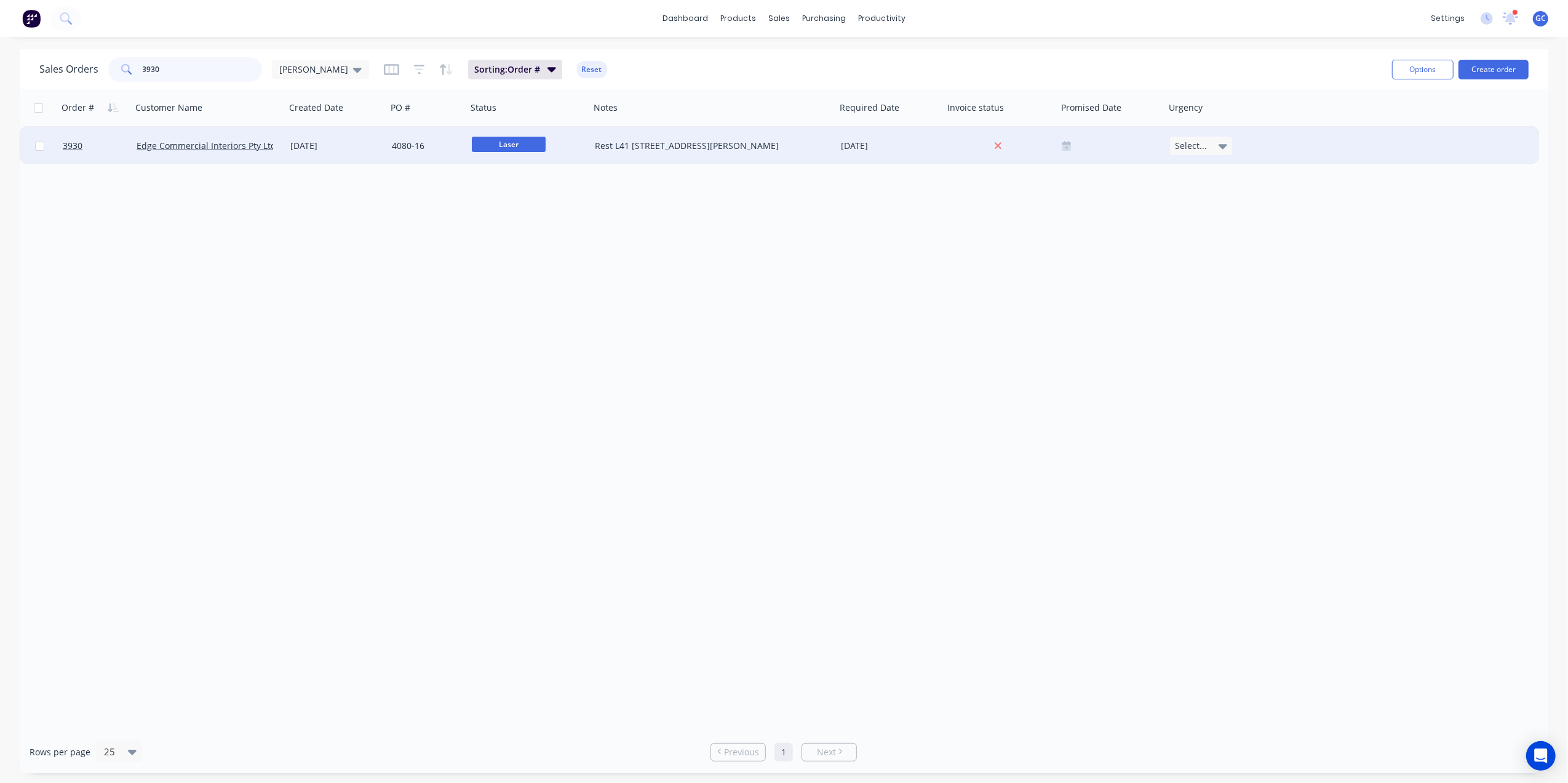
type input "3930"
click at [319, 148] on div "[DATE]" at bounding box center [336, 145] width 92 height 12
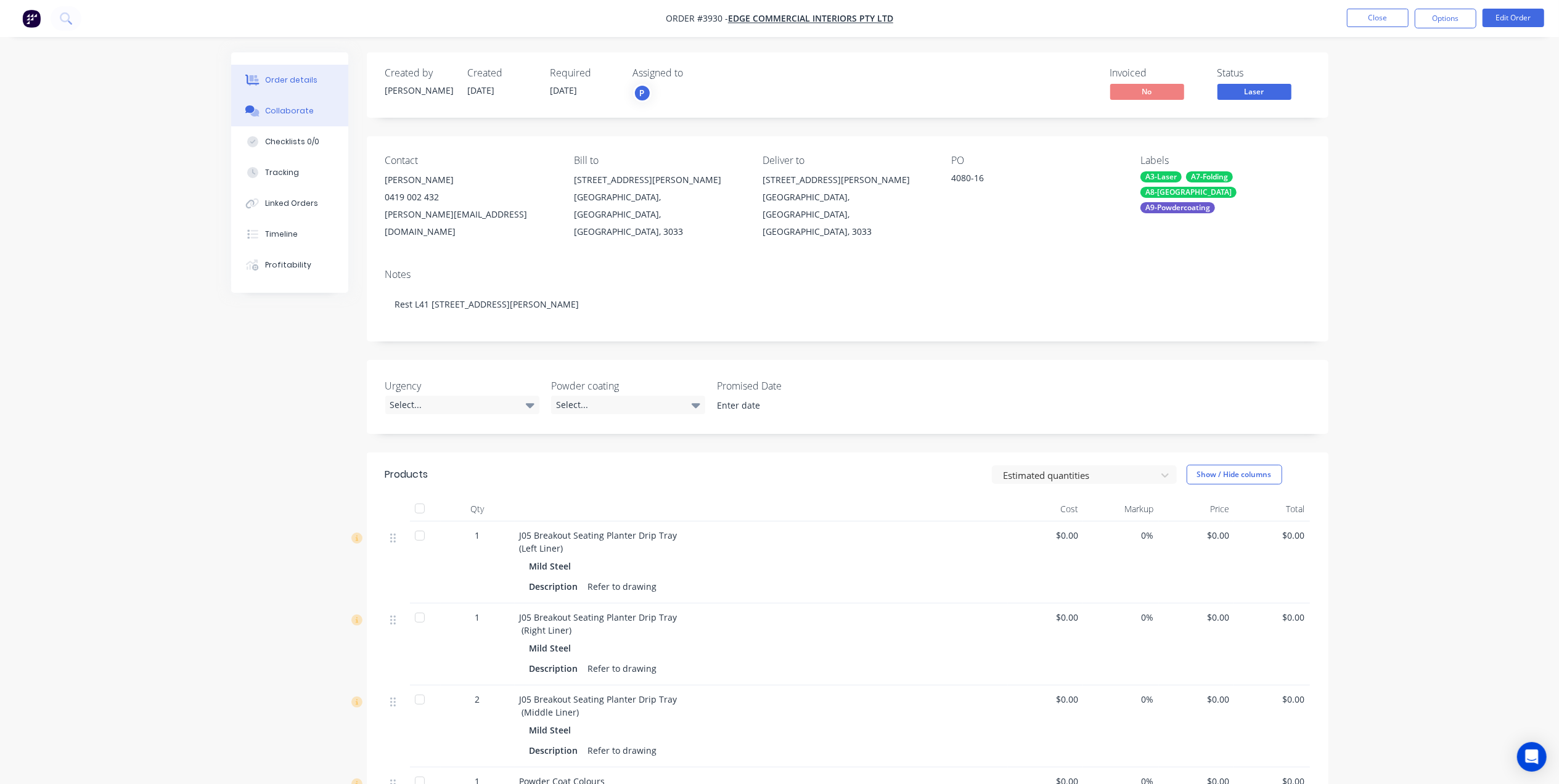
click at [299, 111] on div "Collaborate" at bounding box center [289, 110] width 49 height 11
